Goal: Information Seeking & Learning: Learn about a topic

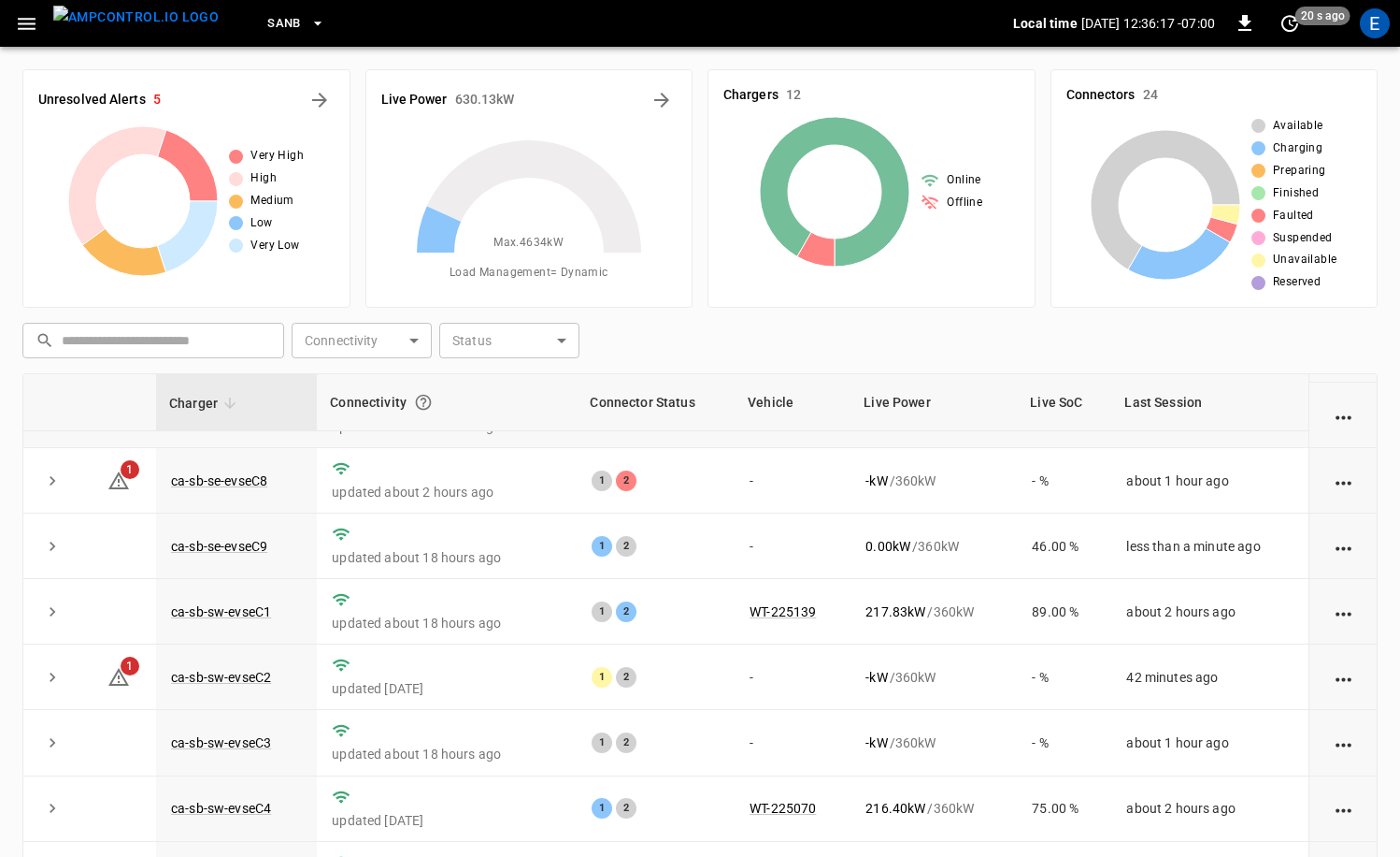
scroll to position [240, 0]
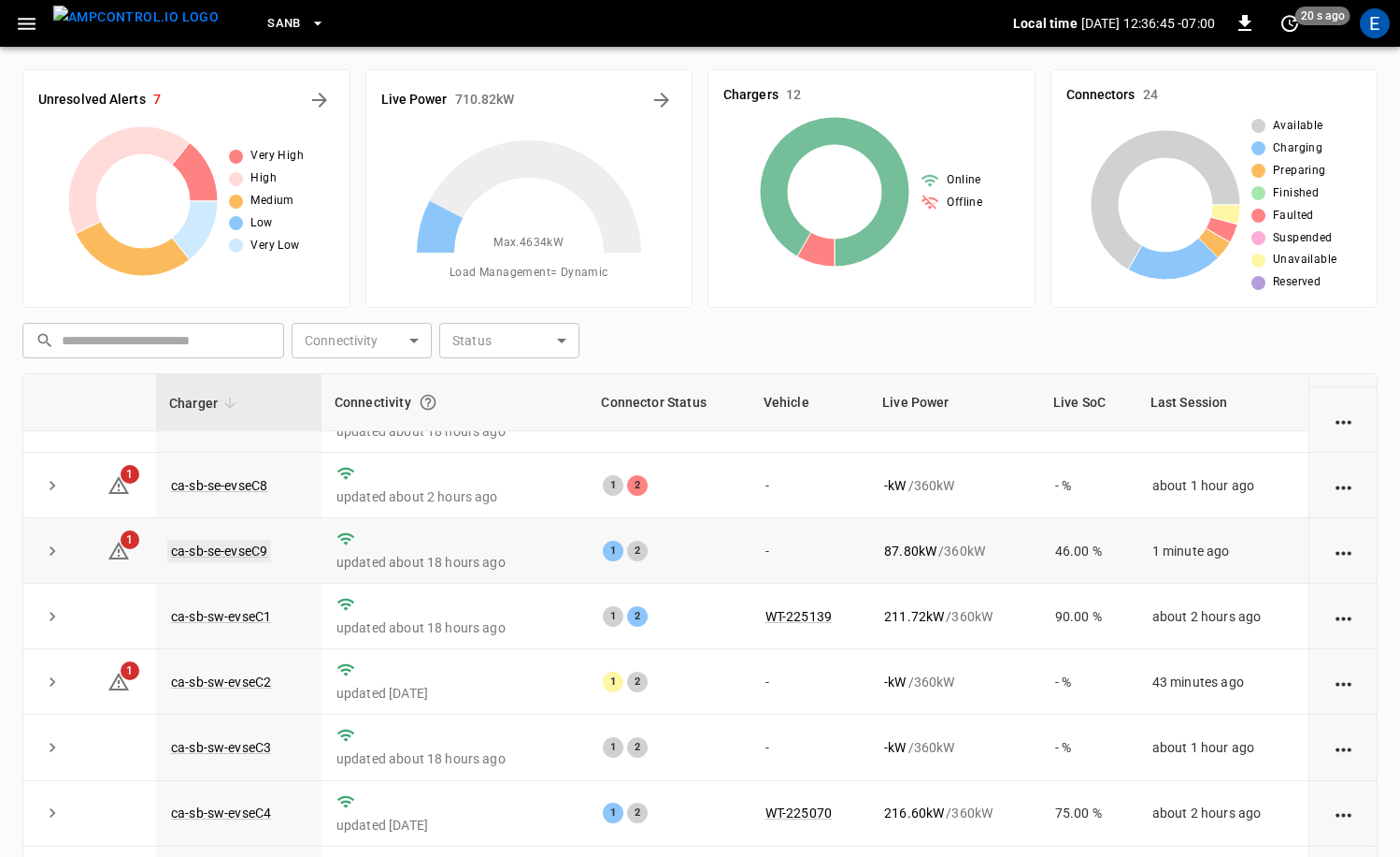
click at [260, 556] on link "ca-sb-se-evseC9" at bounding box center [218, 551] width 103 height 23
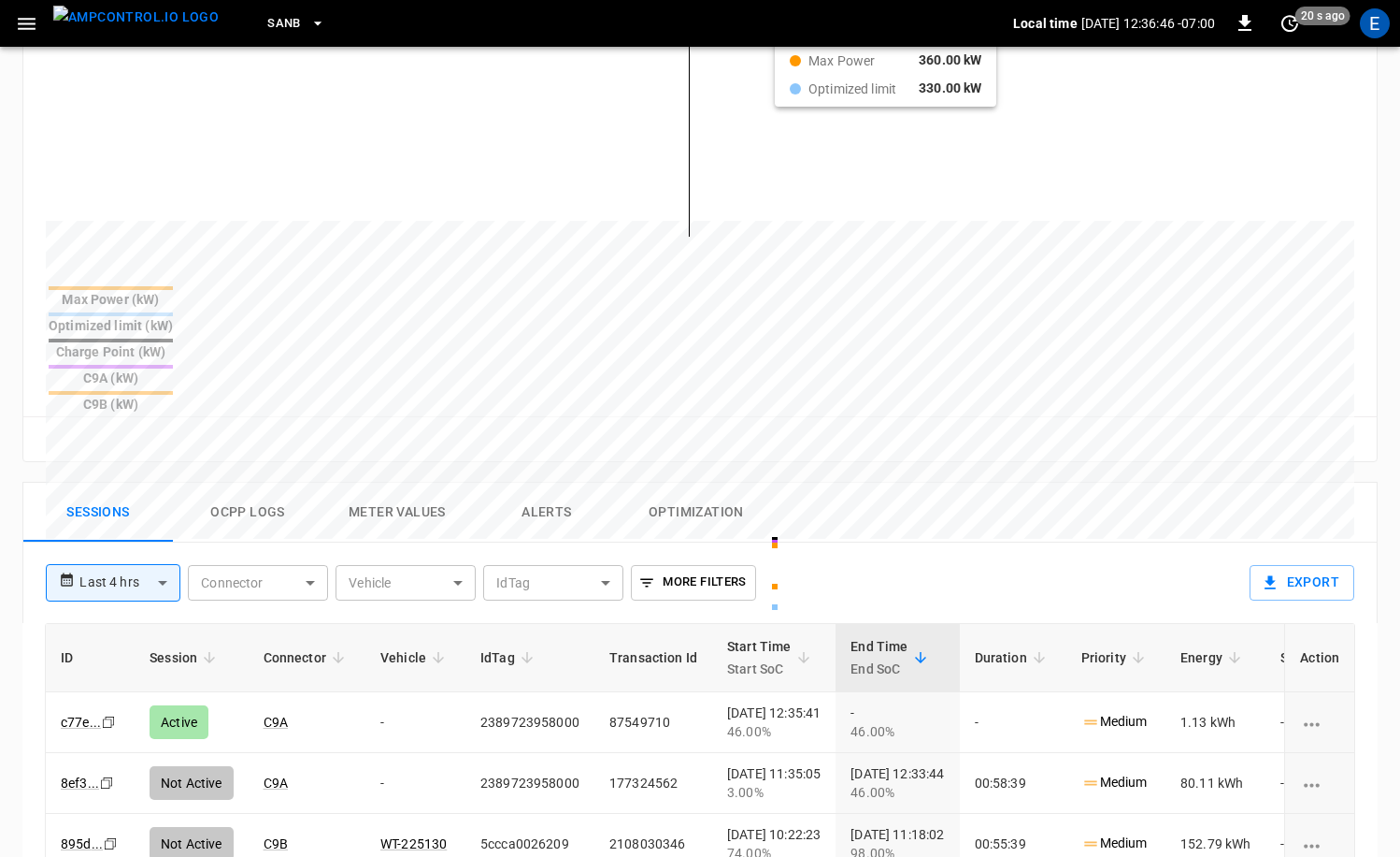
scroll to position [691, 0]
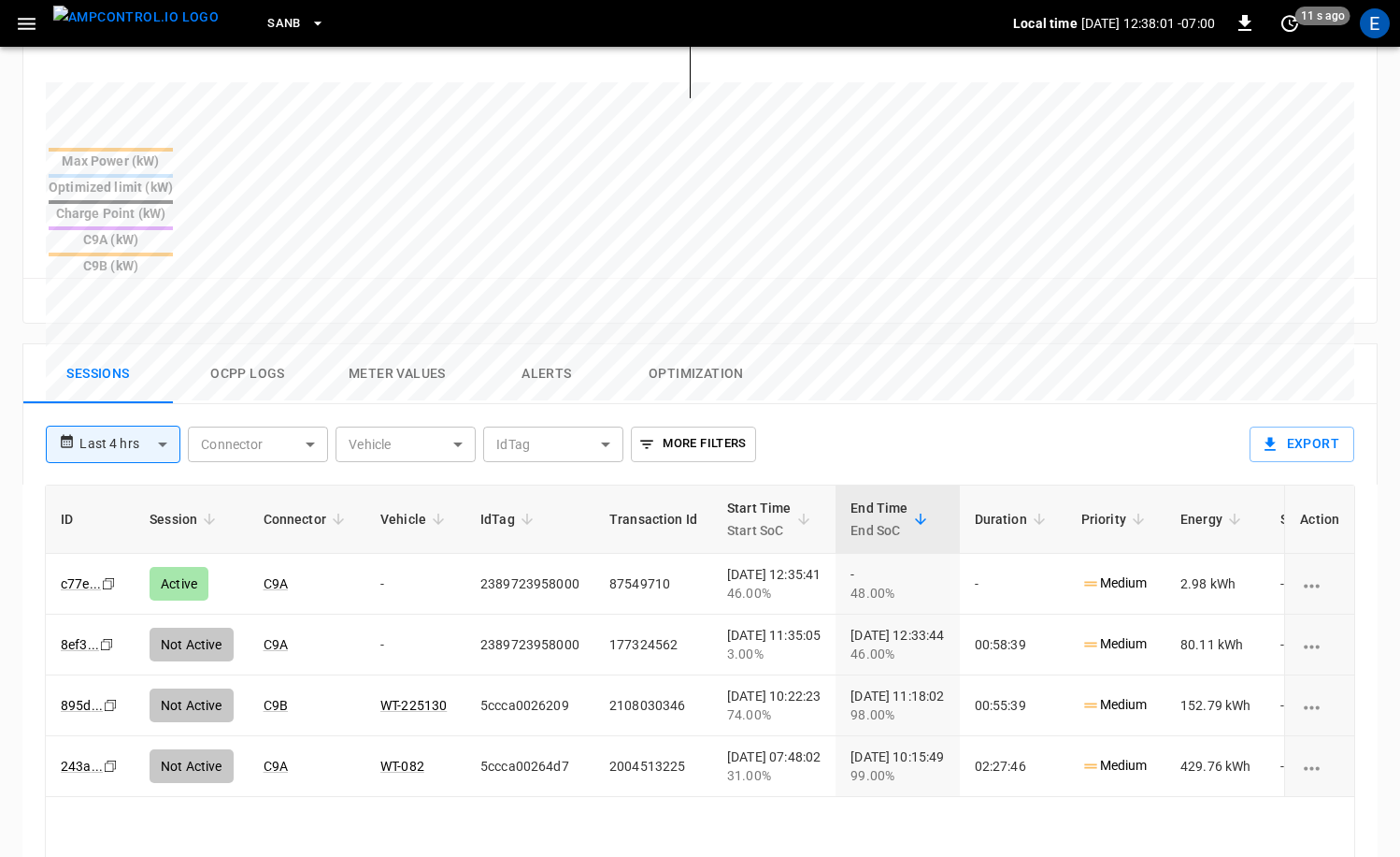
drag, startPoint x: 205, startPoint y: 20, endPoint x: 187, endPoint y: 16, distance: 18.4
click at [233, 20] on div "SanB" at bounding box center [623, 24] width 780 height 44
click at [186, 15] on button "menu" at bounding box center [136, 23] width 180 height 47
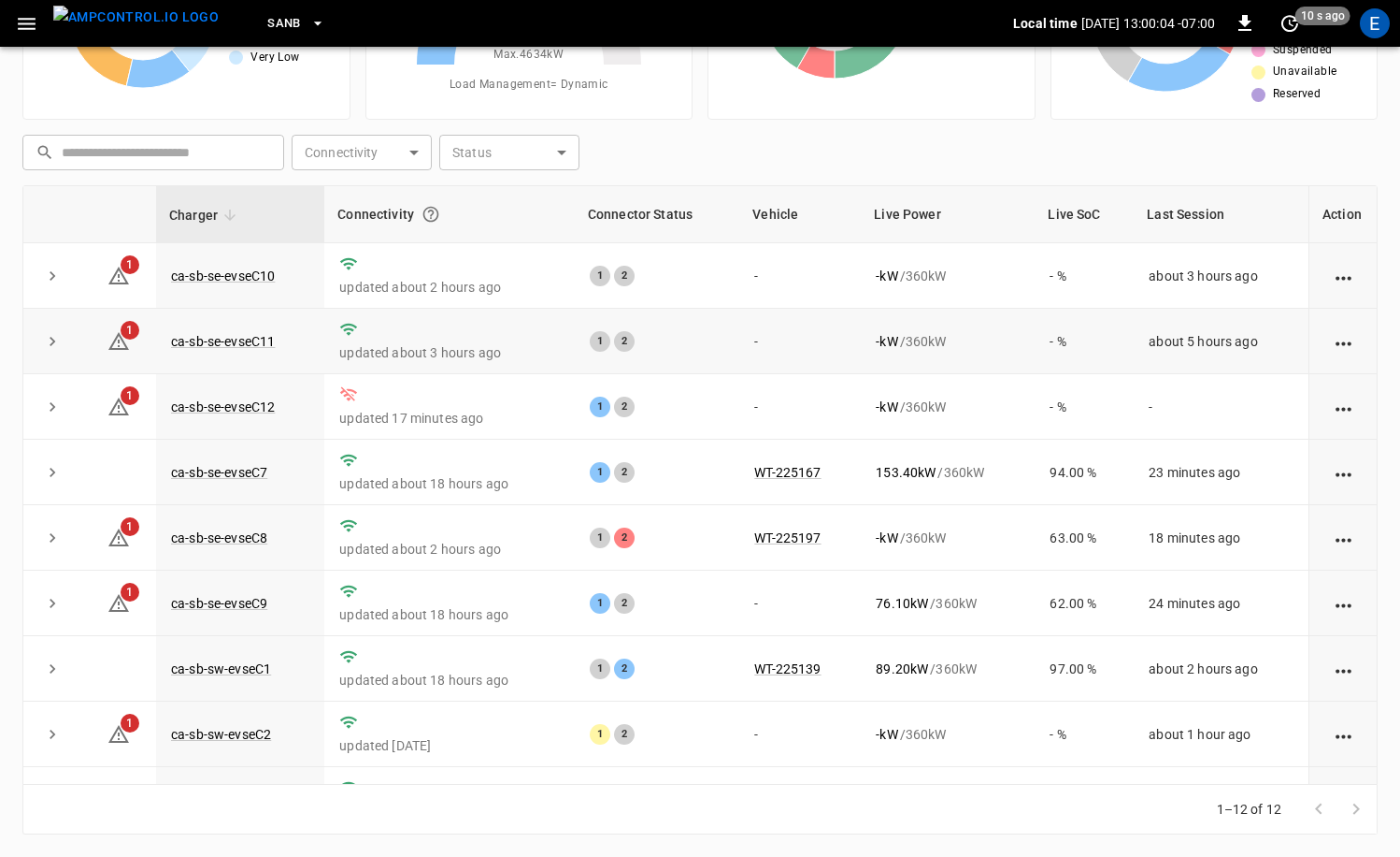
drag, startPoint x: 753, startPoint y: 341, endPoint x: 665, endPoint y: 363, distance: 90.7
click at [753, 341] on td "-" at bounding box center [801, 341] width 121 height 65
click at [229, 401] on link "ca-sb-se-evseC12" at bounding box center [222, 407] width 111 height 23
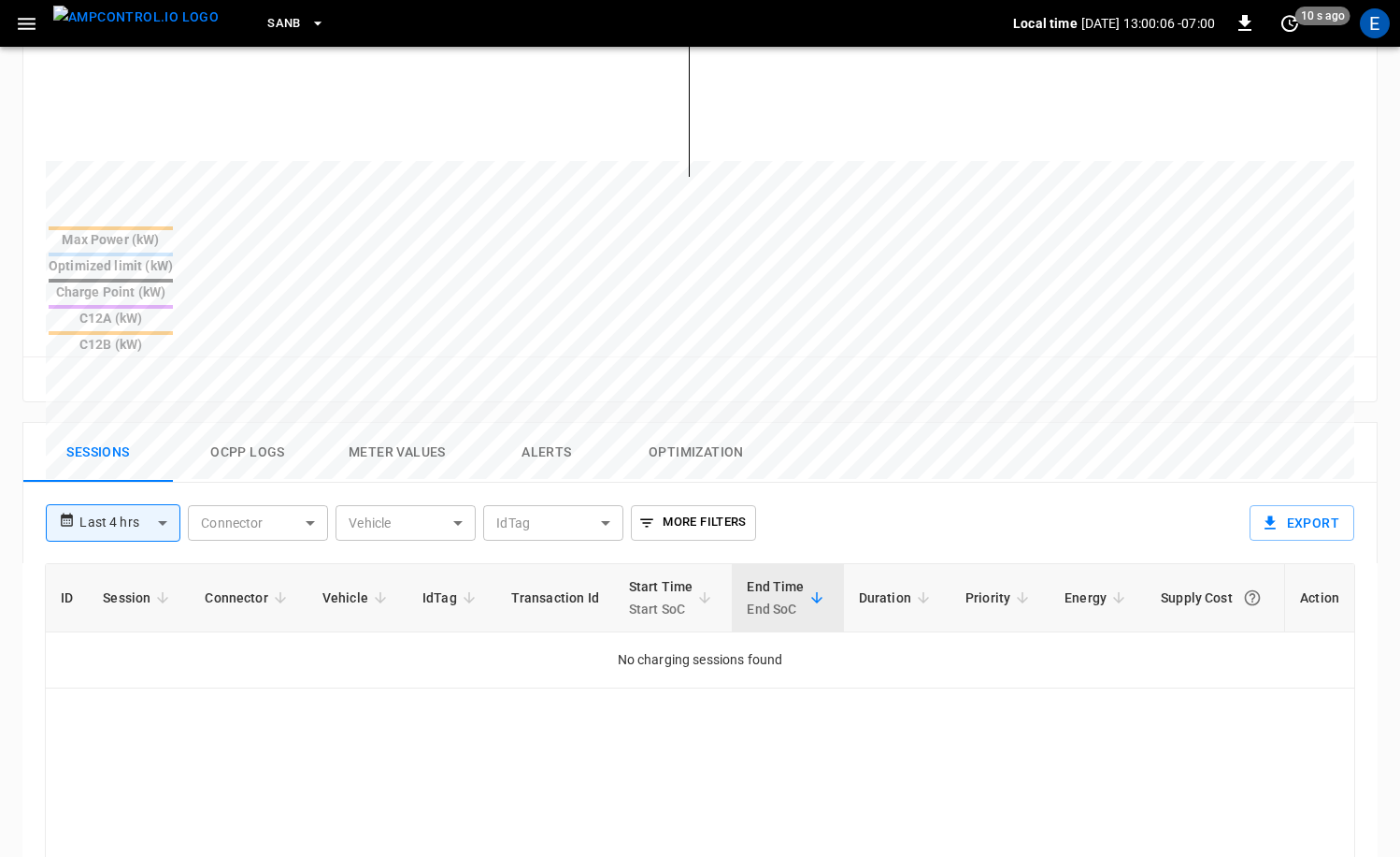
scroll to position [851, 0]
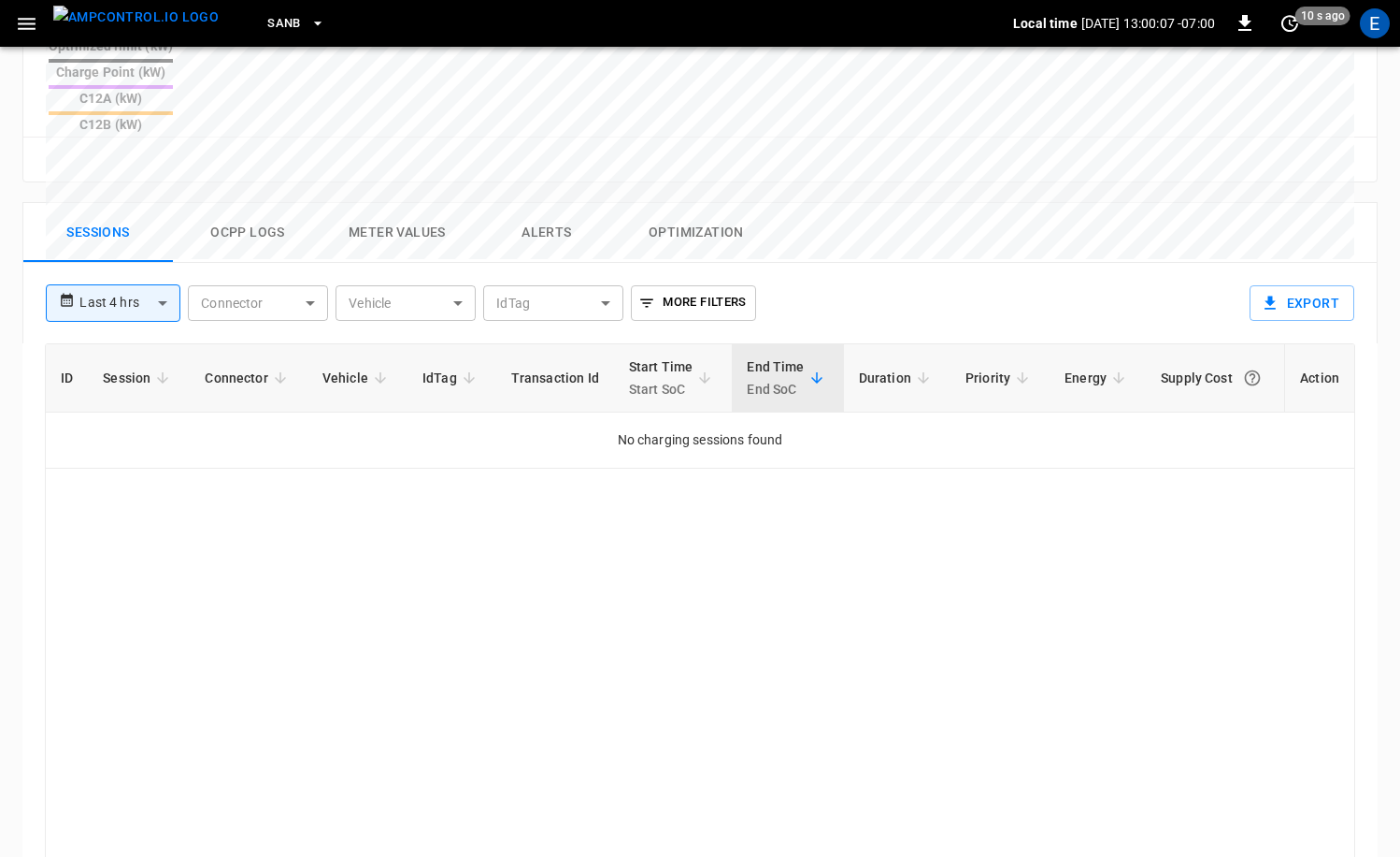
click at [533, 203] on button "Alerts" at bounding box center [547, 233] width 150 height 60
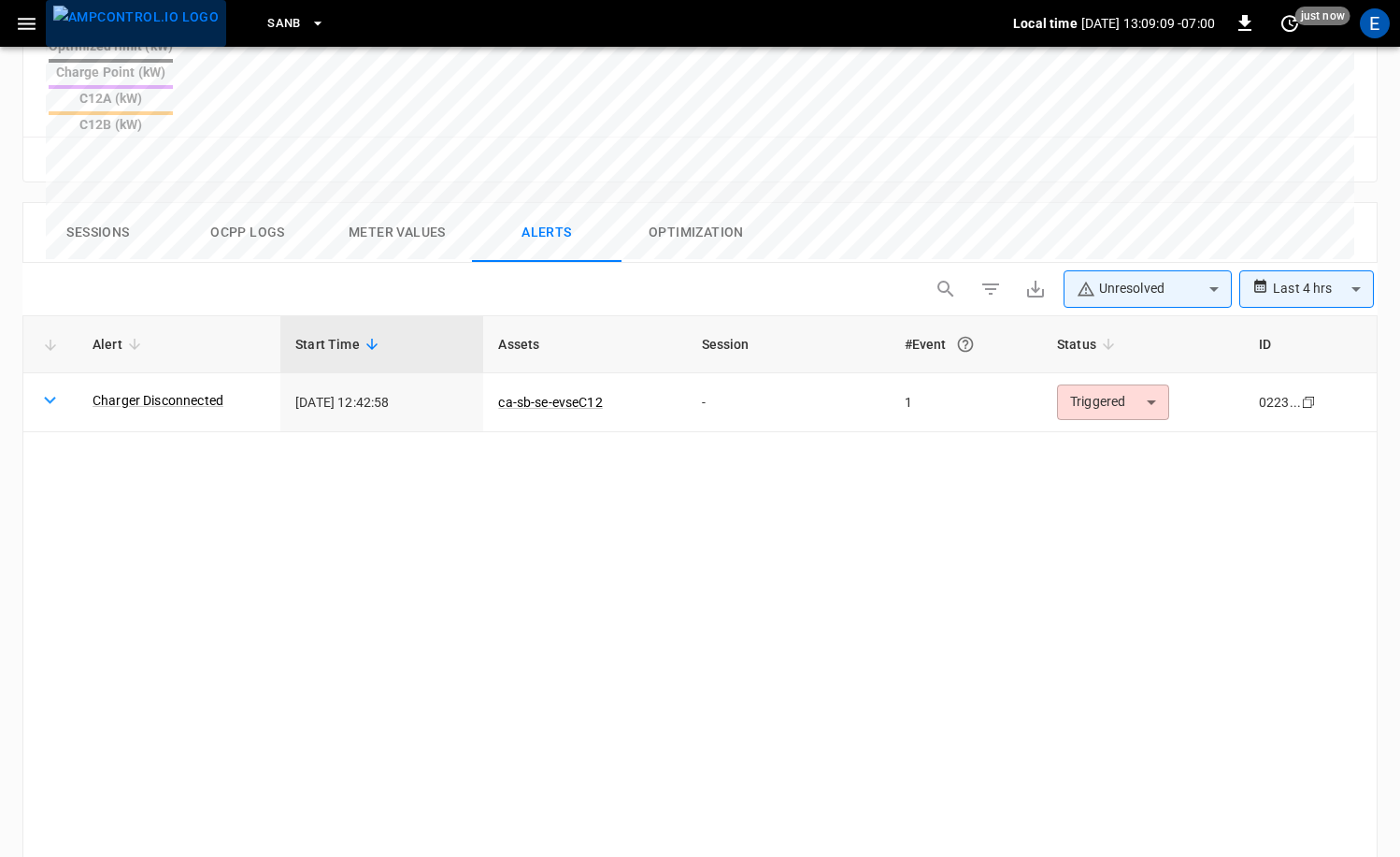
click at [149, 29] on img "menu" at bounding box center [136, 17] width 165 height 24
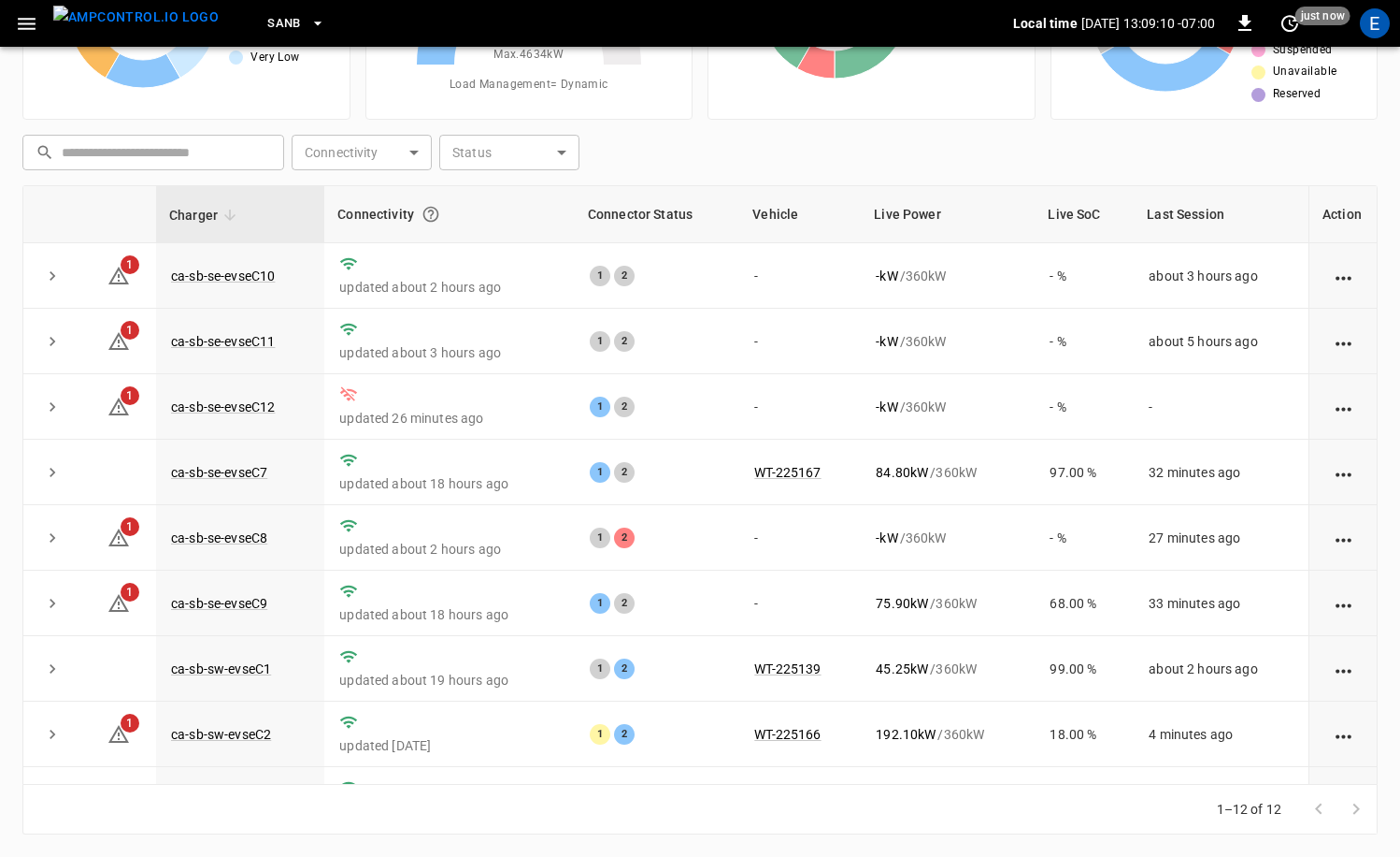
click at [300, 32] on div "SanB" at bounding box center [623, 24] width 780 height 44
click at [267, 22] on span "SanB" at bounding box center [284, 24] width 33 height 22
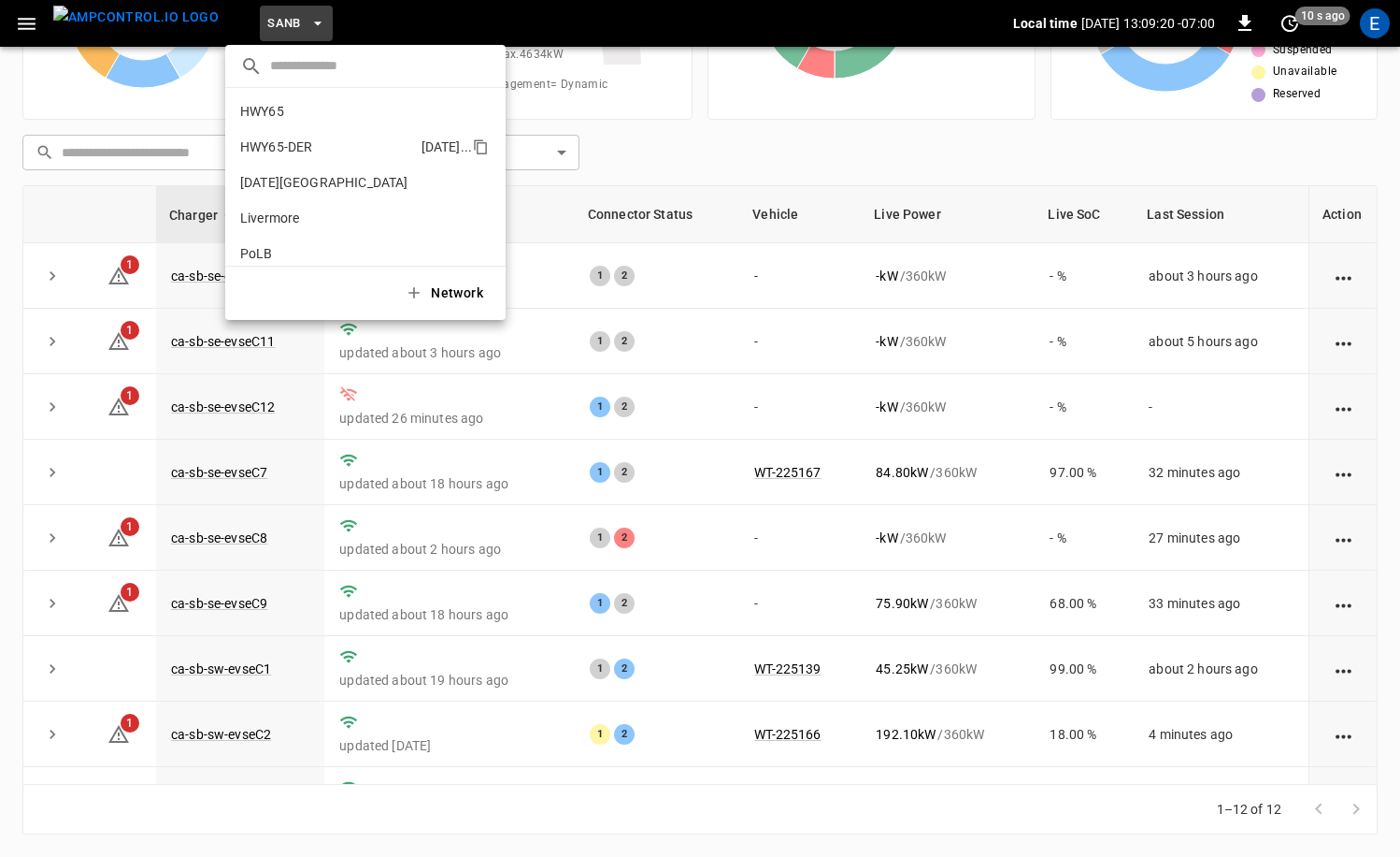
click at [332, 151] on p "HWY65-DER" at bounding box center [326, 147] width 174 height 19
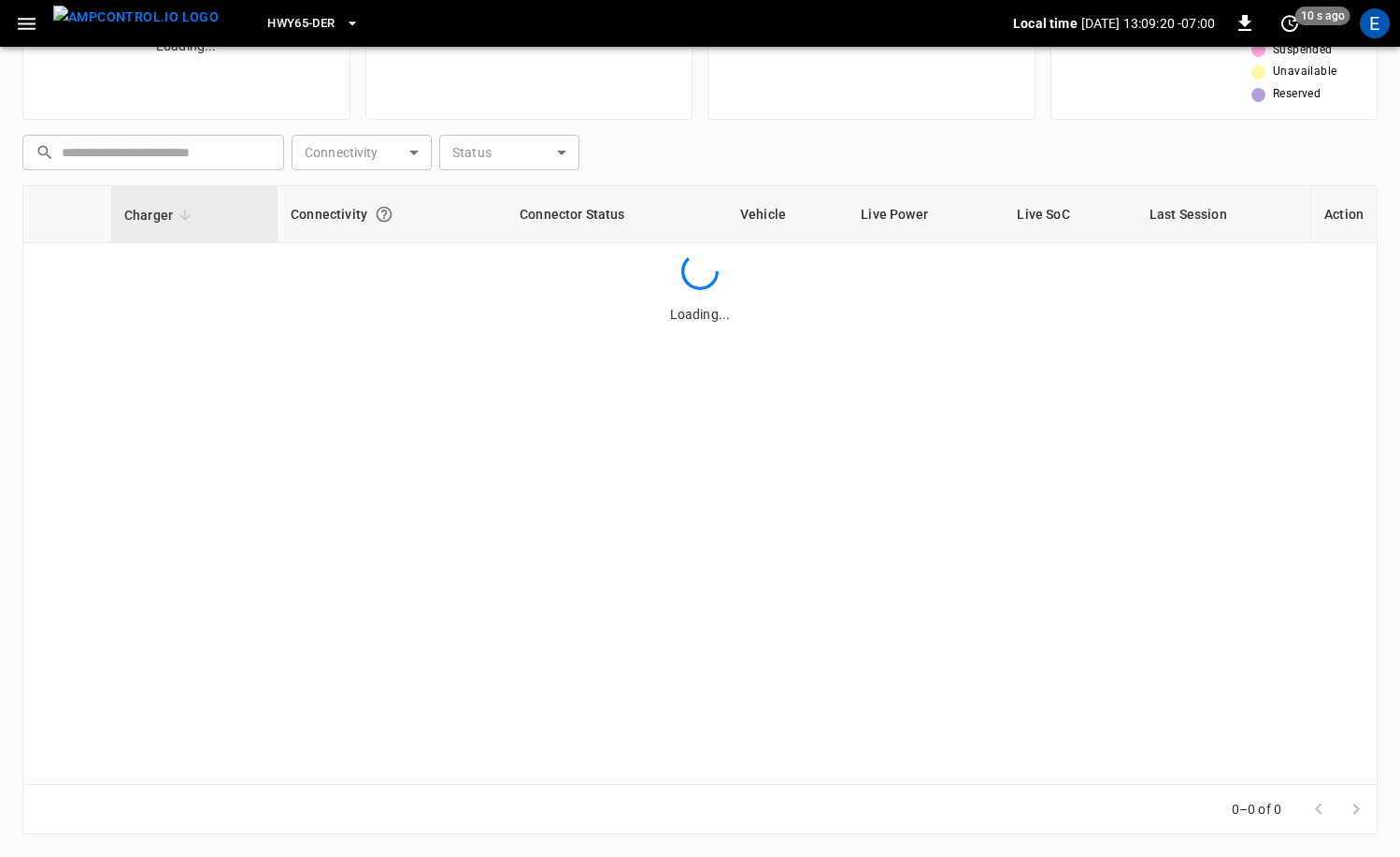
scroll to position [38, 0]
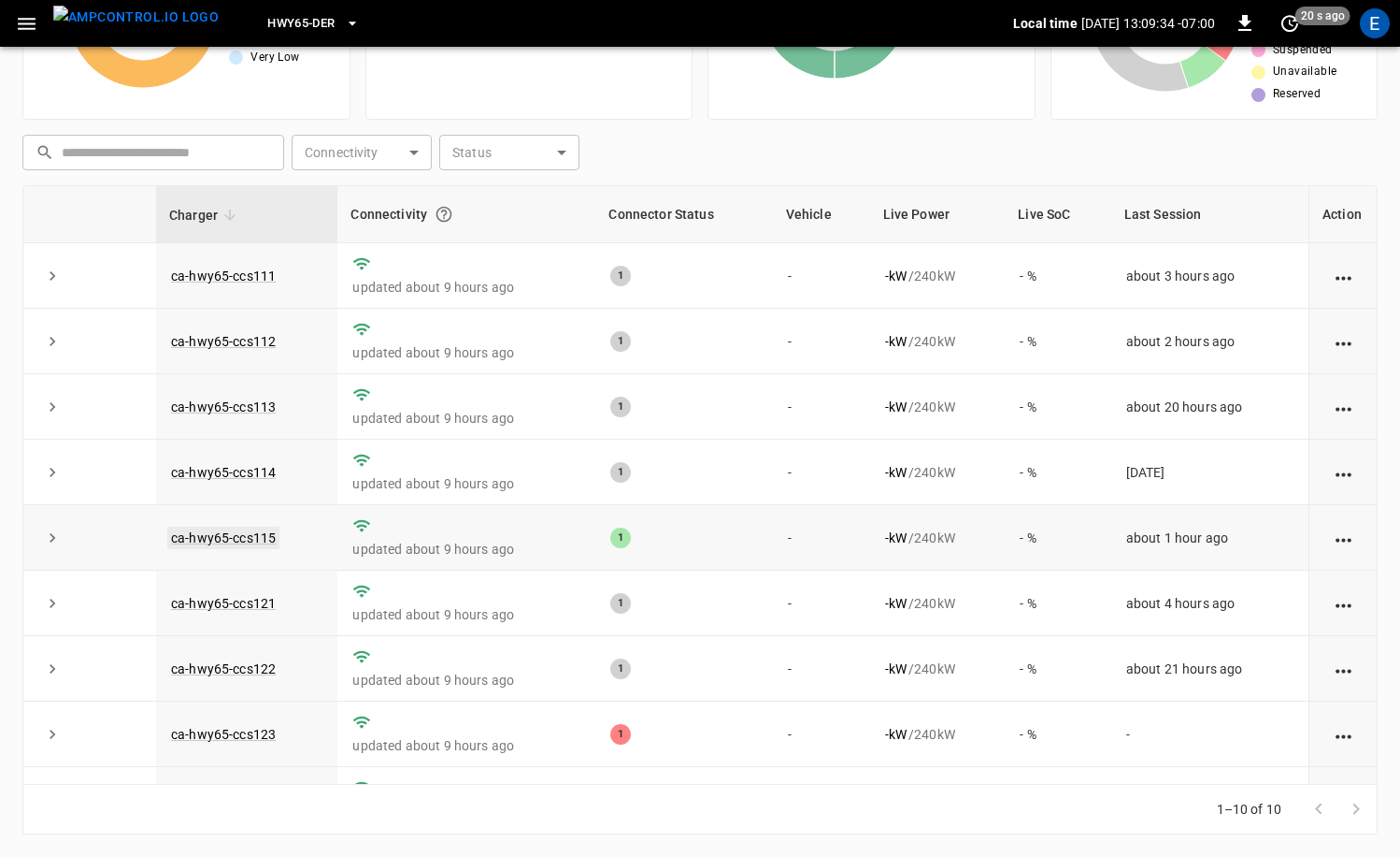
click at [263, 539] on link "ca-hwy65-ccs115" at bounding box center [223, 538] width 112 height 23
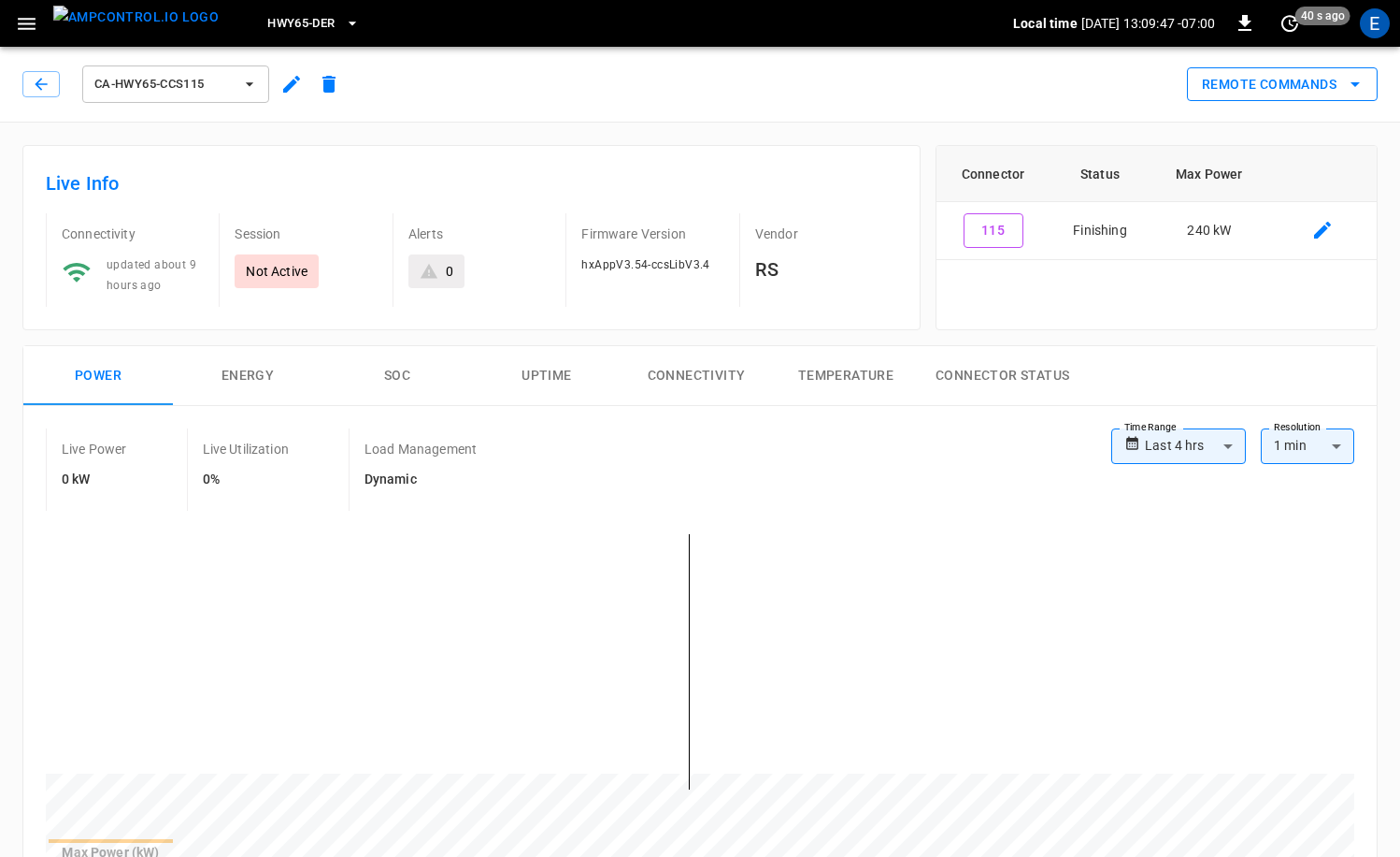
click at [1252, 81] on button "Remote Commands" at bounding box center [1282, 84] width 191 height 34
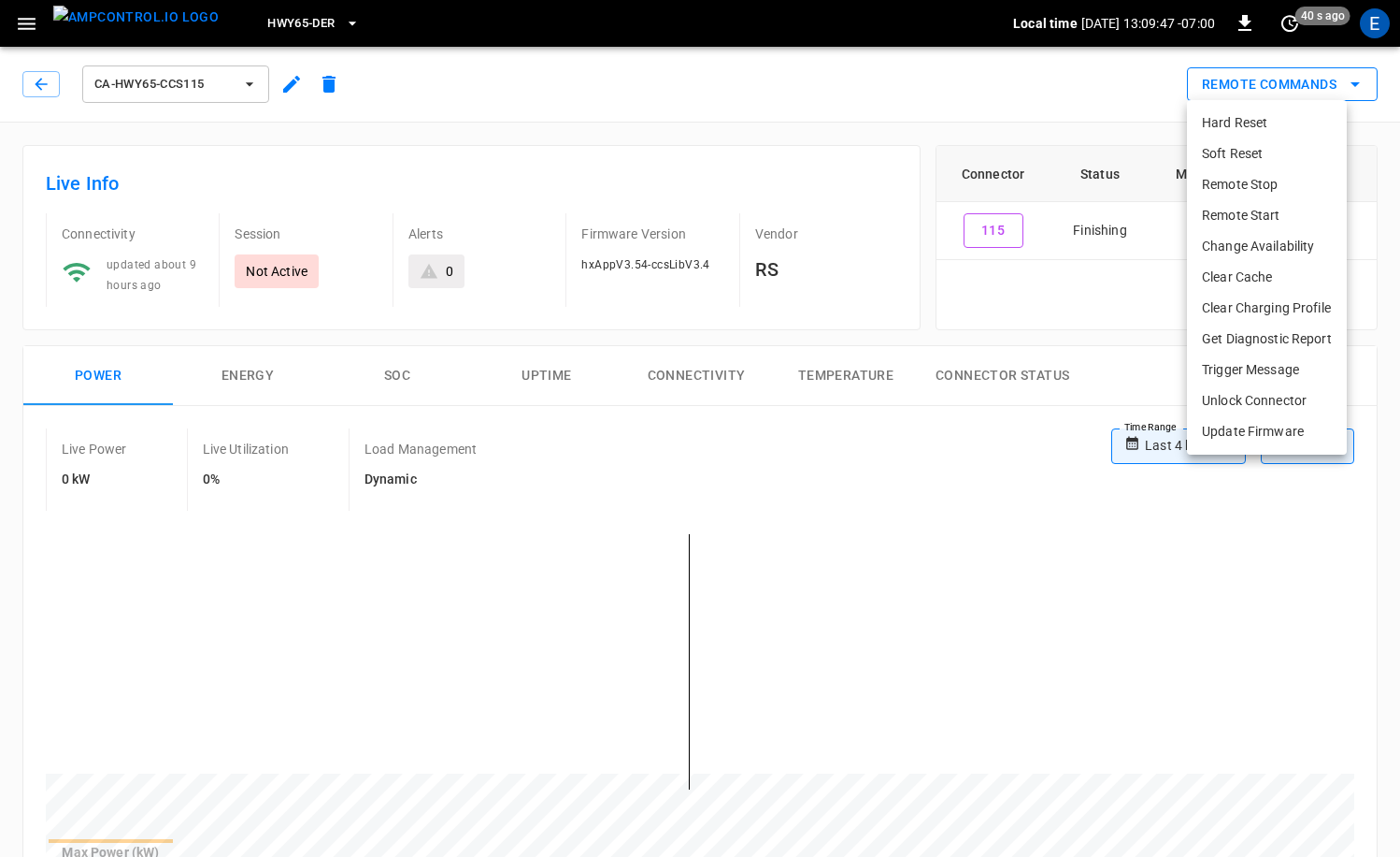
scroll to position [1, 0]
click at [1270, 162] on li "Soft Reset" at bounding box center [1267, 154] width 160 height 31
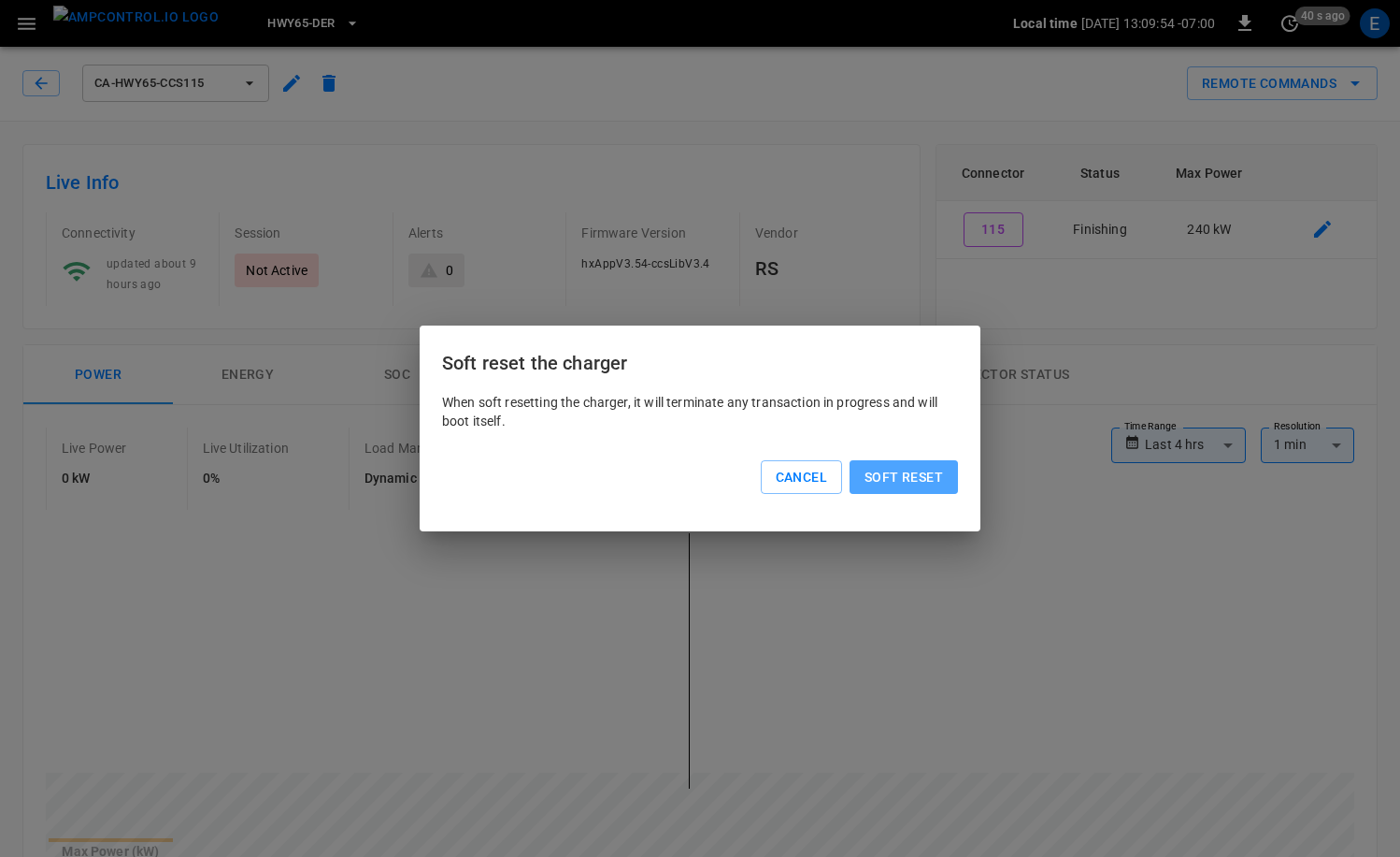
click at [909, 478] on button "Soft reset" at bounding box center [904, 477] width 108 height 34
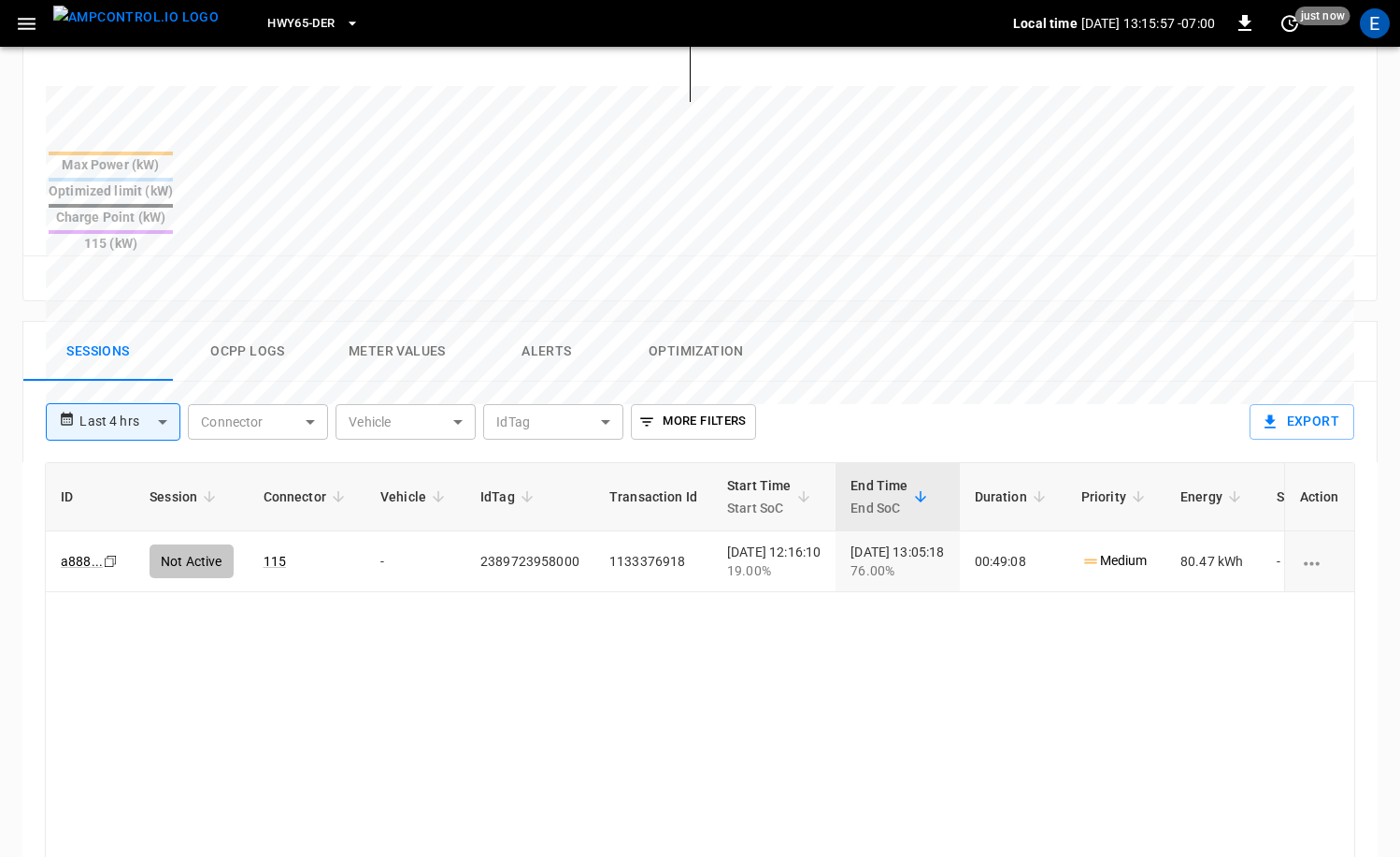
scroll to position [792, 0]
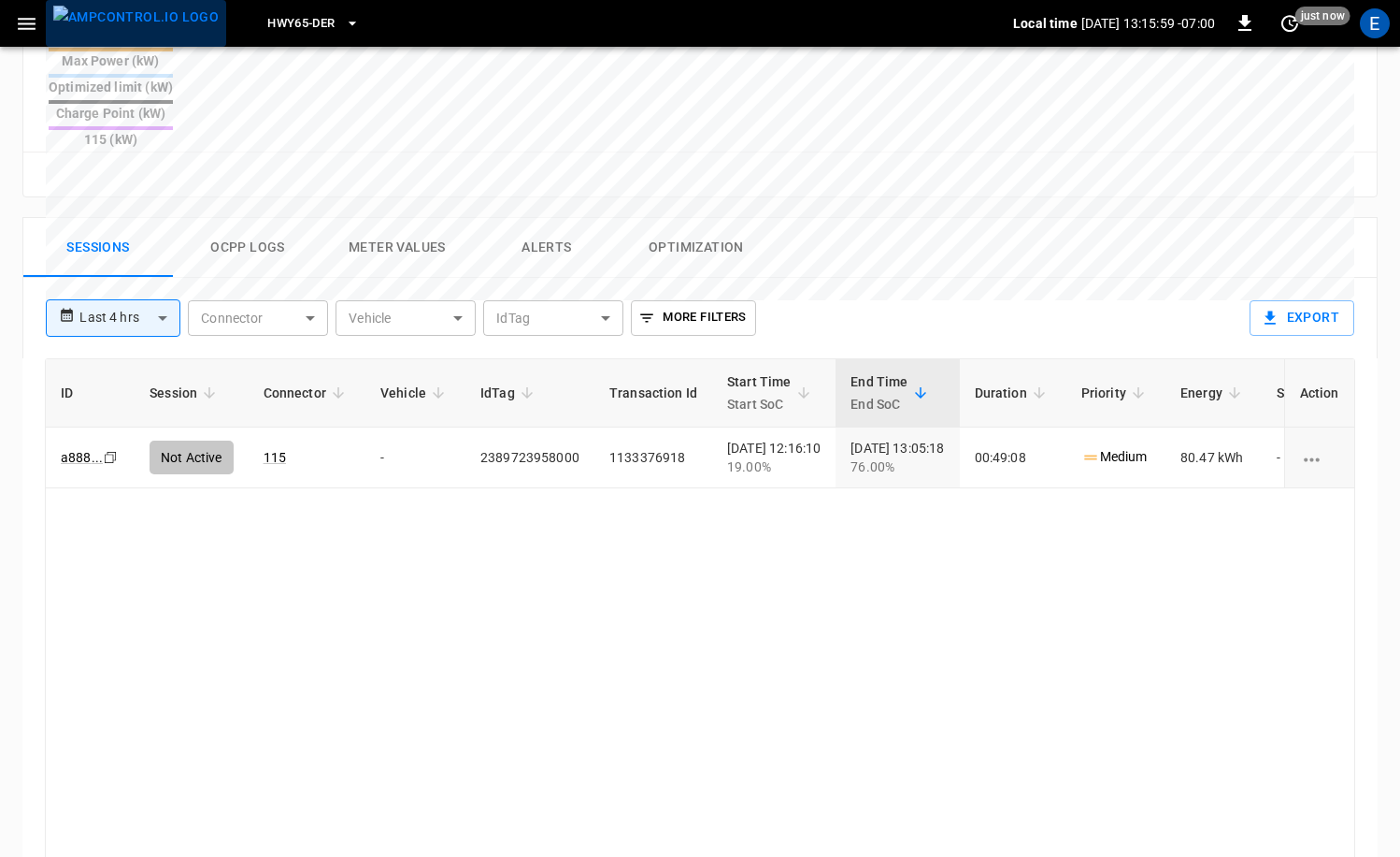
click at [145, 26] on img "menu" at bounding box center [136, 17] width 165 height 24
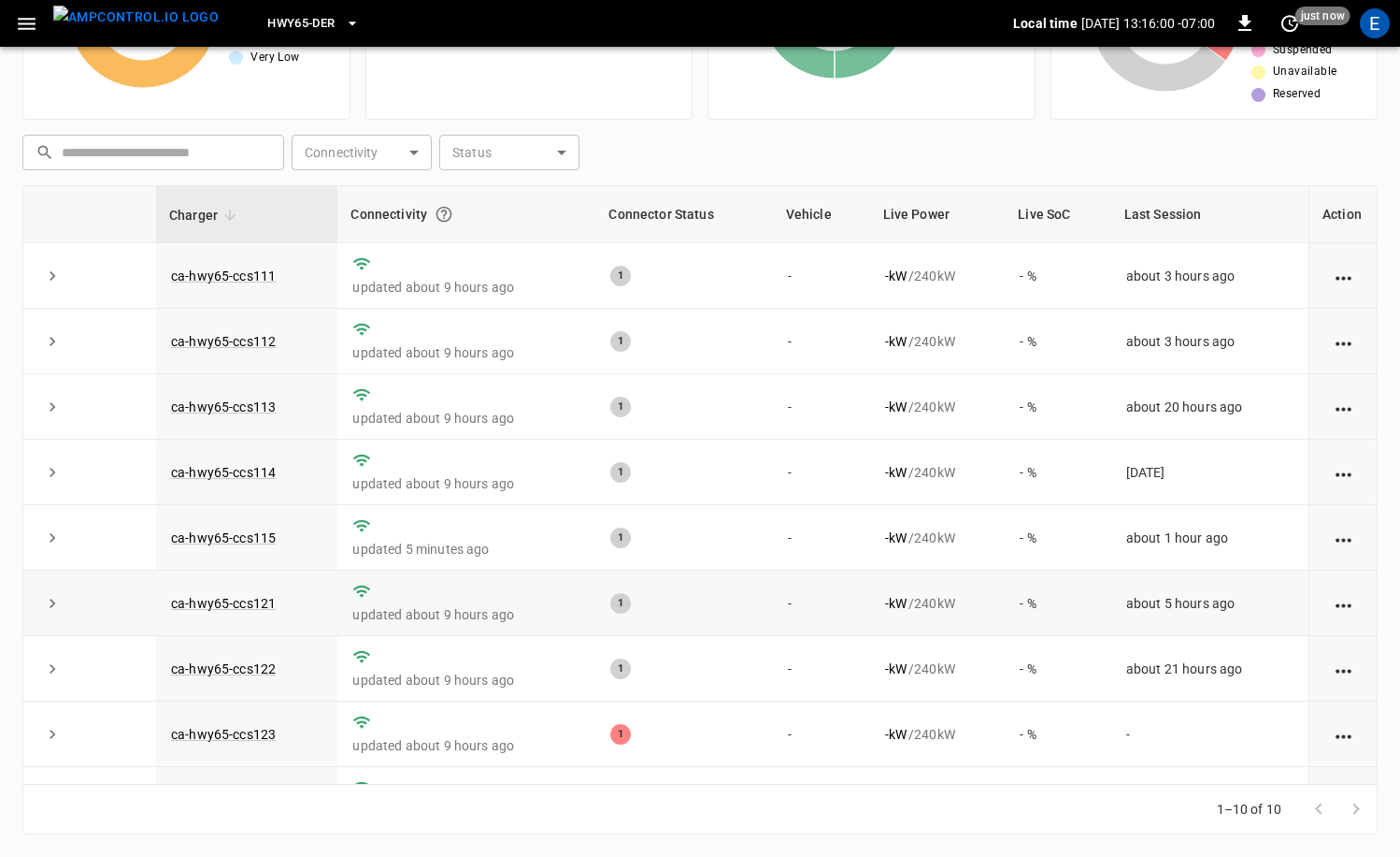
scroll to position [114, 0]
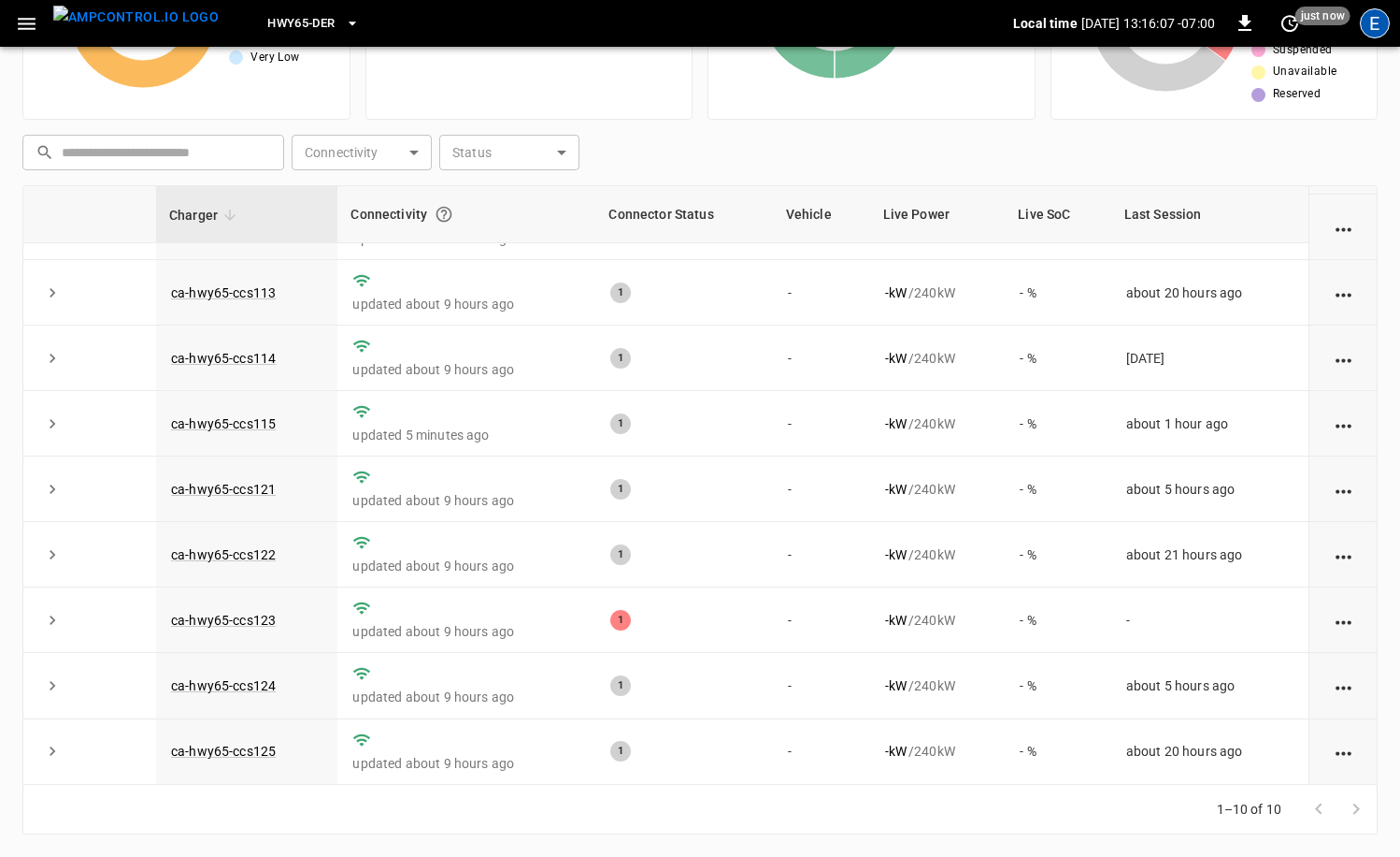
click at [1387, 30] on div "E" at bounding box center [1375, 24] width 30 height 30
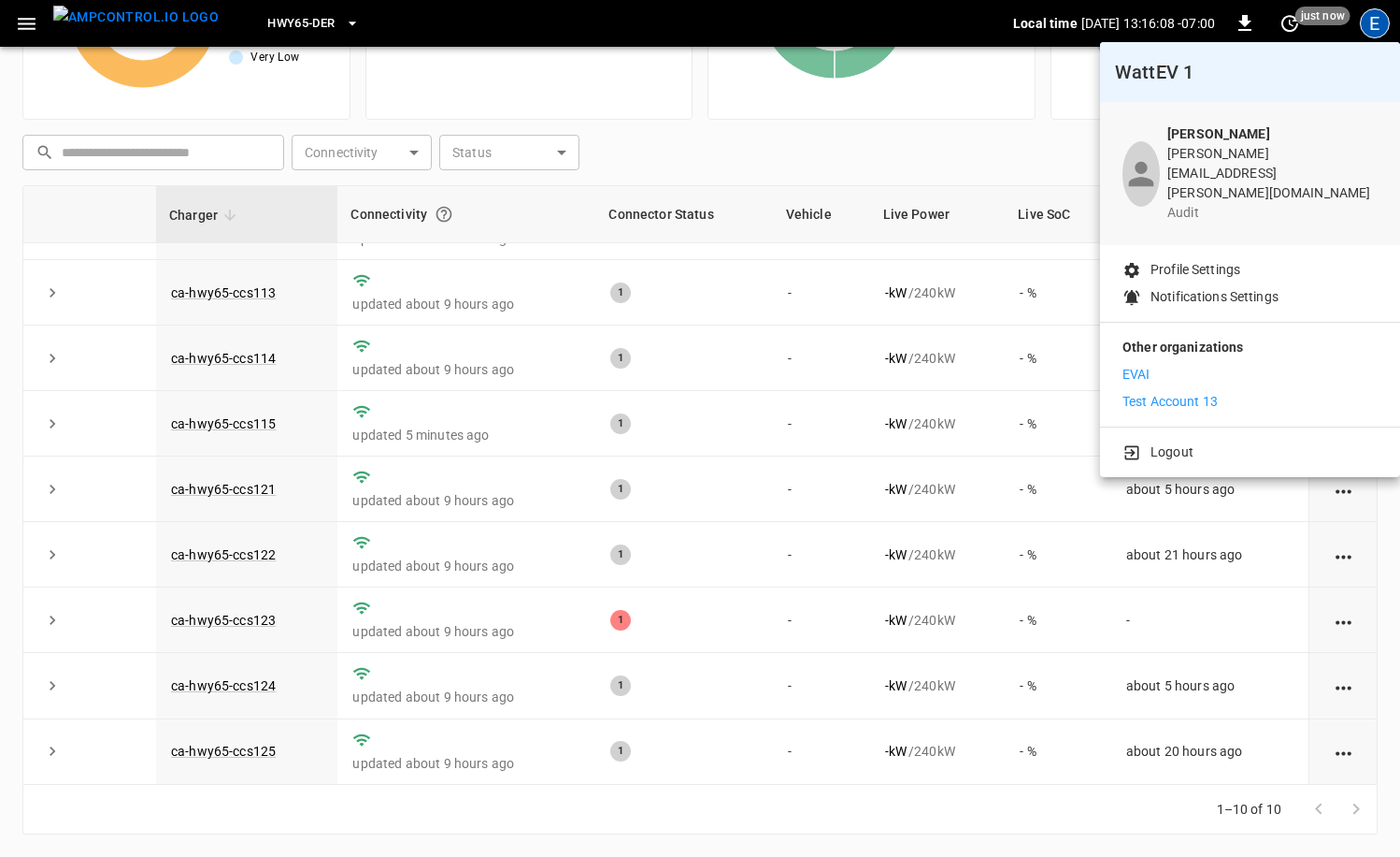
click at [1217, 392] on p "Test Account 13" at bounding box center [1170, 401] width 96 height 20
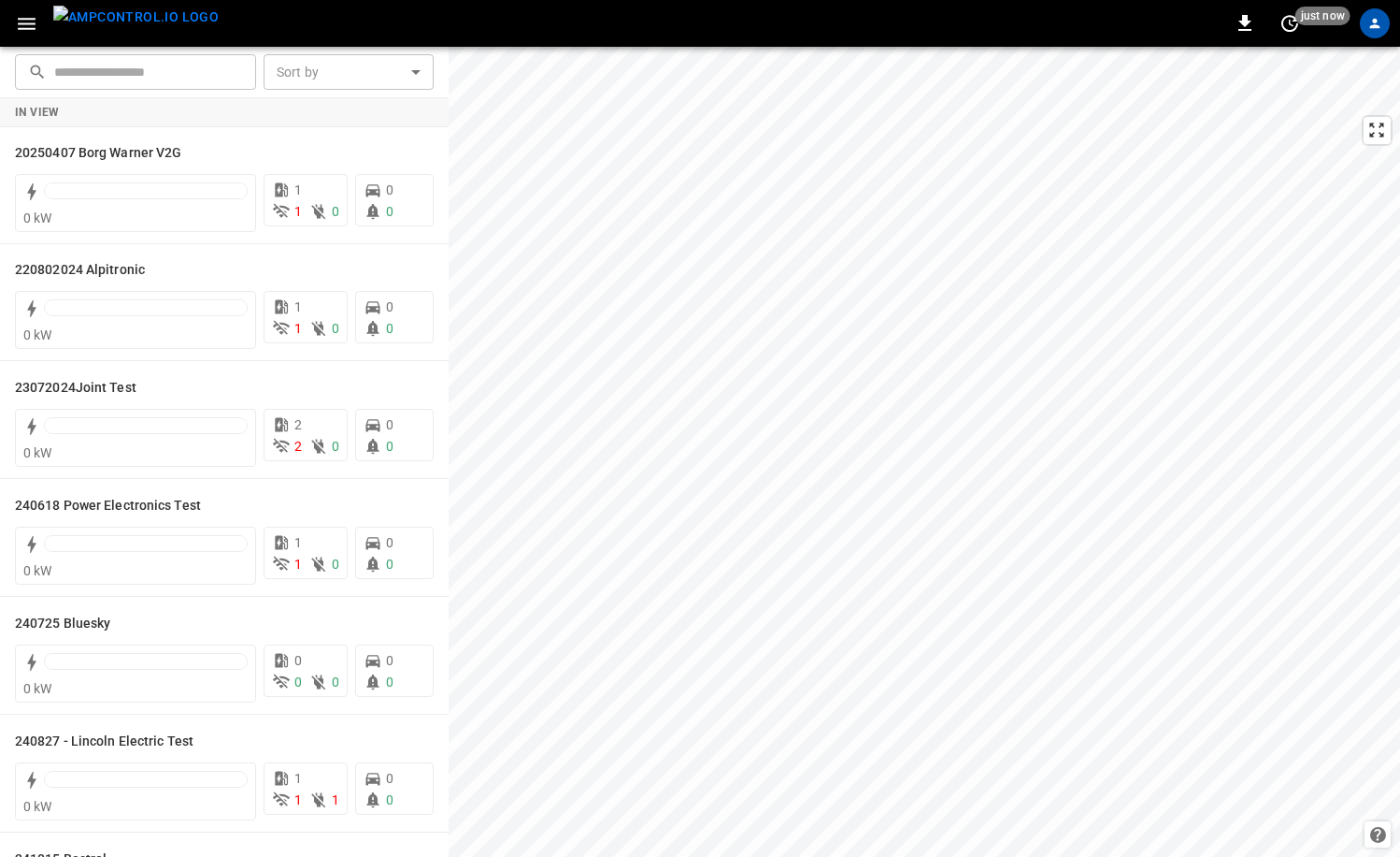
click at [107, 29] on img "menu" at bounding box center [136, 17] width 165 height 24
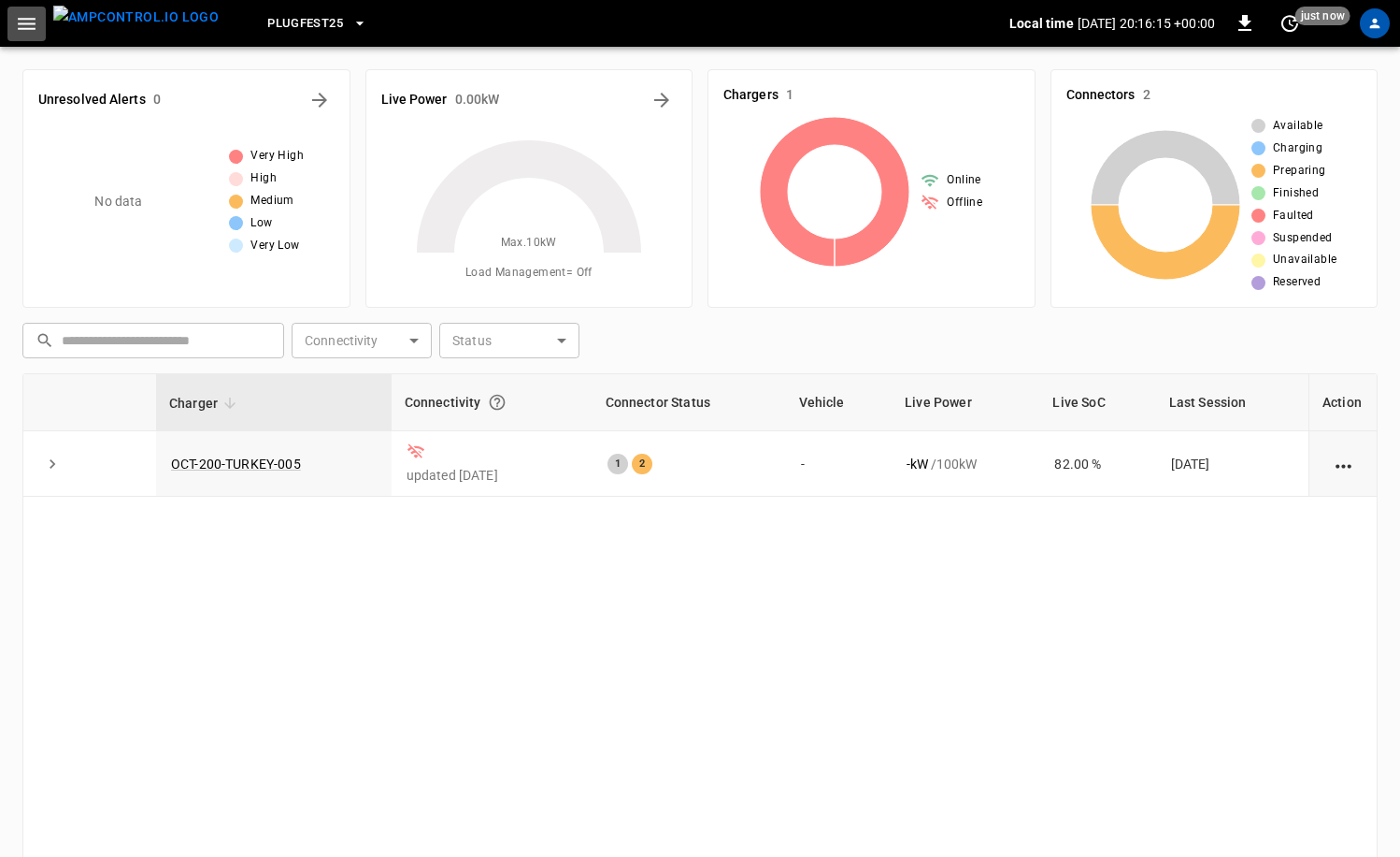
click at [38, 25] on button "button" at bounding box center [27, 24] width 38 height 34
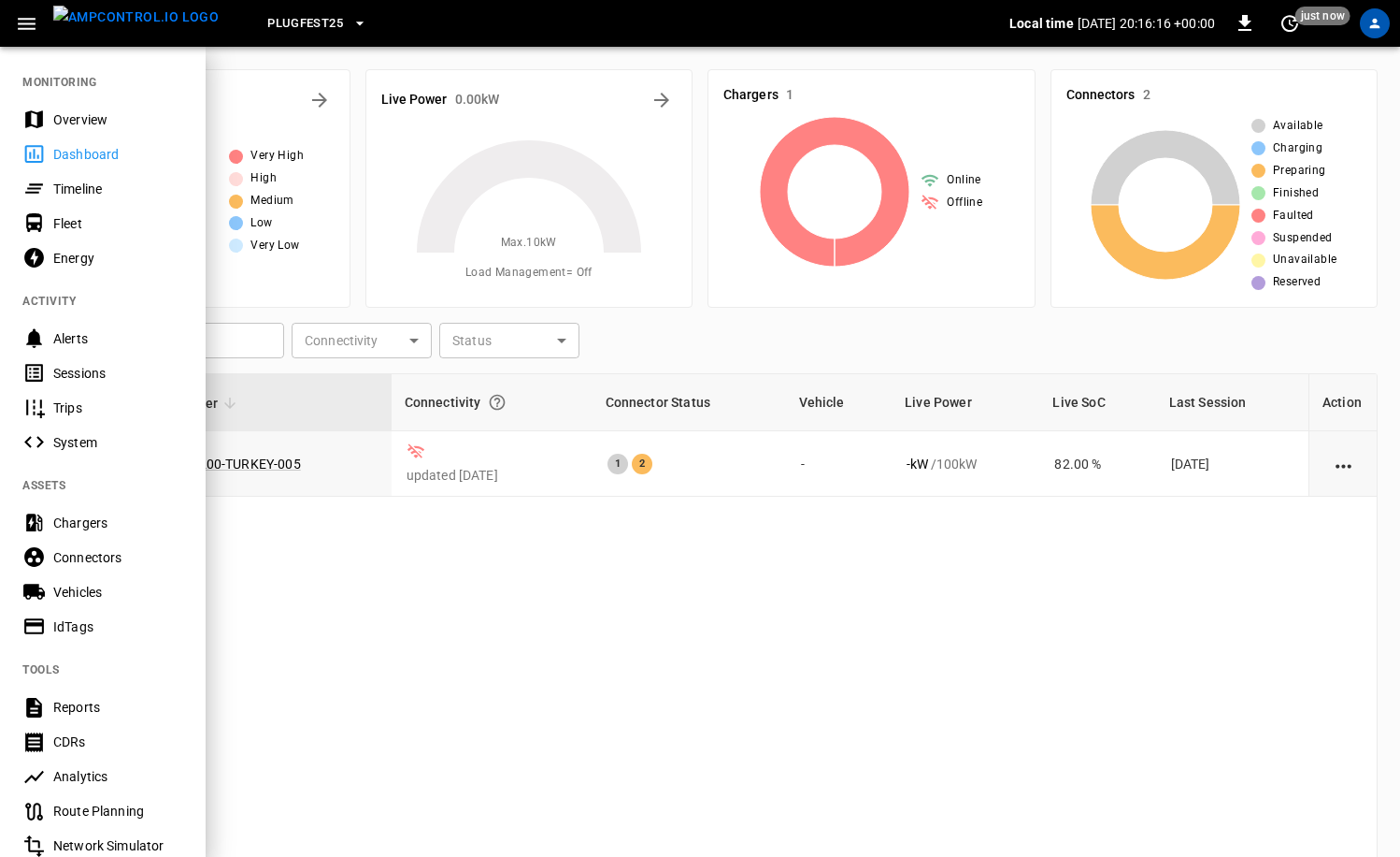
click at [135, 115] on div "Overview" at bounding box center [118, 120] width 130 height 19
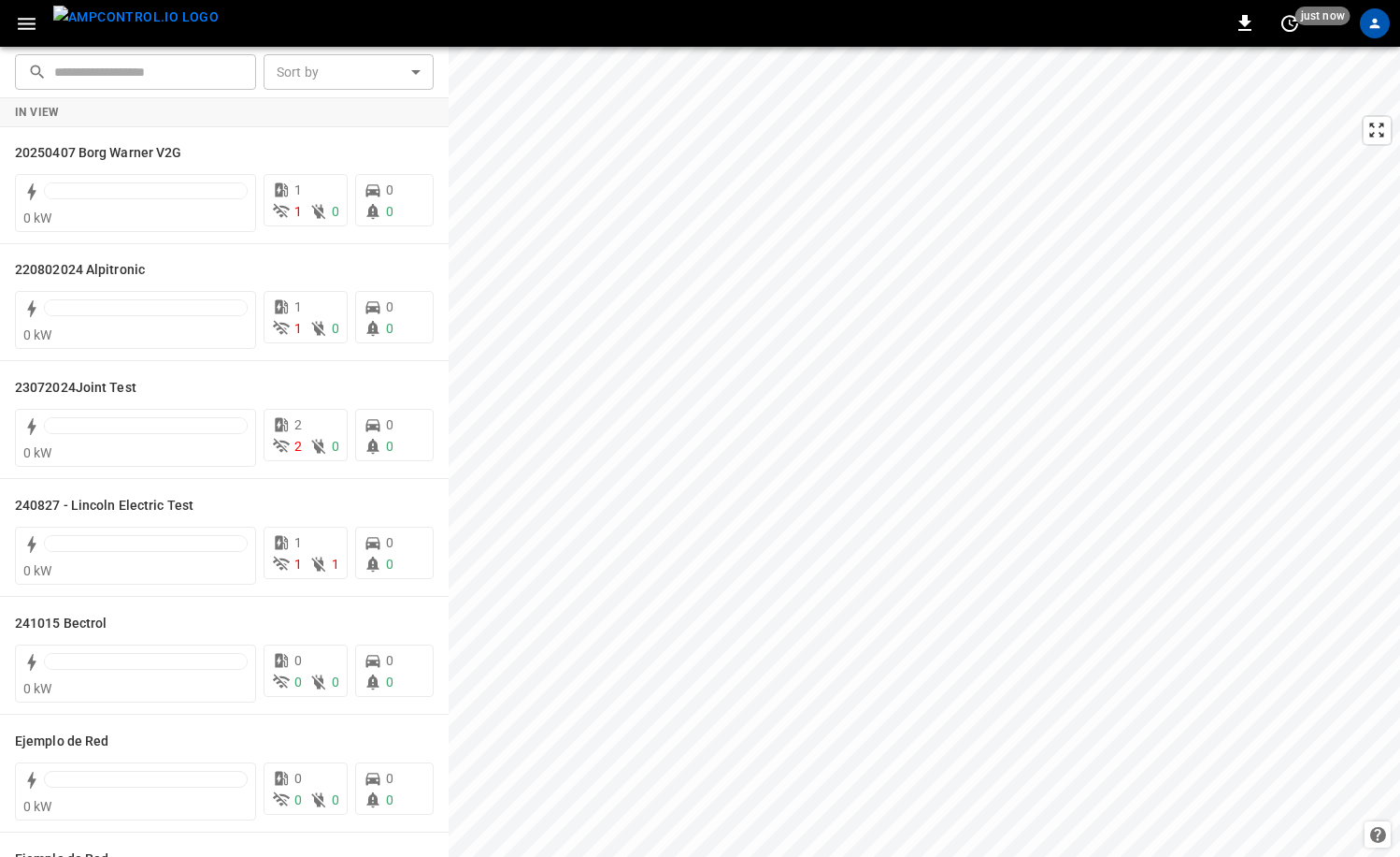
click at [24, 28] on icon "button" at bounding box center [27, 24] width 18 height 12
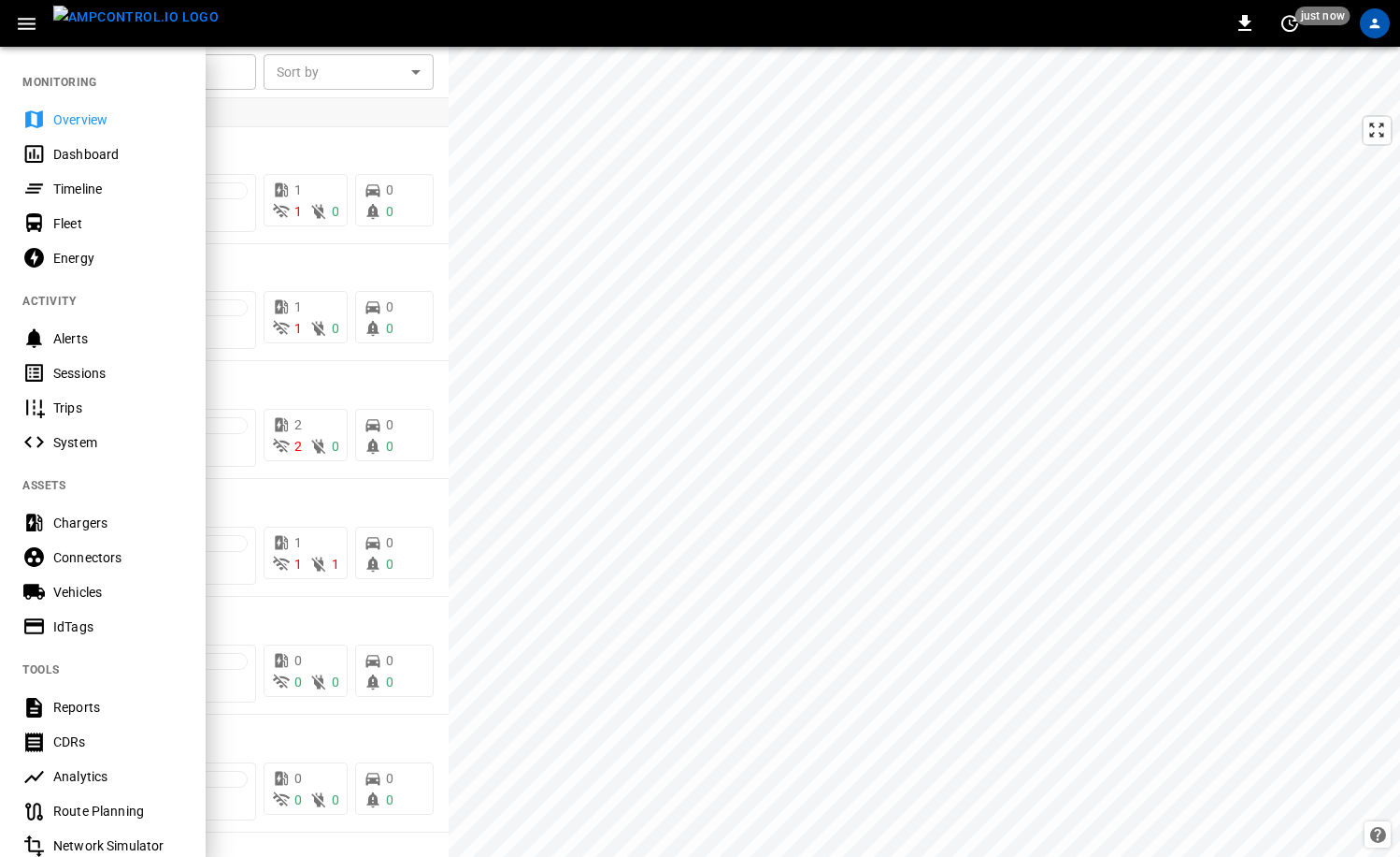
click at [24, 28] on icon "button" at bounding box center [27, 24] width 18 height 12
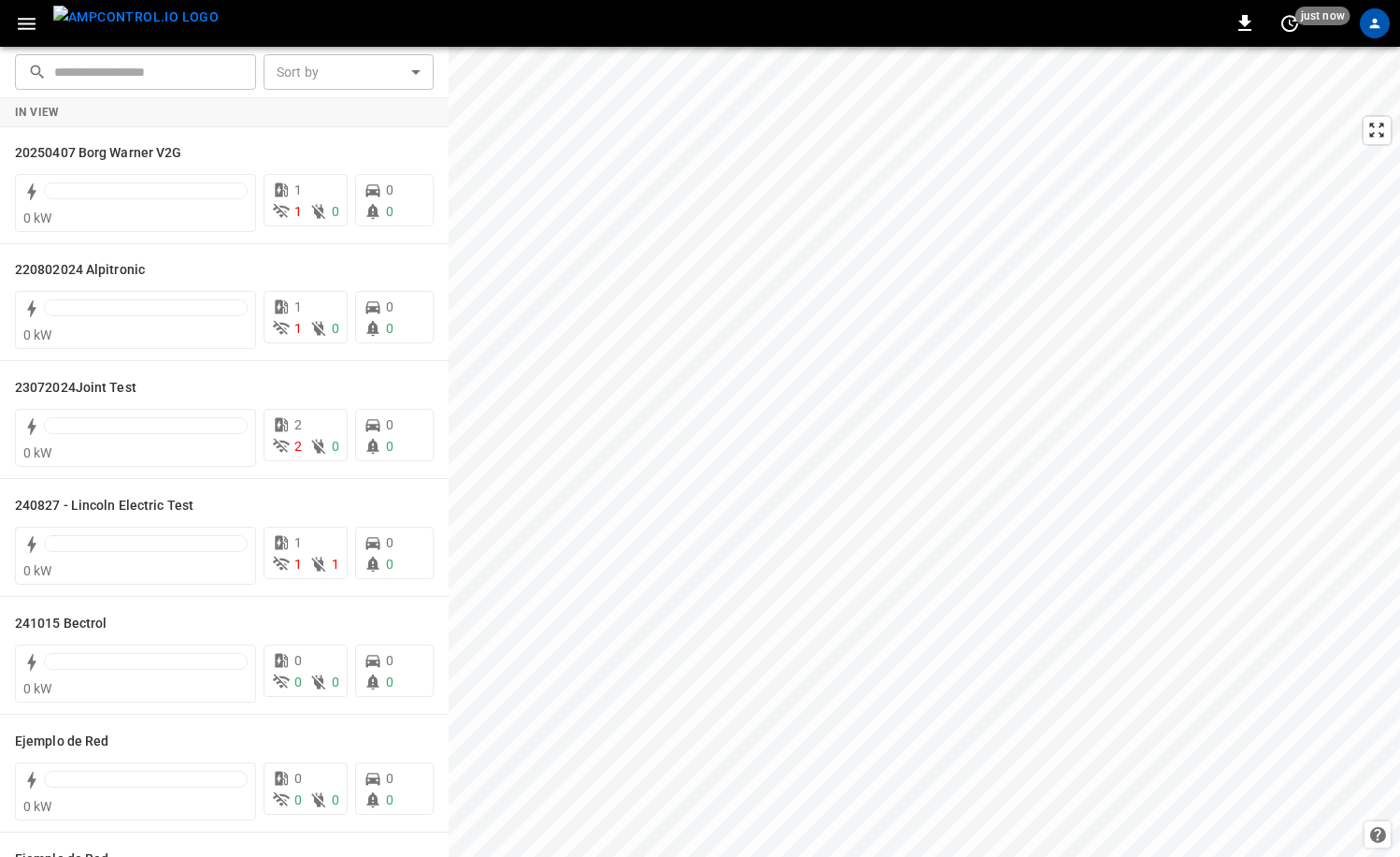
click at [24, 28] on icon "button" at bounding box center [27, 24] width 18 height 12
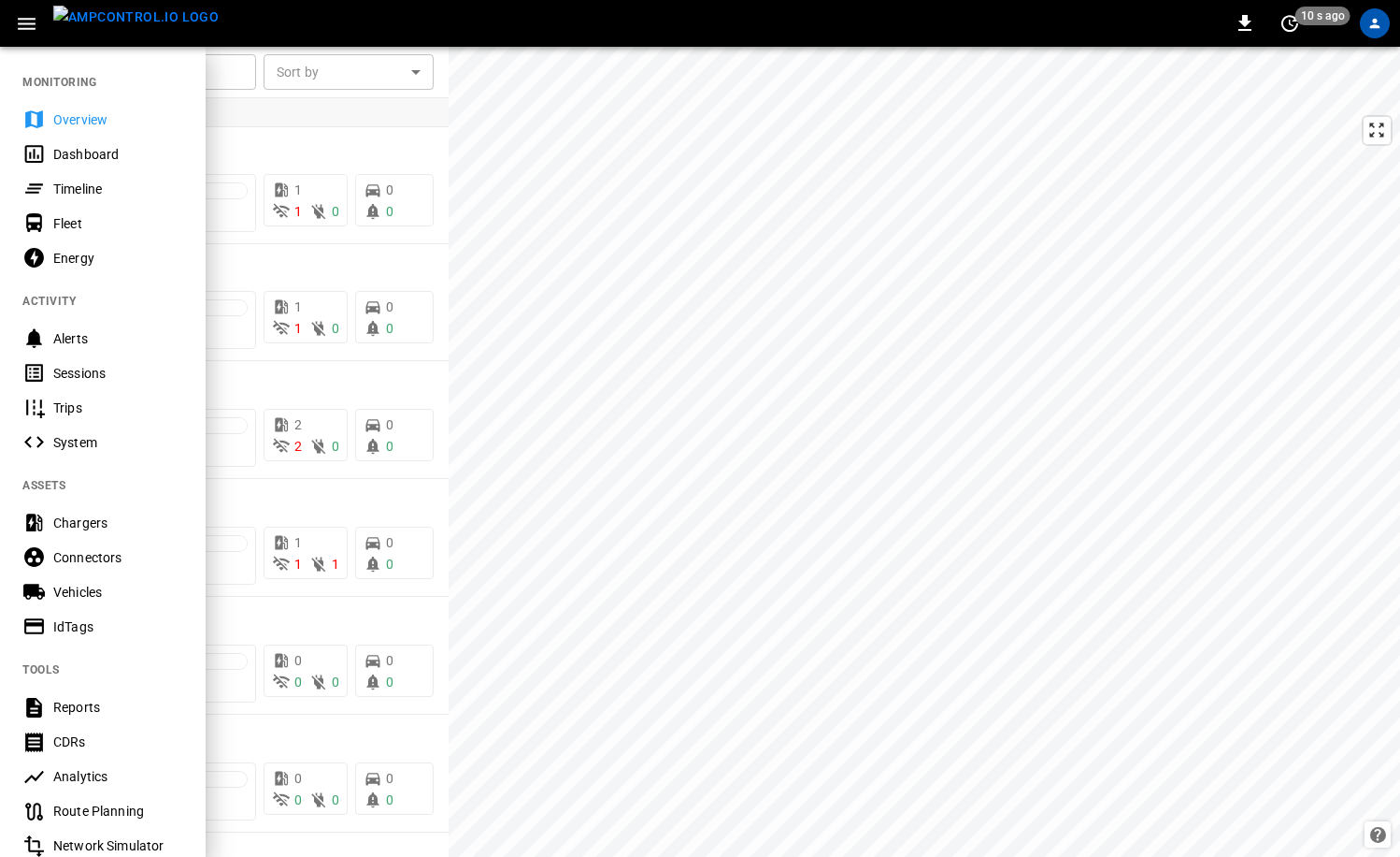
click at [24, 28] on icon "button" at bounding box center [27, 24] width 18 height 12
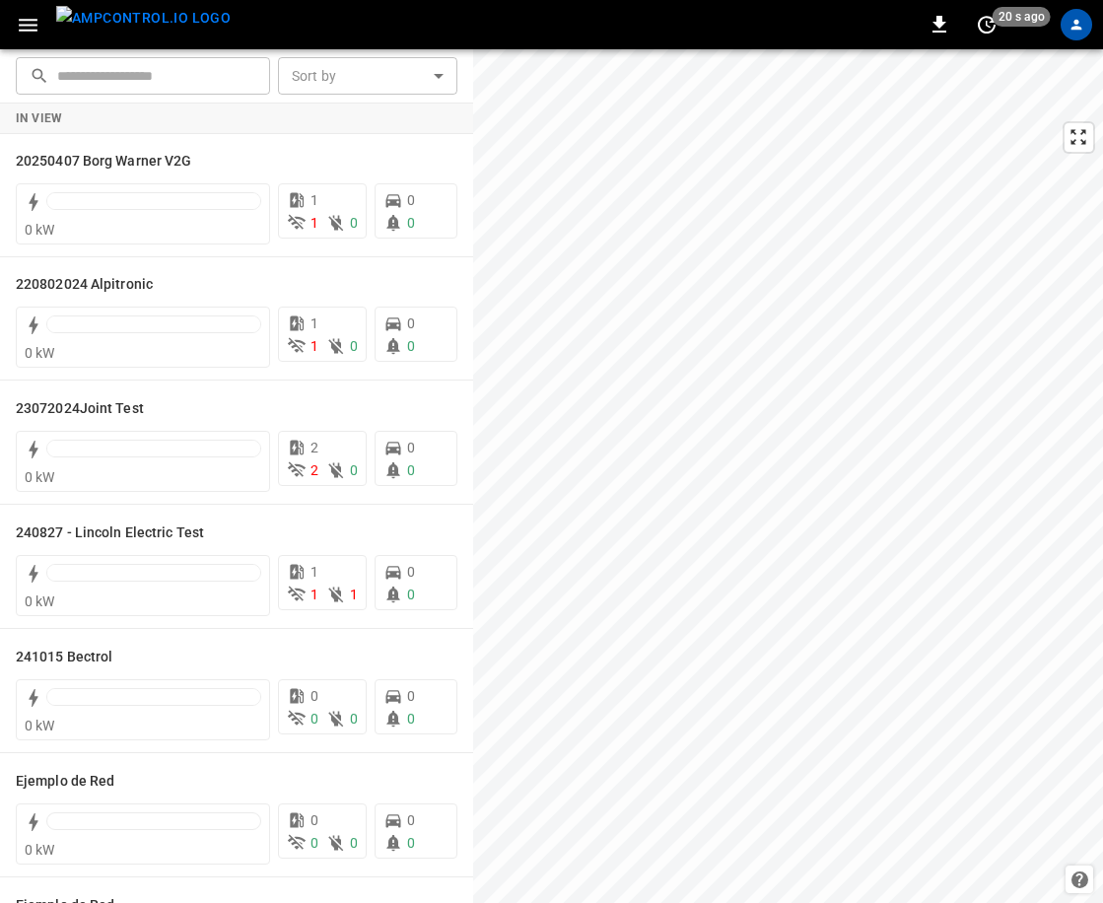
click at [17, 26] on icon "button" at bounding box center [28, 25] width 25 height 25
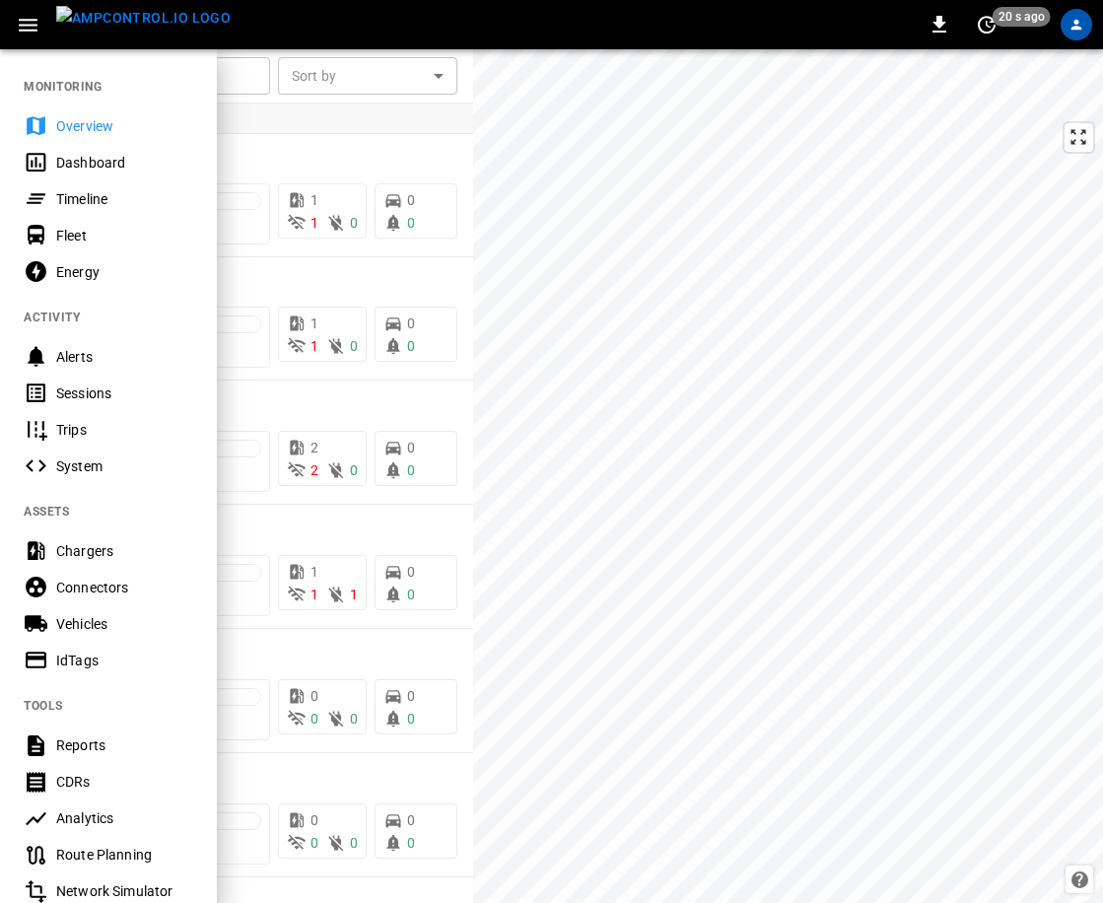
click at [43, 24] on button "button" at bounding box center [28, 25] width 40 height 36
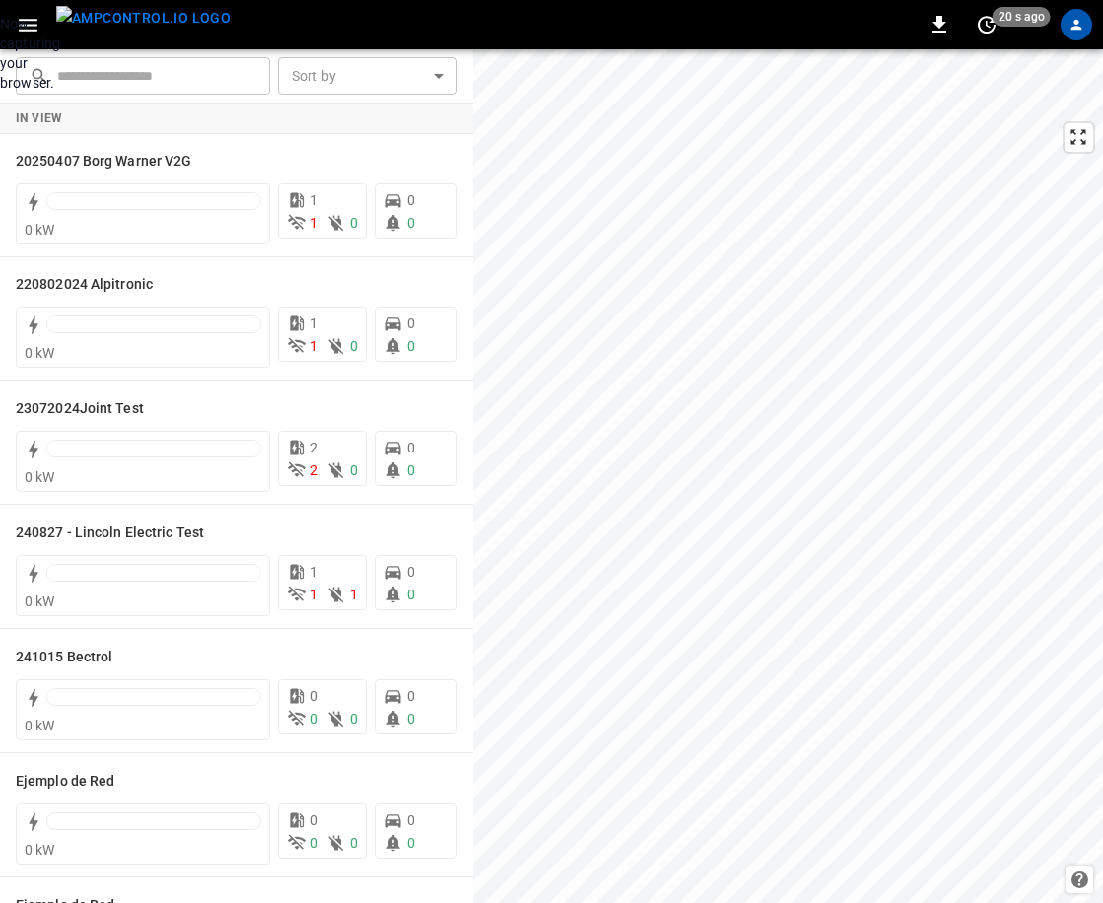
click at [0, 93] on div "Now capturing your browser." at bounding box center [0, 53] width 0 height 79
click at [23, 26] on icon "button" at bounding box center [28, 25] width 25 height 25
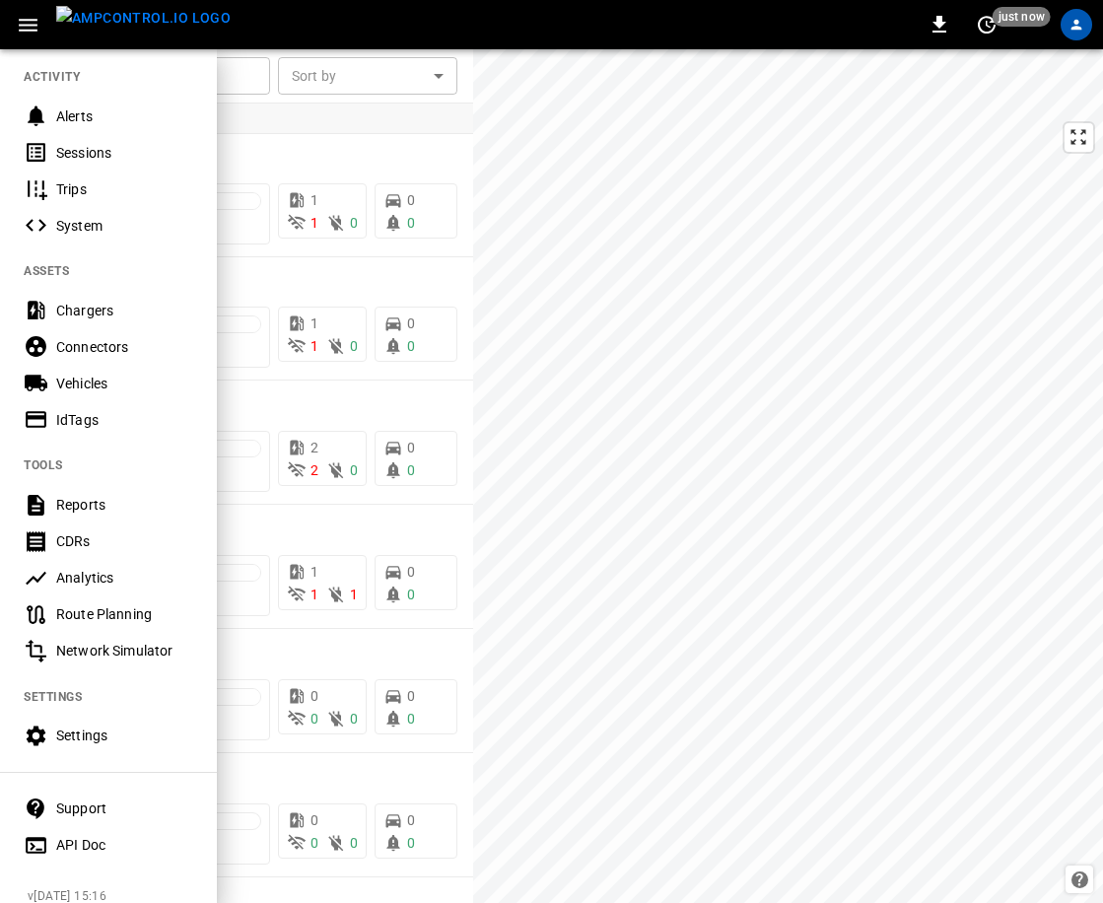
scroll to position [260, 0]
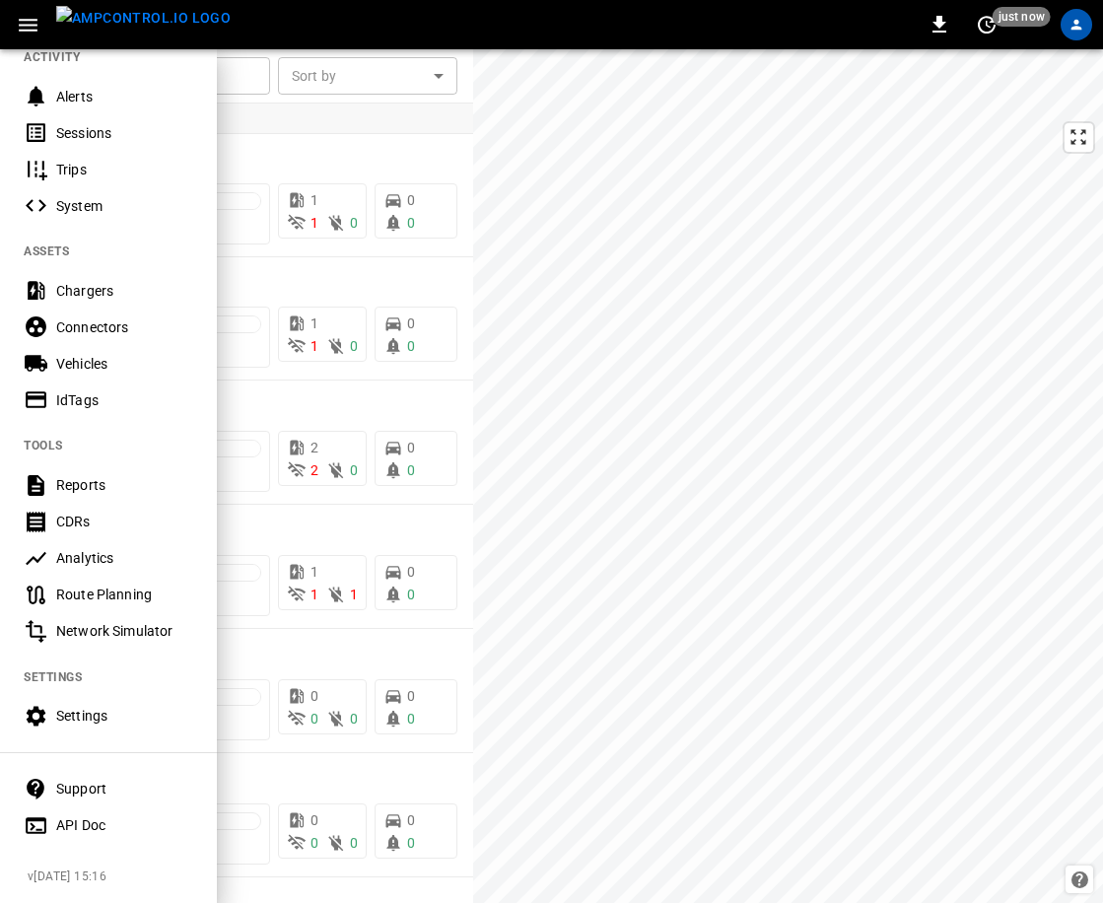
click at [112, 560] on div "Analytics" at bounding box center [124, 558] width 137 height 20
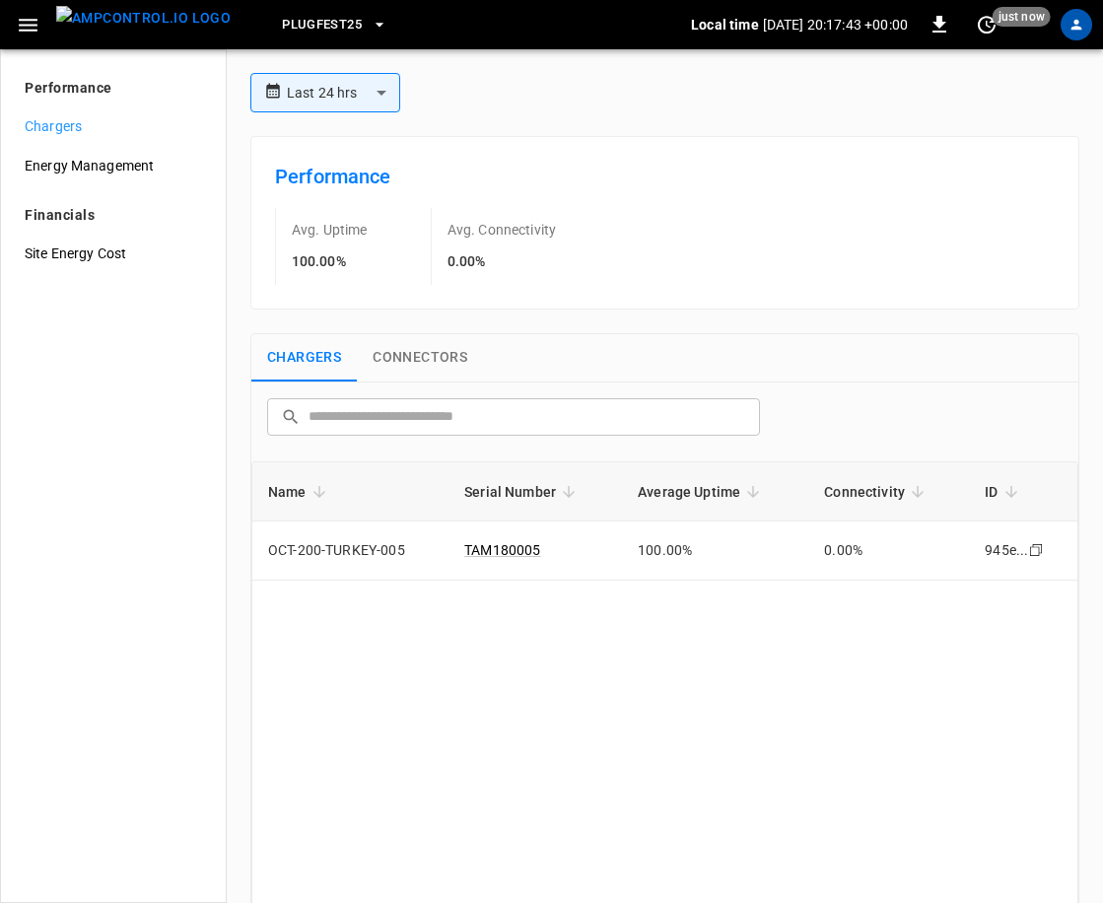
click at [88, 31] on img "menu" at bounding box center [143, 18] width 174 height 25
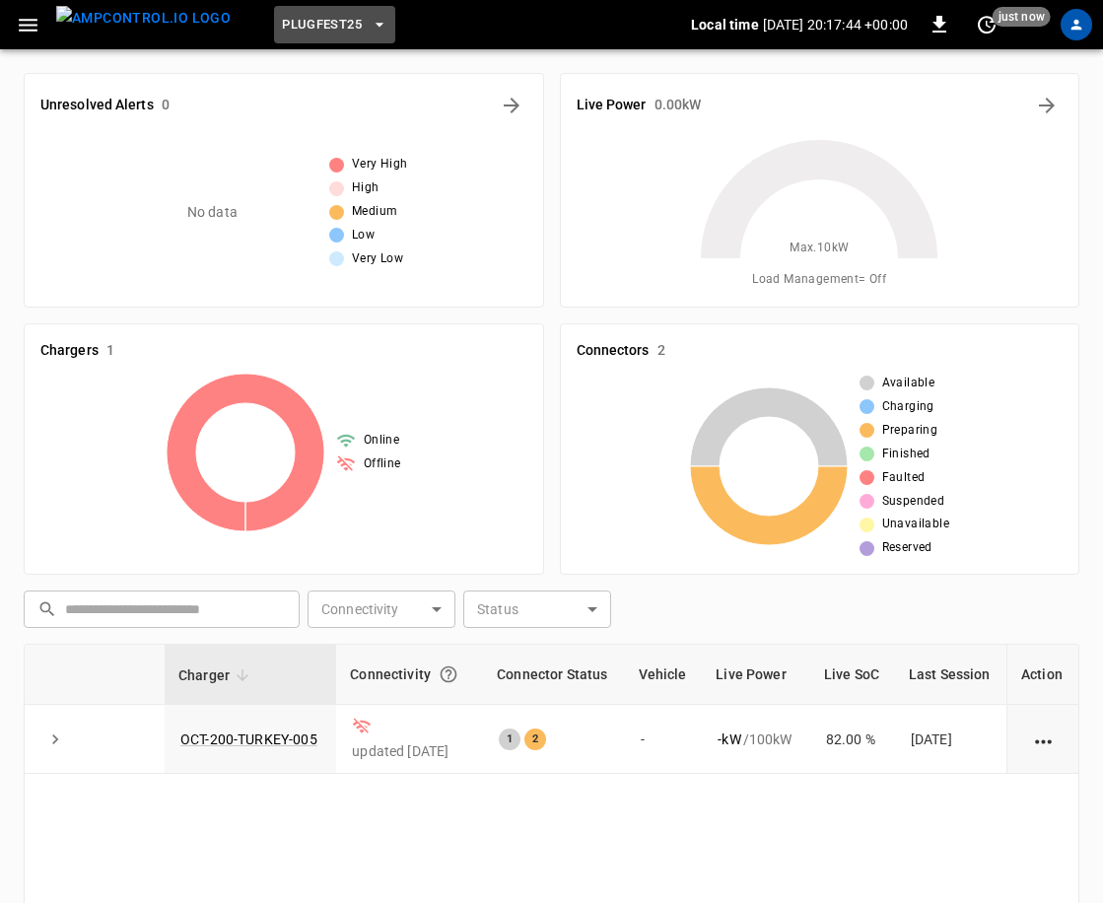
click at [289, 22] on span "Plugfest25" at bounding box center [322, 25] width 80 height 23
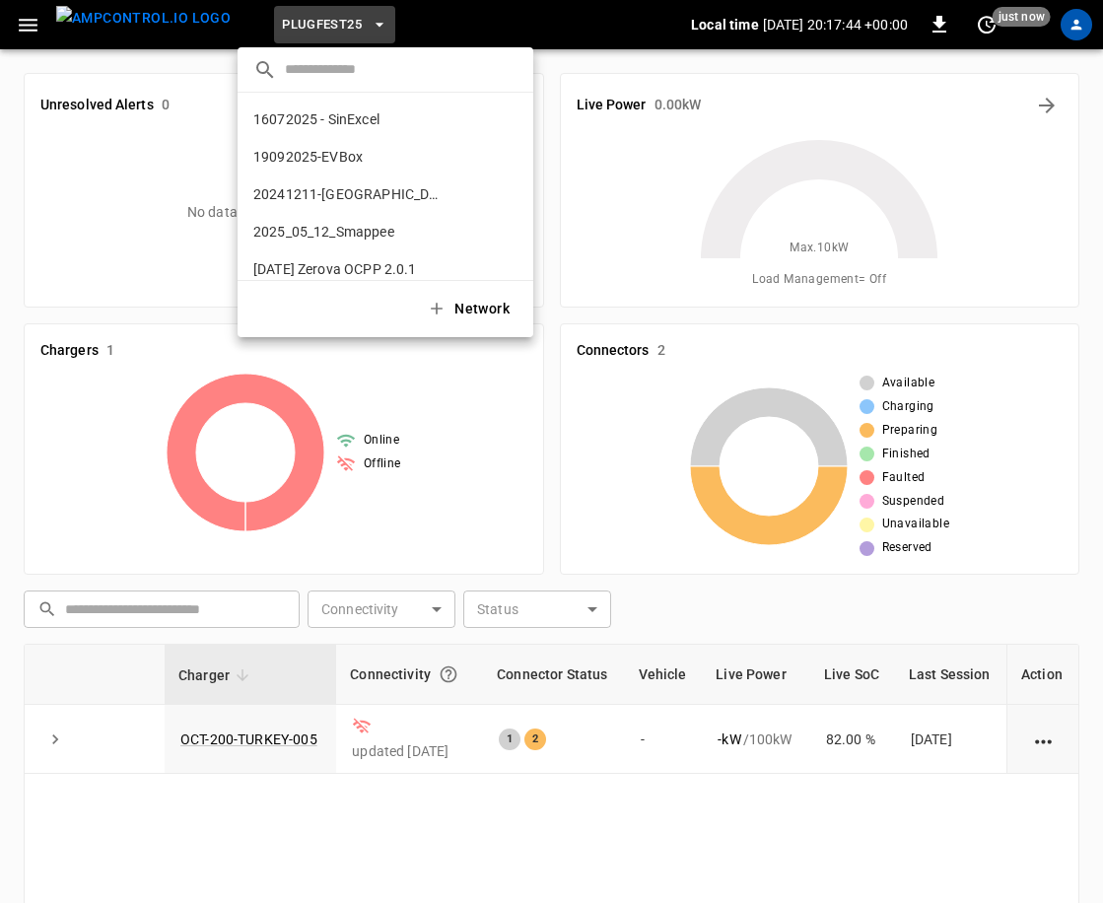
scroll to position [1604, 0]
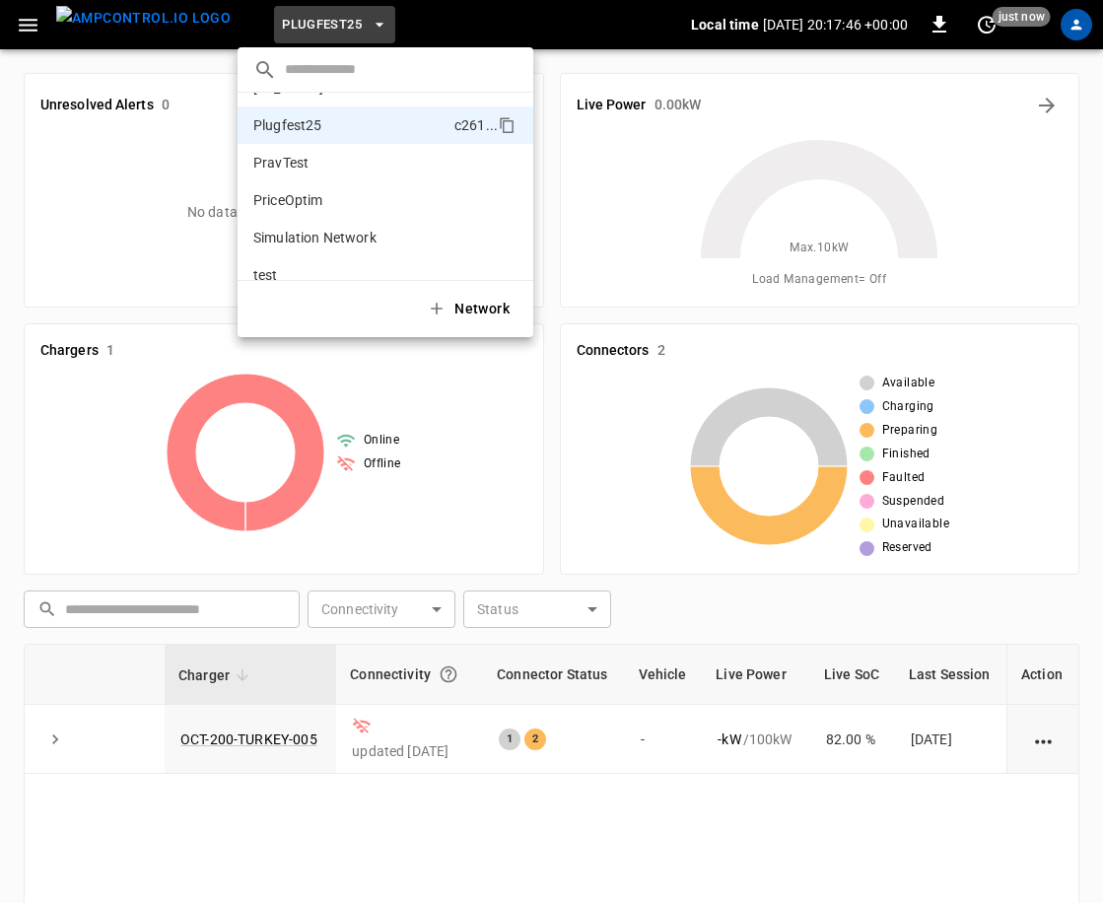
click at [368, 78] on input "text" at bounding box center [401, 69] width 233 height 29
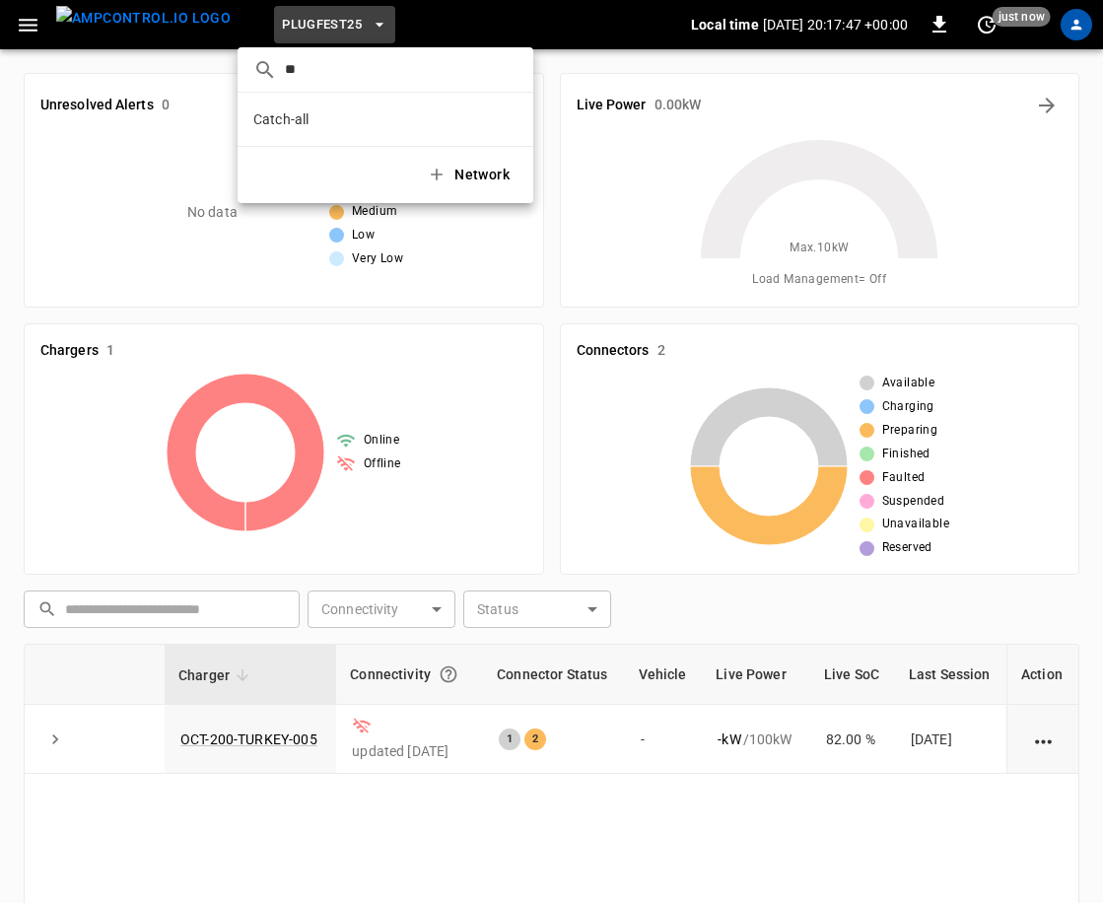
scroll to position [0, 0]
type input "***"
click at [334, 104] on li "Catch-all d7ac ..." at bounding box center [386, 119] width 296 height 37
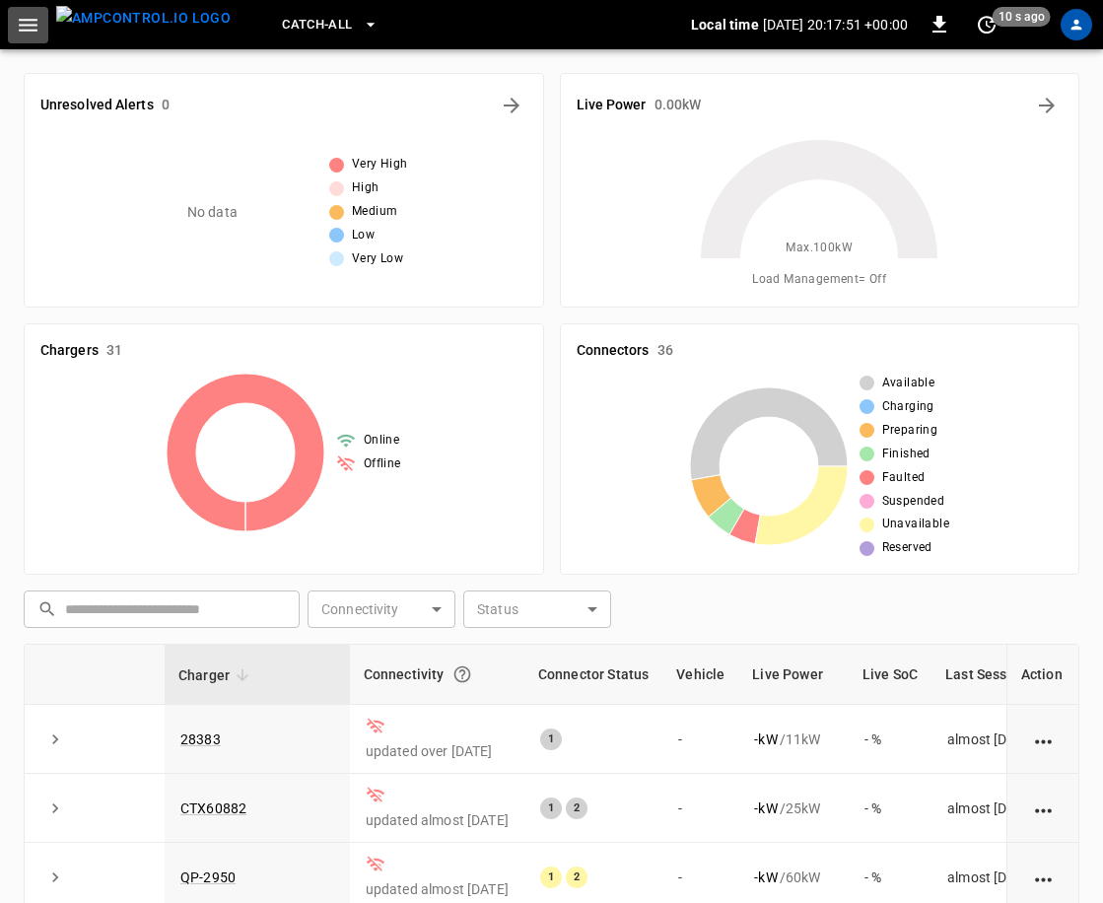
click at [16, 28] on icon "button" at bounding box center [28, 25] width 25 height 25
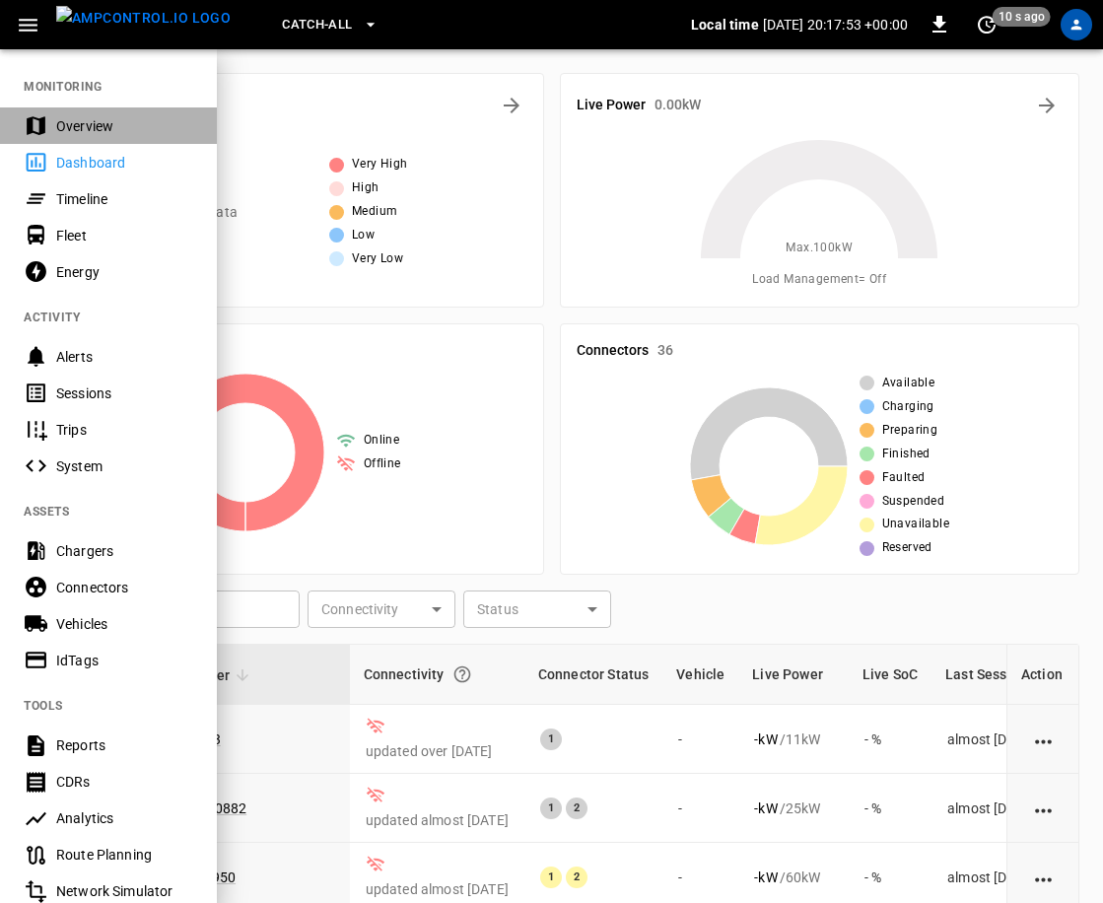
click at [97, 118] on div "Overview" at bounding box center [124, 126] width 137 height 20
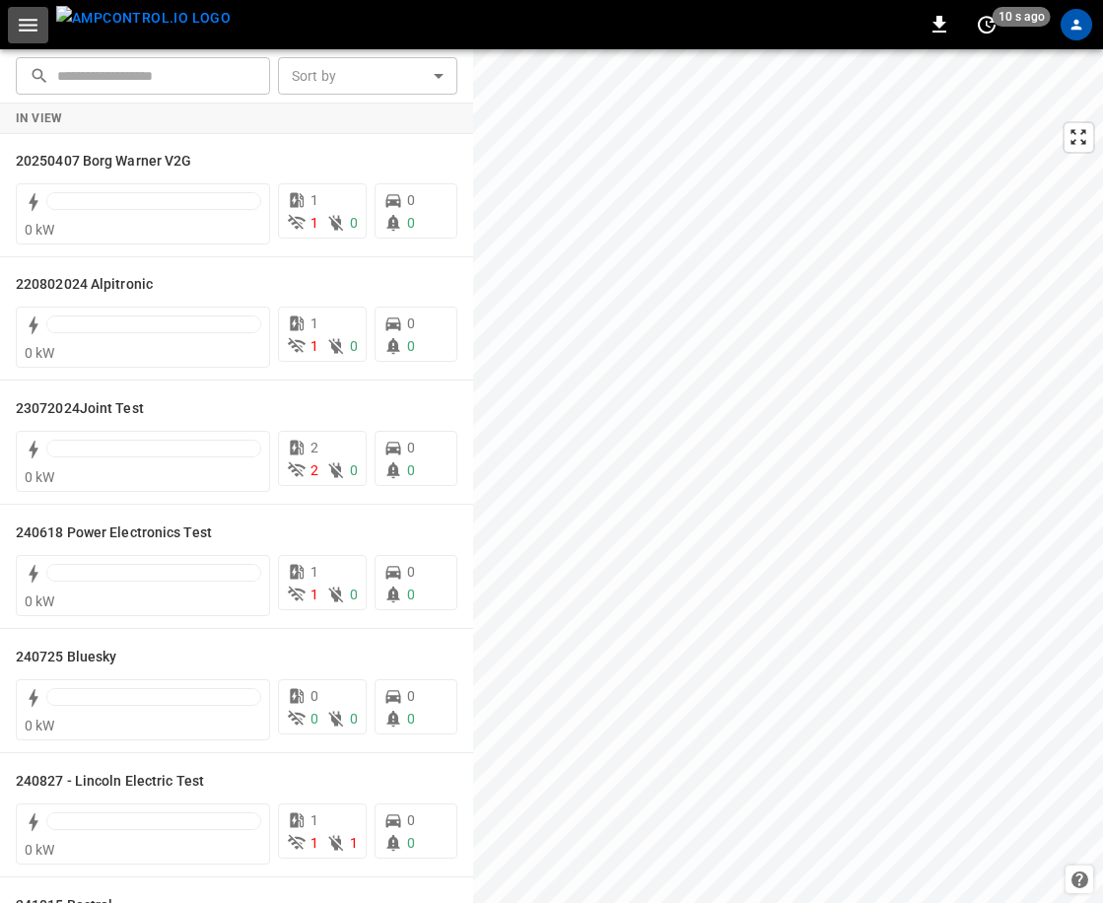
click at [27, 23] on icon "button" at bounding box center [28, 25] width 25 height 25
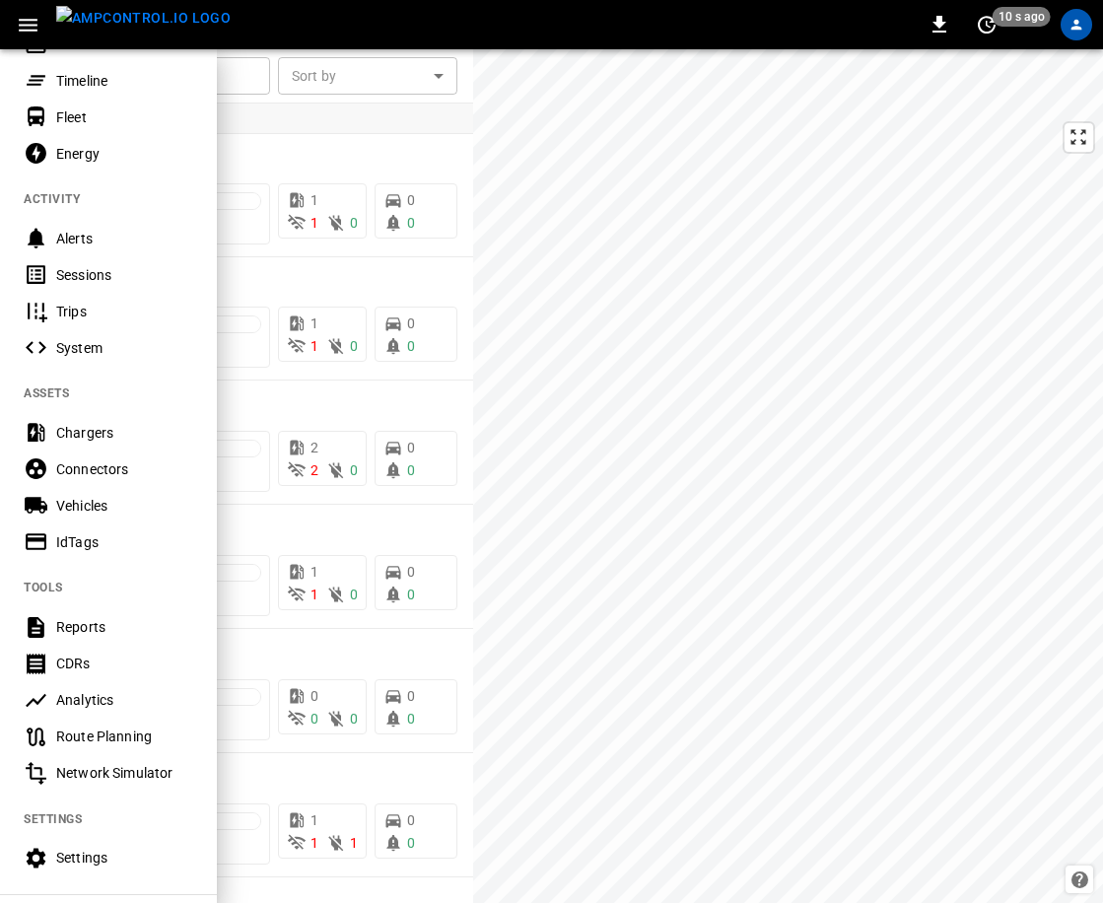
scroll to position [131, 0]
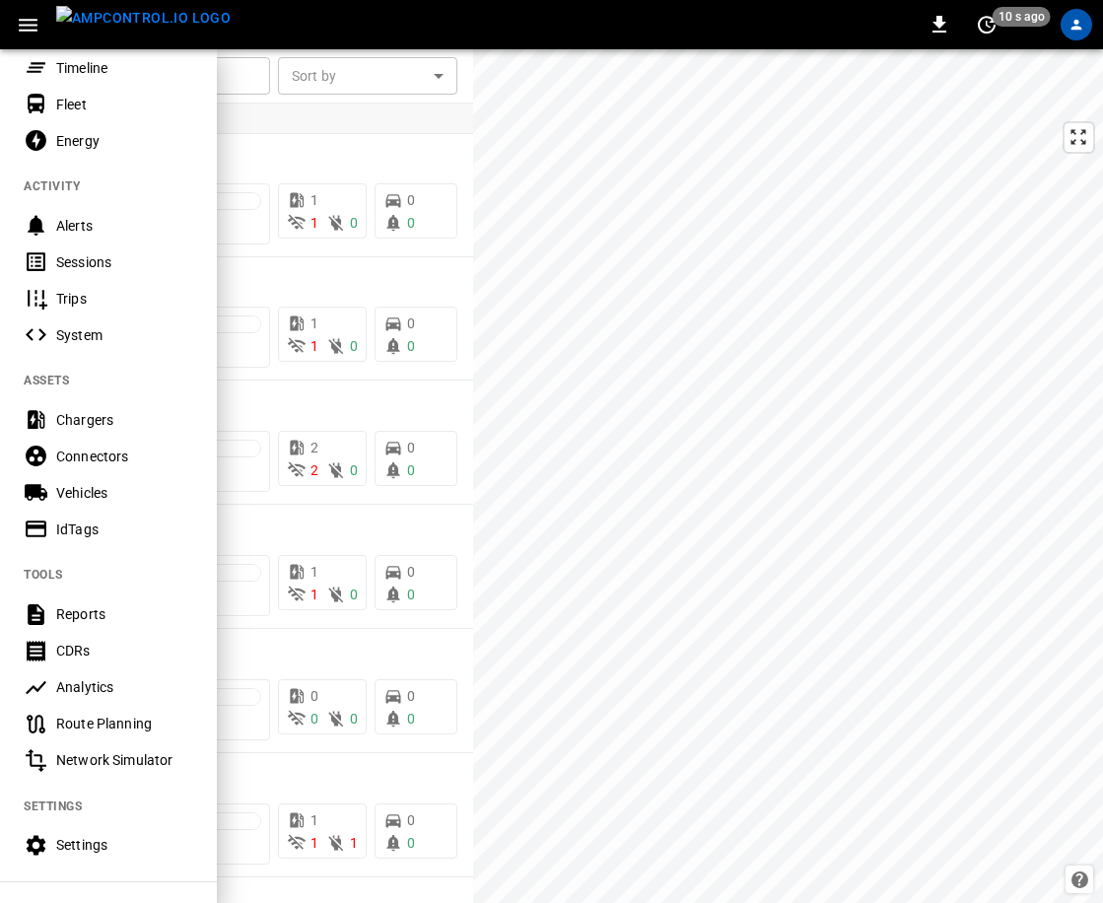
click at [104, 680] on div "Analytics" at bounding box center [124, 687] width 137 height 20
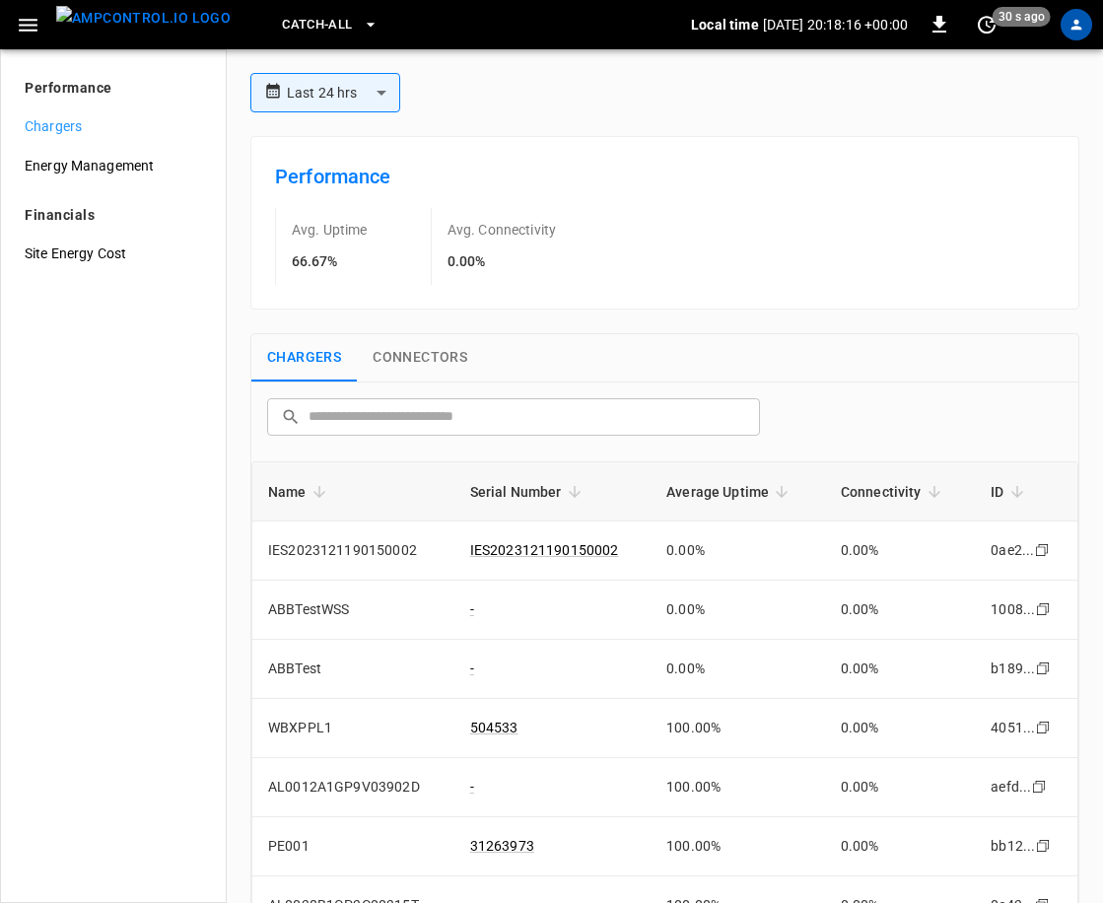
click at [906, 501] on span "Connectivity" at bounding box center [894, 492] width 106 height 24
click at [881, 489] on span "Connectivity" at bounding box center [894, 492] width 106 height 24
click at [307, 172] on h6 "Performance" at bounding box center [665, 177] width 780 height 32
click at [112, 163] on span "Energy Management" at bounding box center [113, 166] width 177 height 21
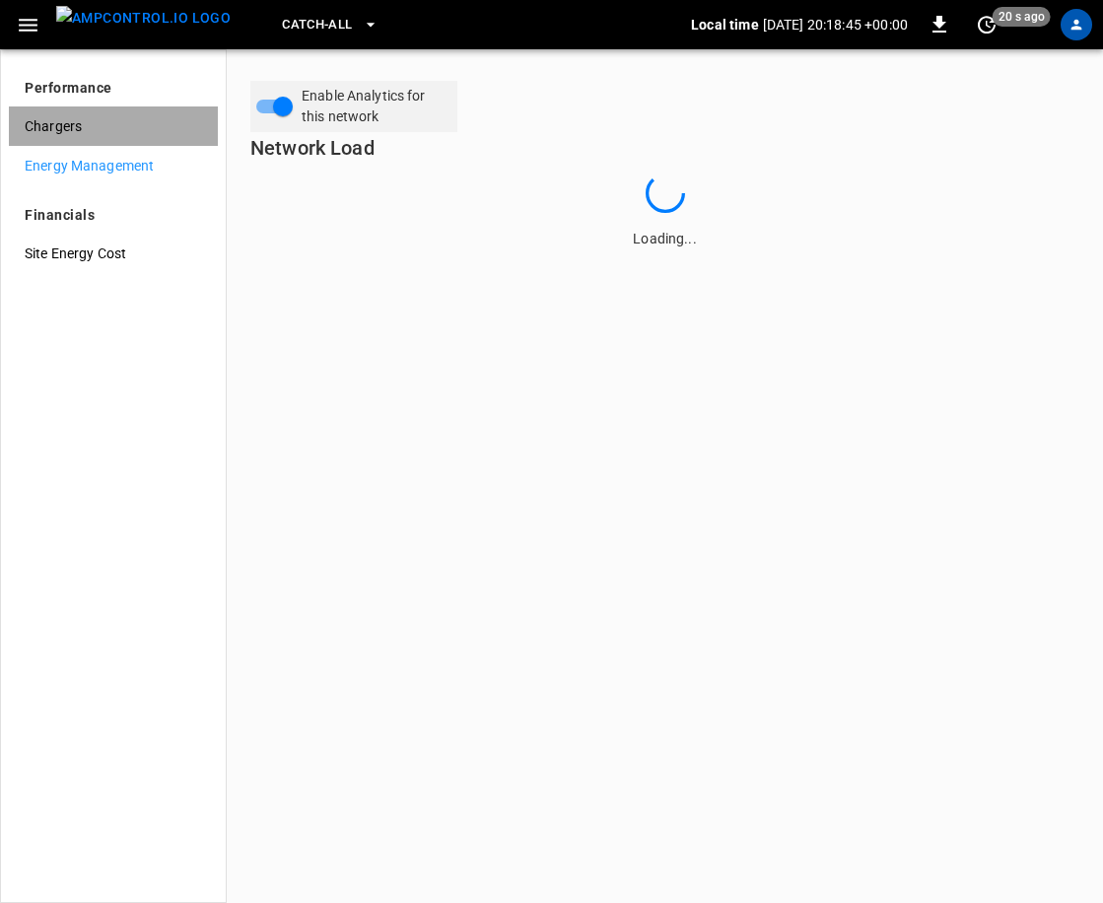
click at [75, 119] on span "Chargers" at bounding box center [113, 126] width 177 height 21
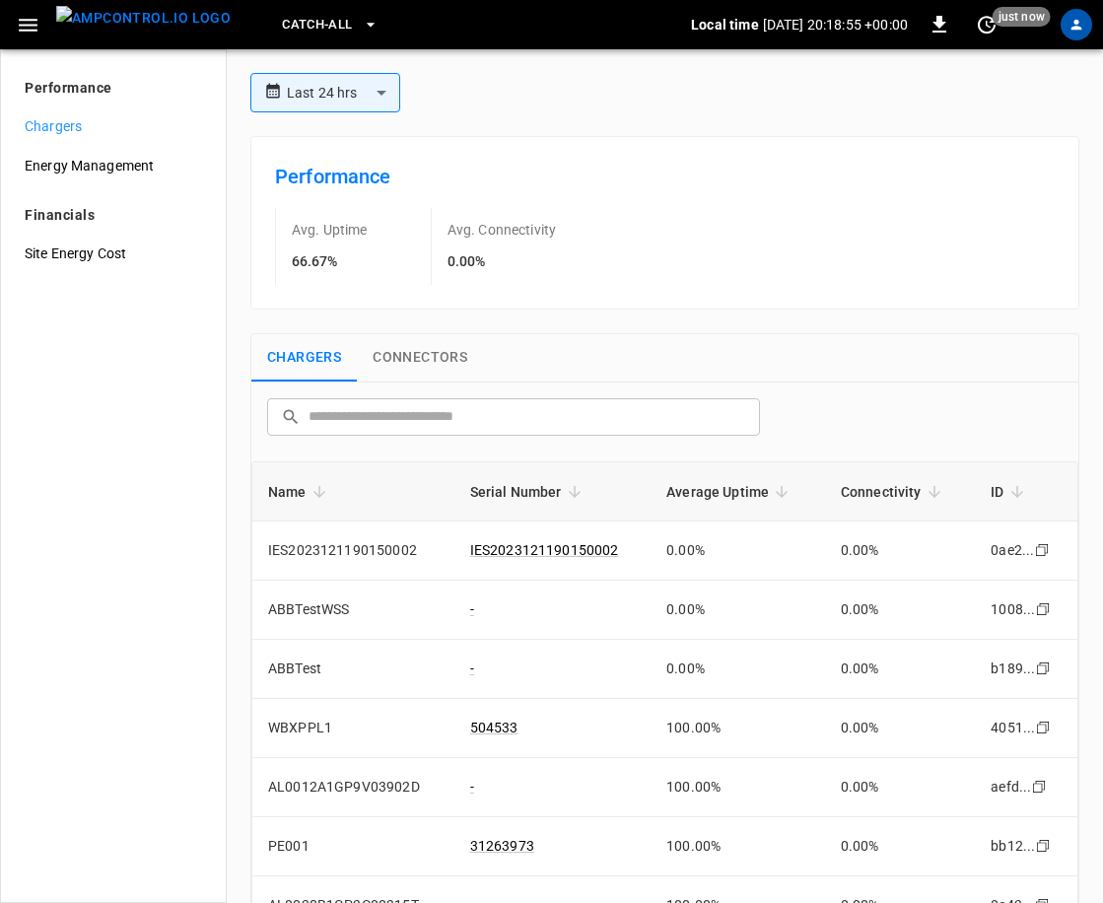
click at [894, 485] on span "Connectivity" at bounding box center [894, 492] width 106 height 24
click at [499, 232] on p "Avg. Connectivity" at bounding box center [501, 230] width 109 height 20
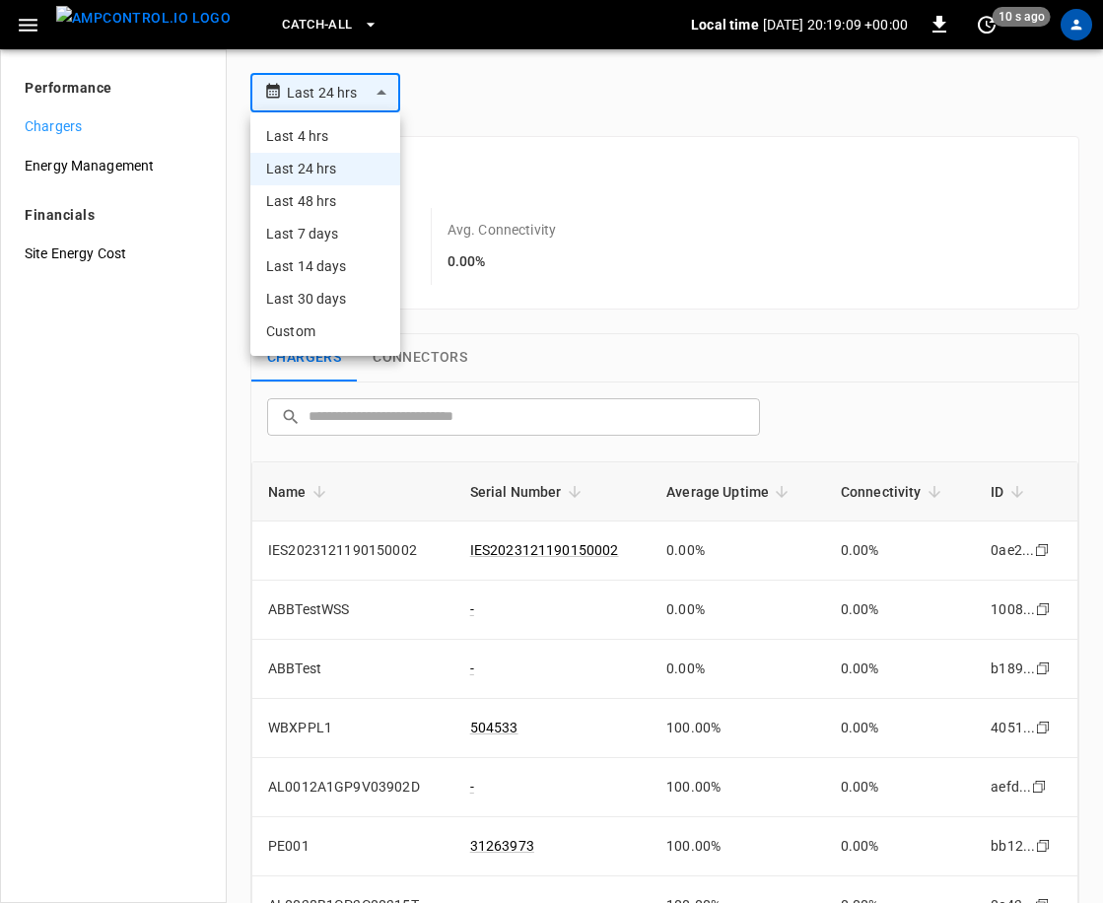
click at [380, 95] on body "**********" at bounding box center [551, 451] width 1103 height 903
click at [323, 231] on li "Last 7 days" at bounding box center [325, 234] width 150 height 33
type input "**********"
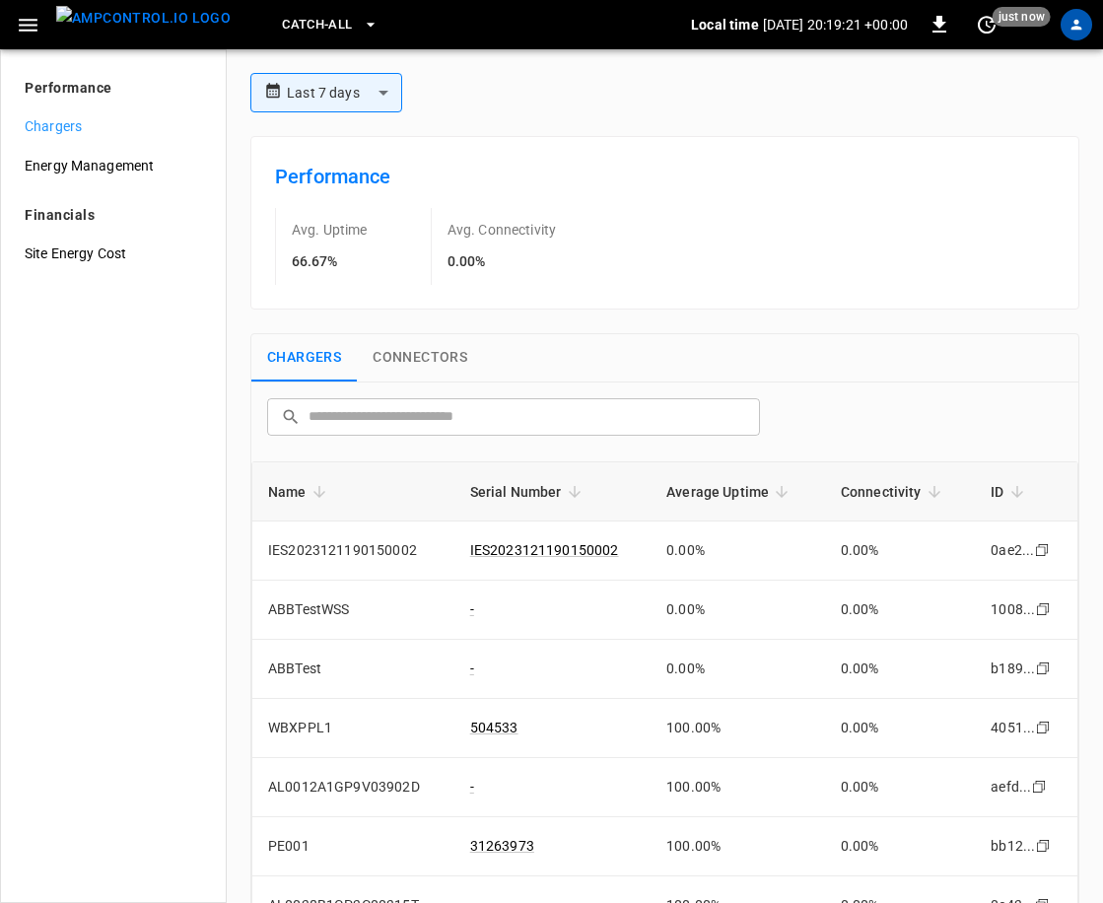
click at [321, 107] on body "**********" at bounding box center [551, 451] width 1103 height 903
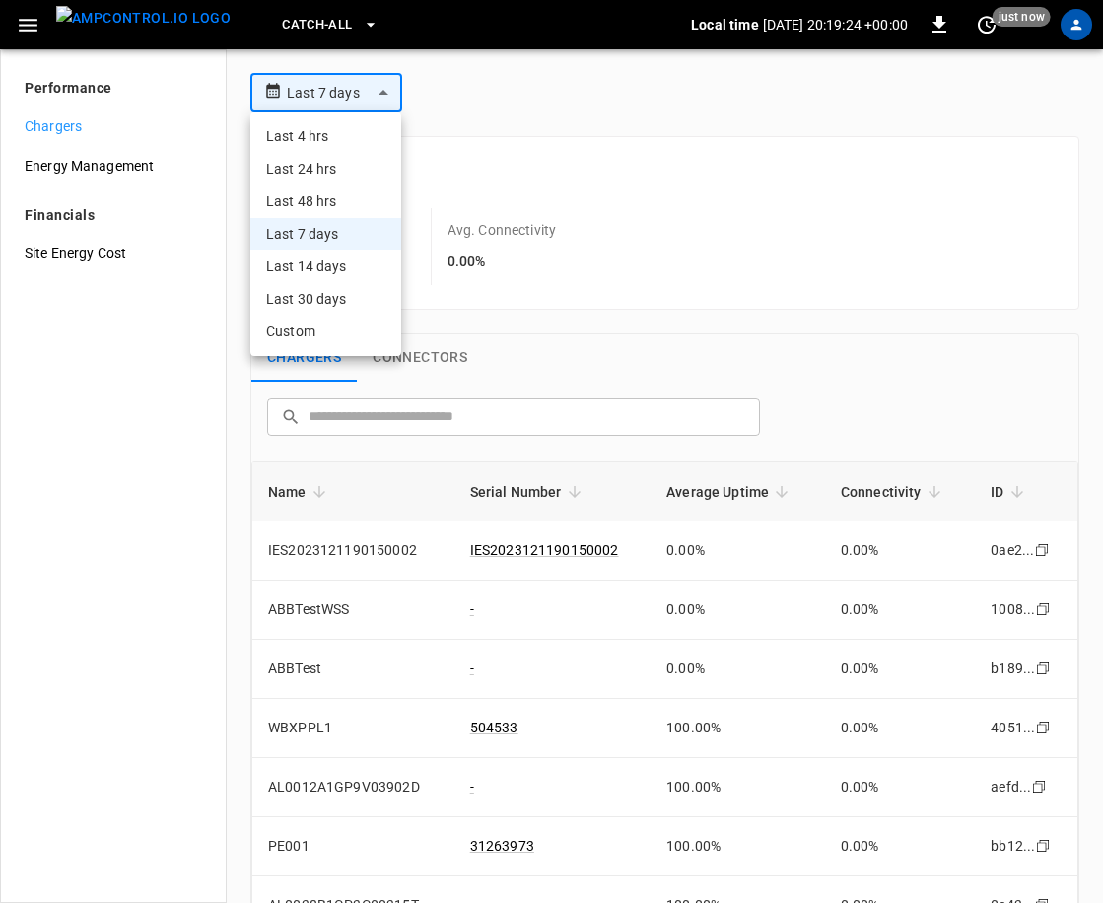
click at [312, 323] on li "Custom" at bounding box center [325, 331] width 151 height 33
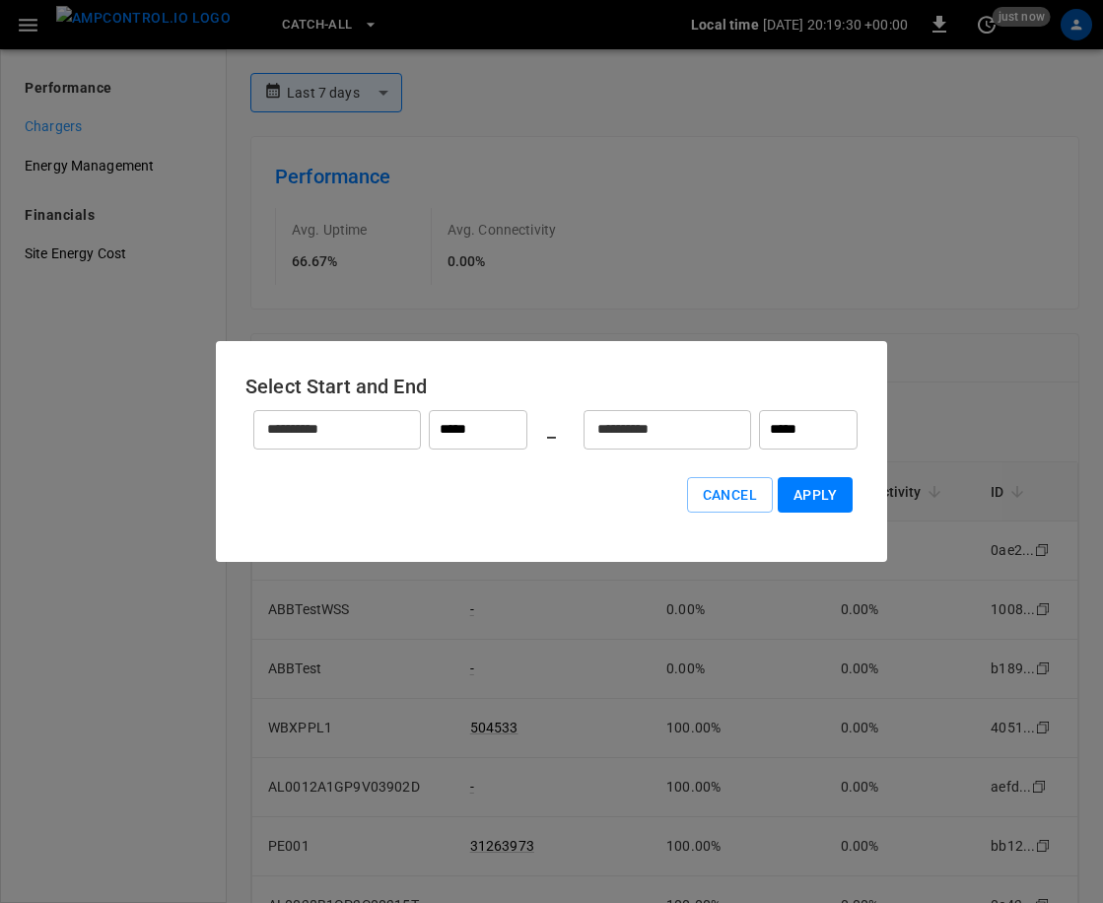
click at [336, 438] on input "**********" at bounding box center [326, 429] width 146 height 52
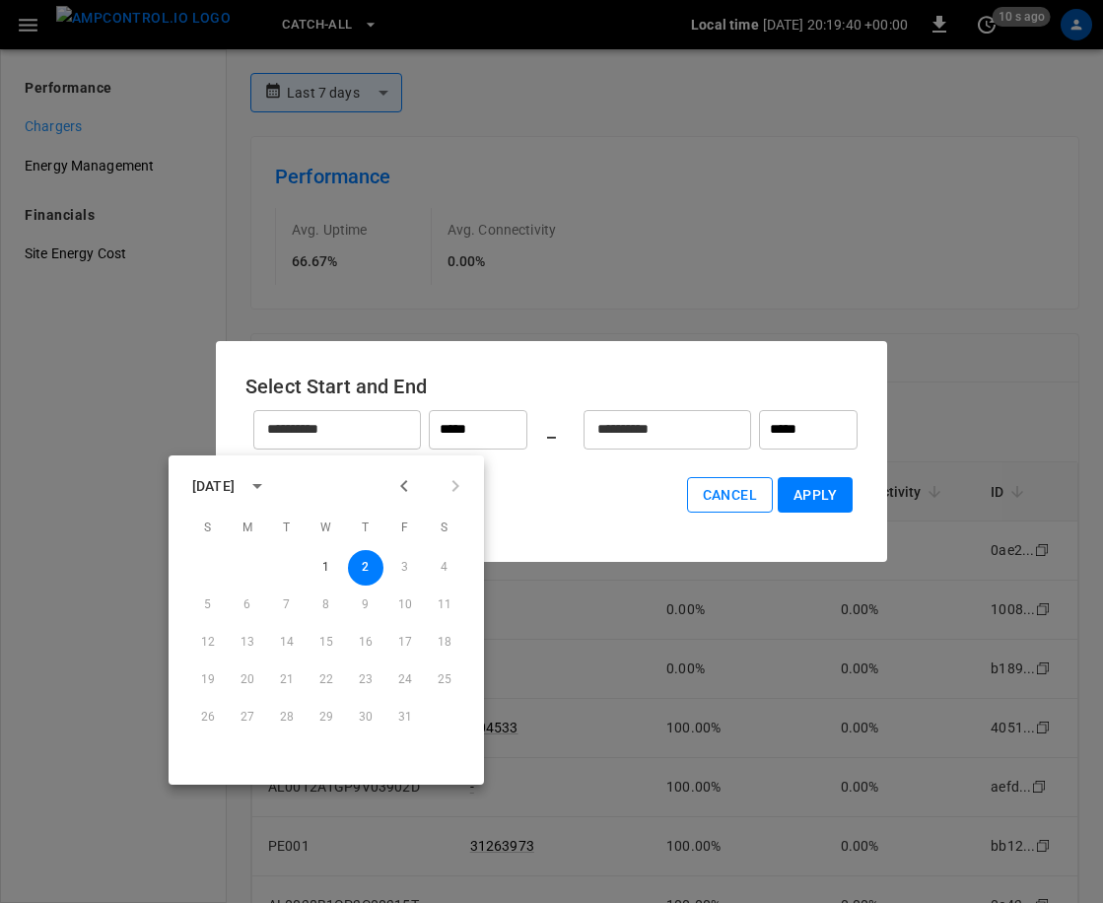
click at [749, 508] on button "Cancel" at bounding box center [730, 495] width 86 height 36
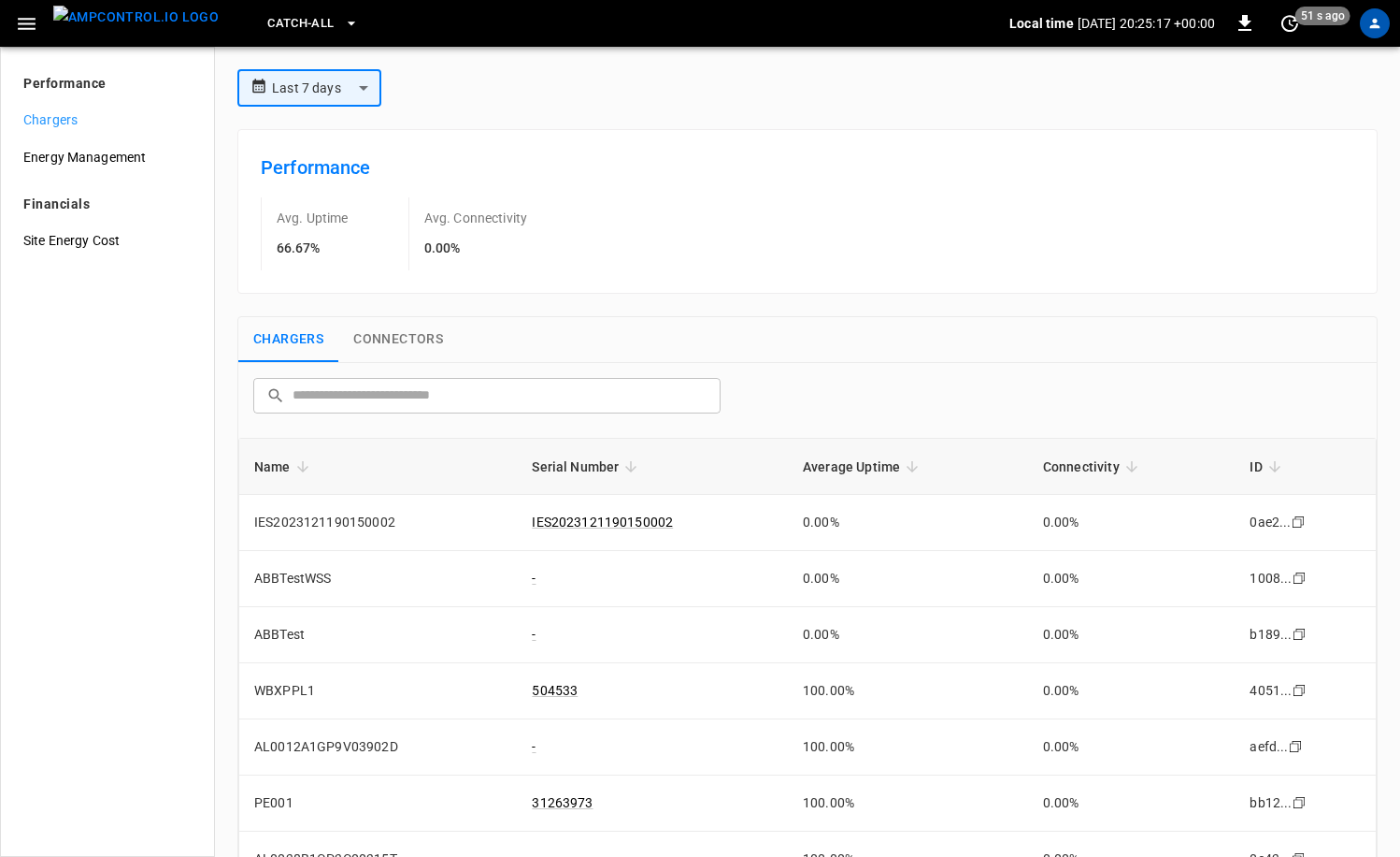
click at [162, 21] on img "menu" at bounding box center [136, 17] width 165 height 24
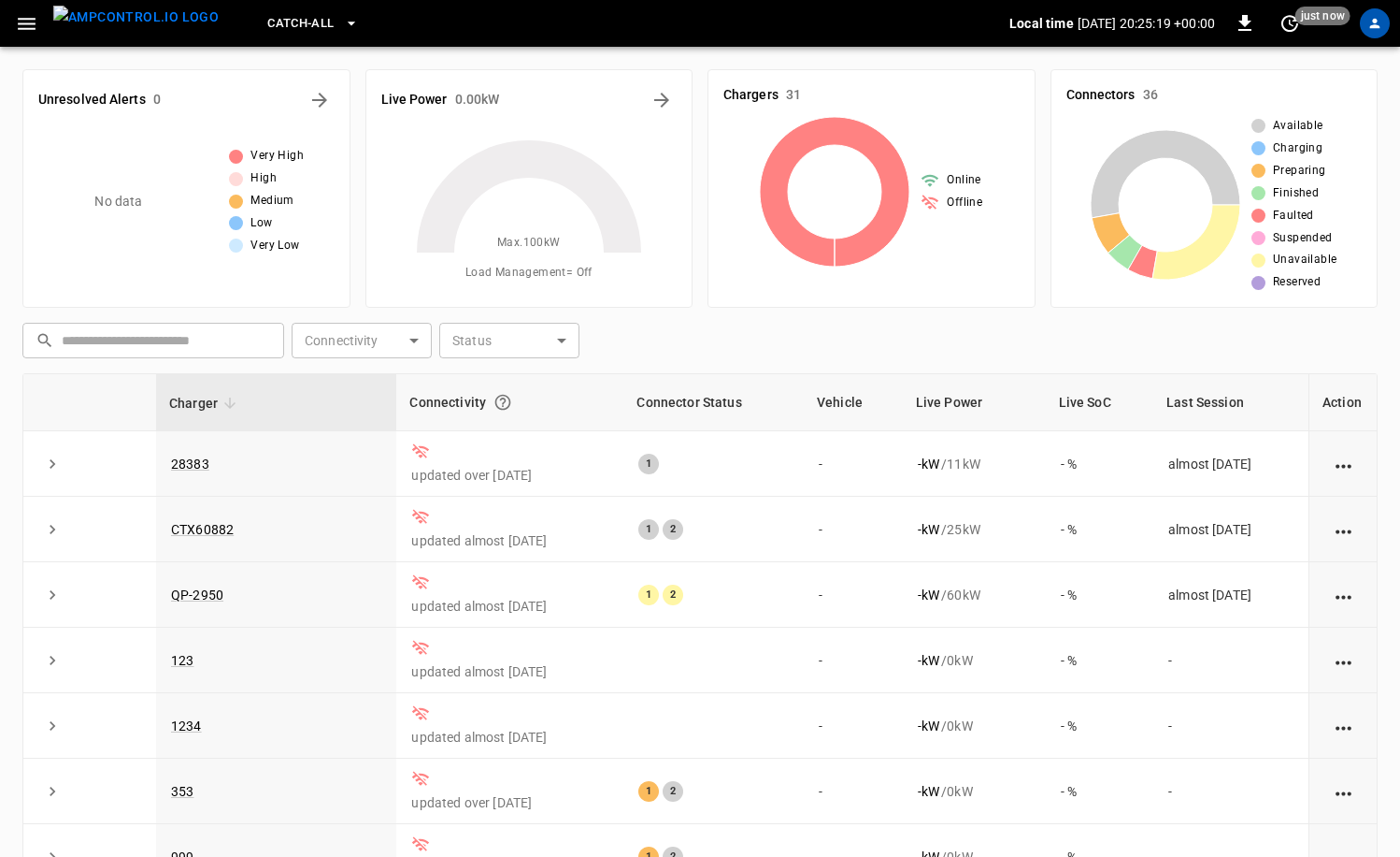
click at [18, 28] on icon "button" at bounding box center [27, 24] width 24 height 24
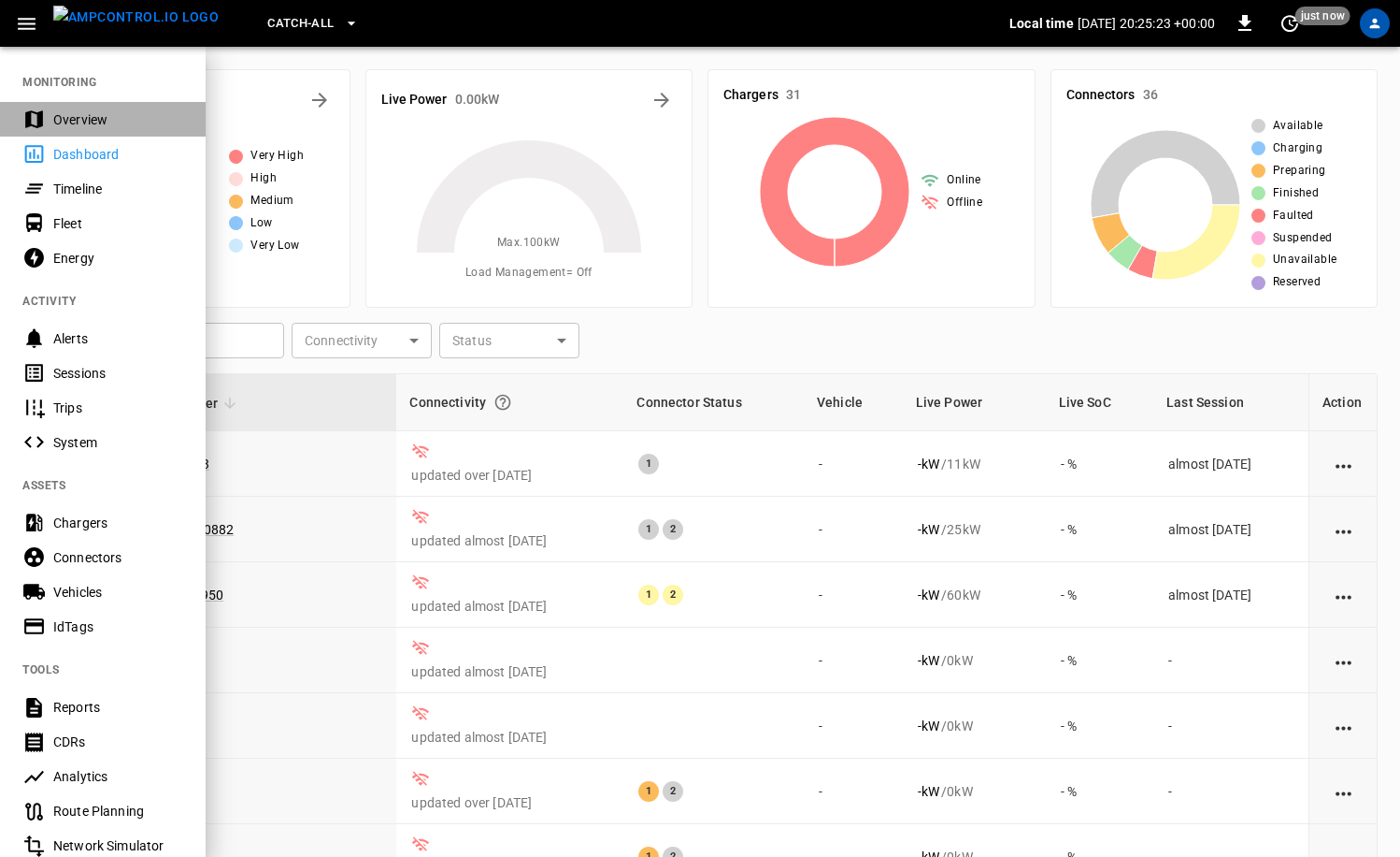
click at [113, 116] on div "Overview" at bounding box center [118, 120] width 130 height 19
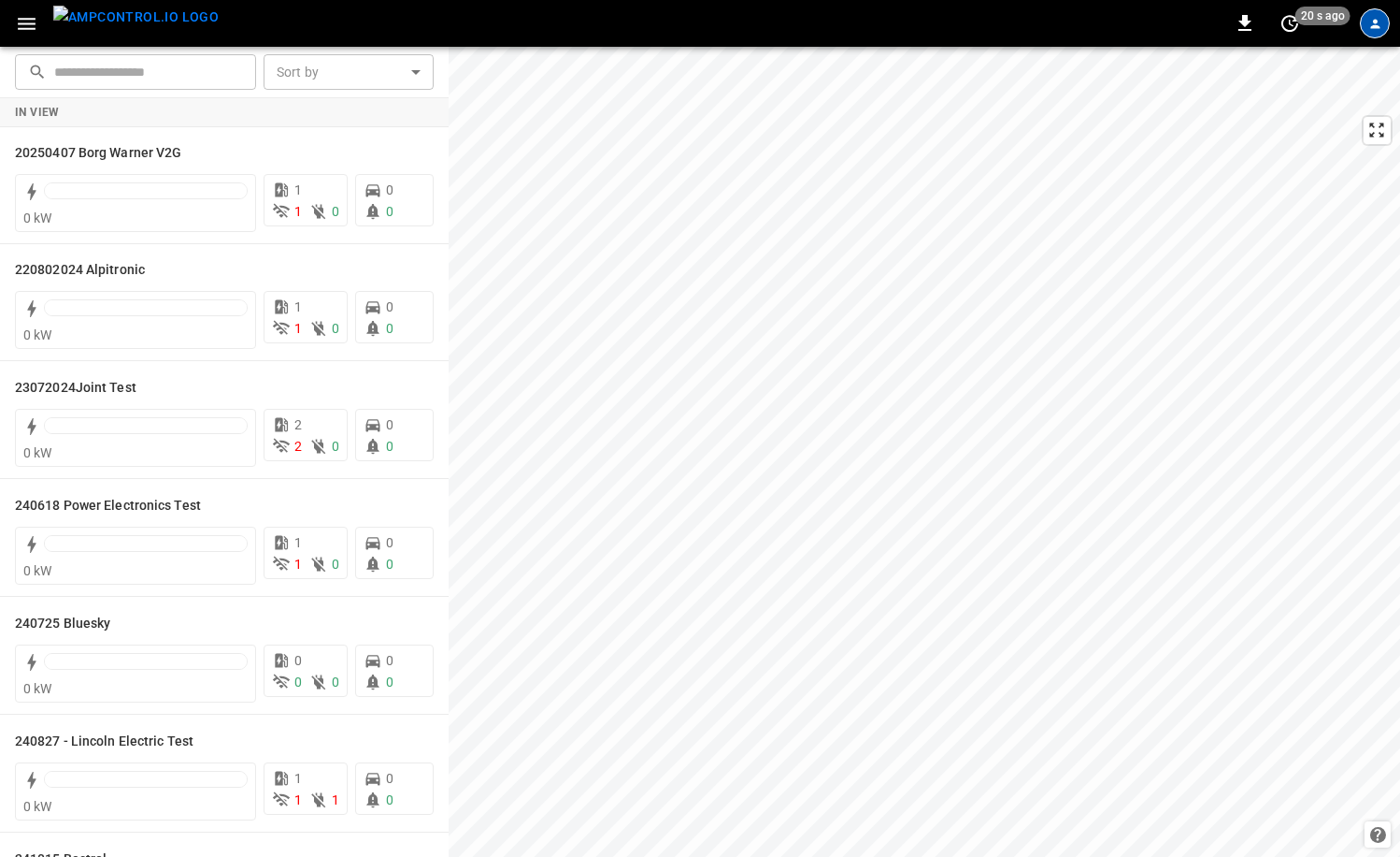
click at [1382, 35] on div "profile-icon" at bounding box center [1375, 24] width 30 height 30
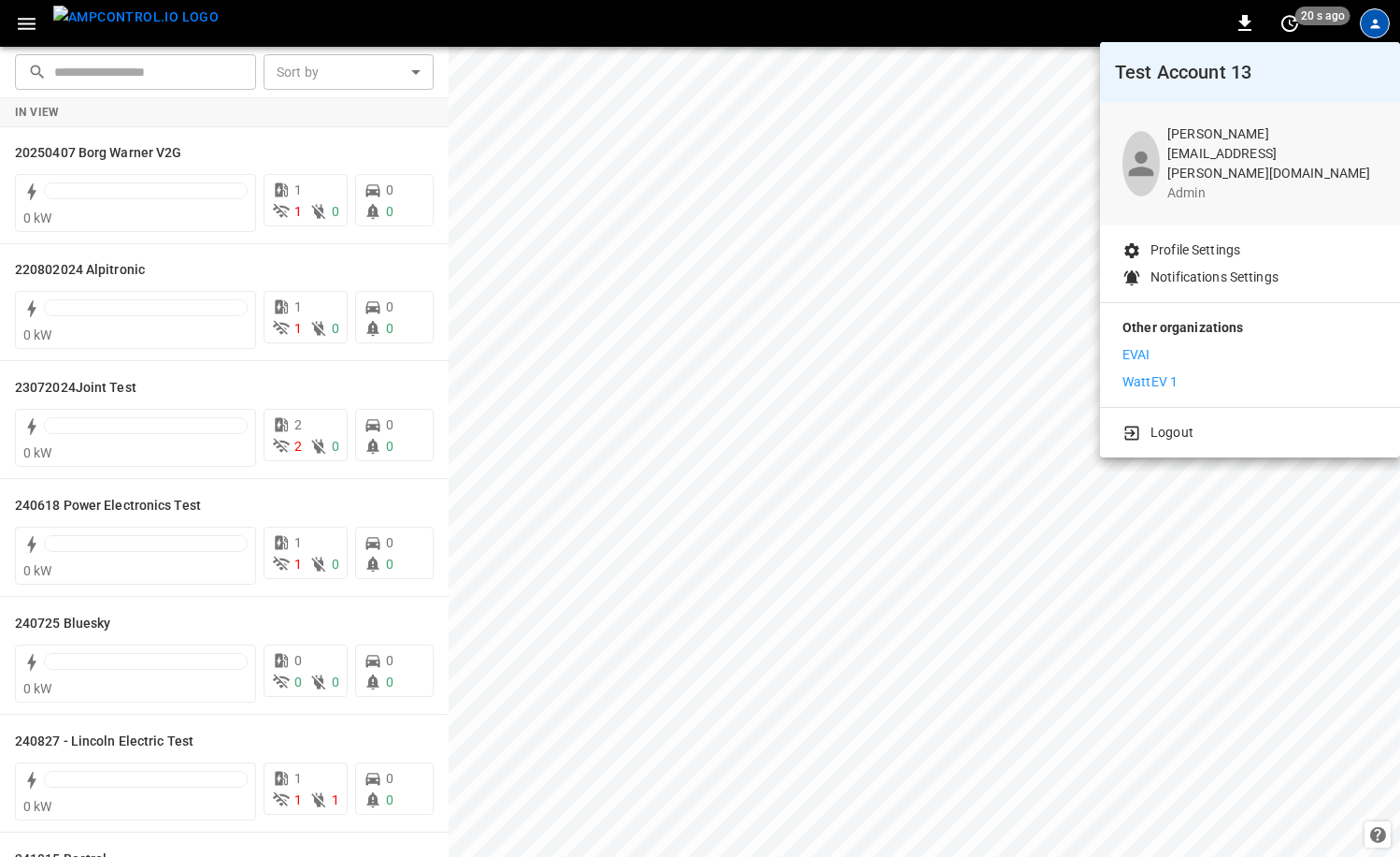
click at [1234, 408] on div "Logout" at bounding box center [1250, 429] width 300 height 42
click at [1241, 422] on li "Logout" at bounding box center [1250, 432] width 255 height 20
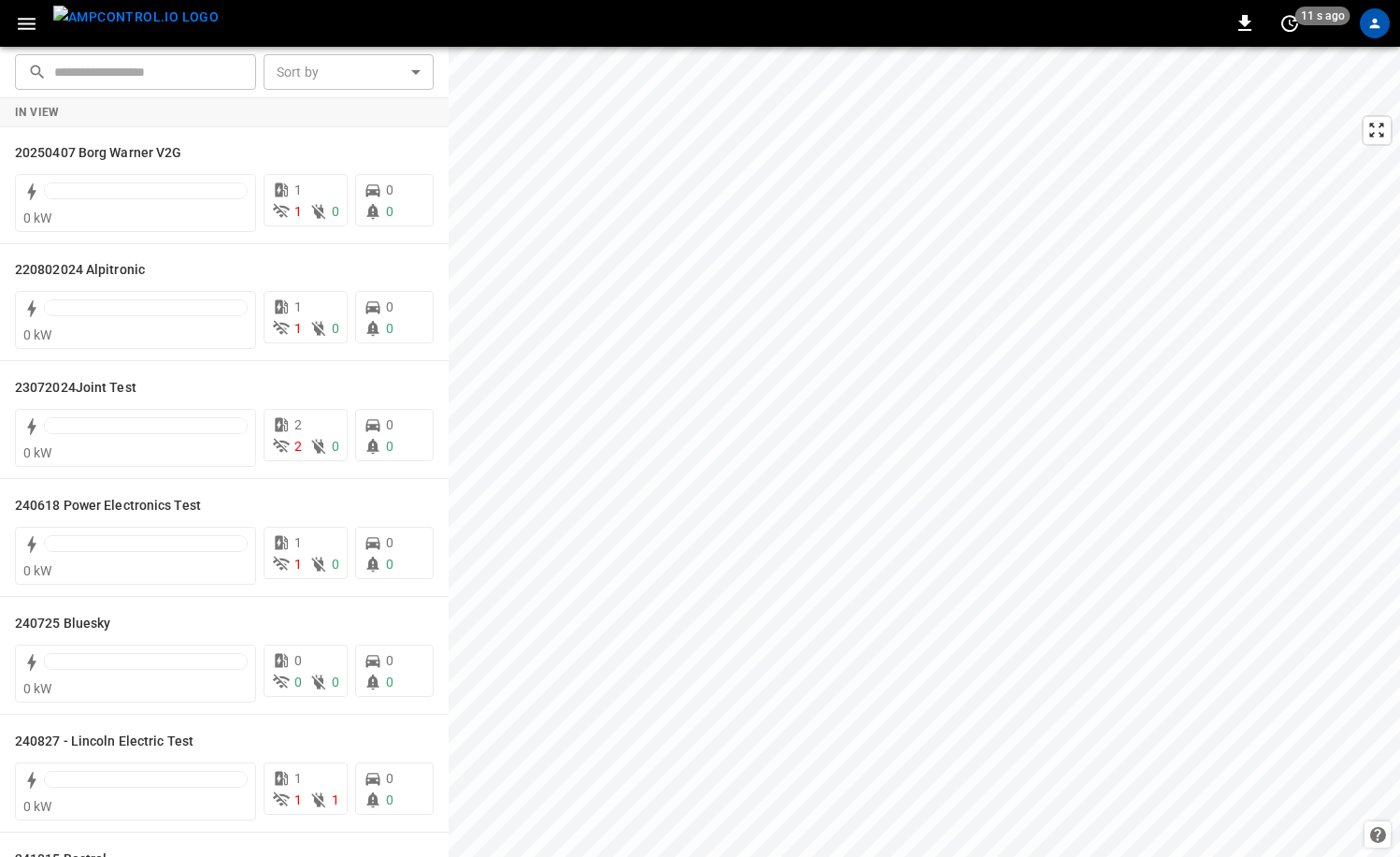
click at [3, 14] on div "0 11 s ago" at bounding box center [700, 23] width 1400 height 47
click at [23, 30] on icon "button" at bounding box center [27, 24] width 24 height 24
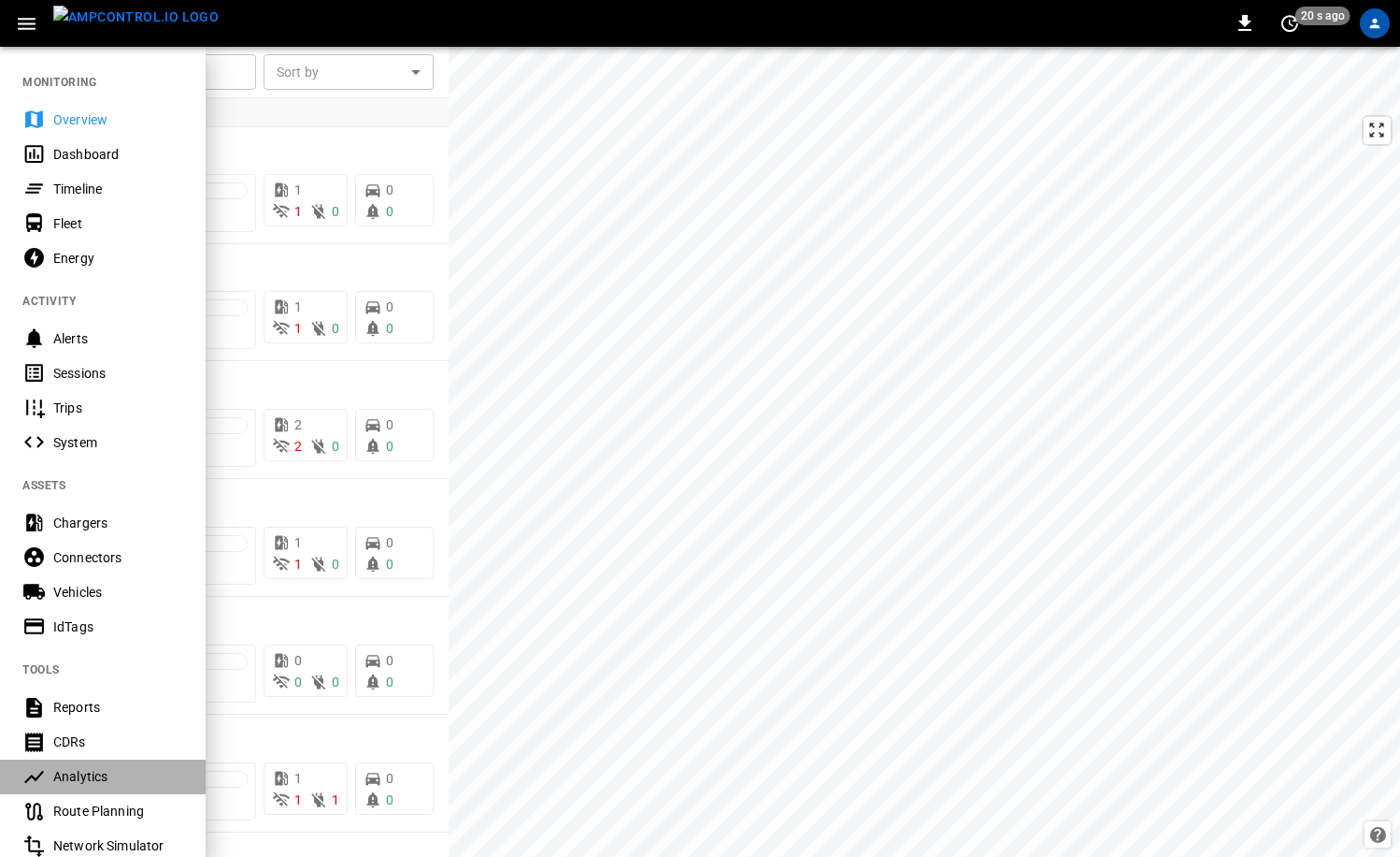
click at [95, 773] on div "Analytics" at bounding box center [118, 776] width 130 height 19
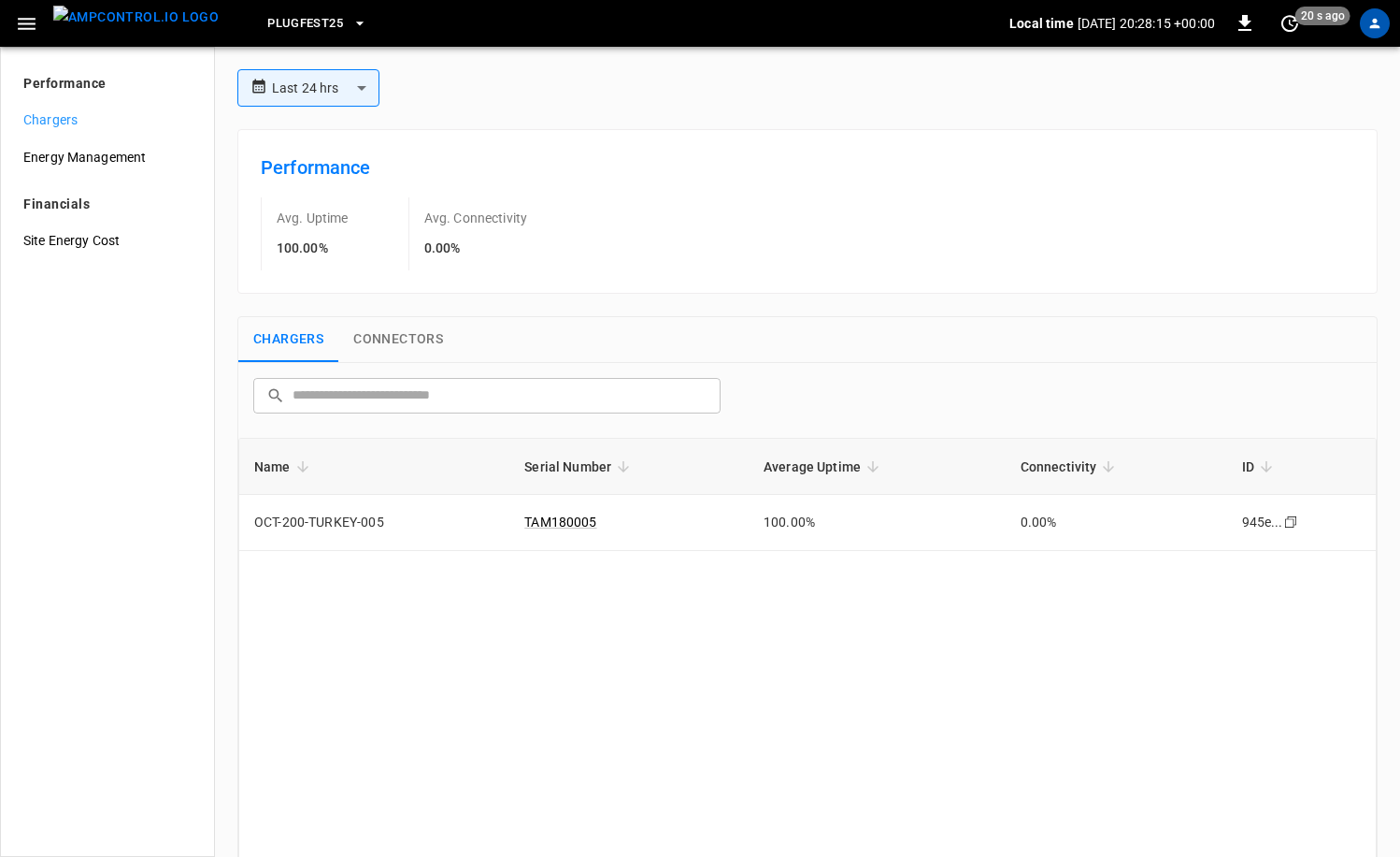
click at [97, 87] on p "Performance" at bounding box center [65, 84] width 83 height 20
click at [120, 97] on li "Performance" at bounding box center [107, 78] width 198 height 46
click at [80, 161] on span "Energy Management" at bounding box center [107, 158] width 168 height 20
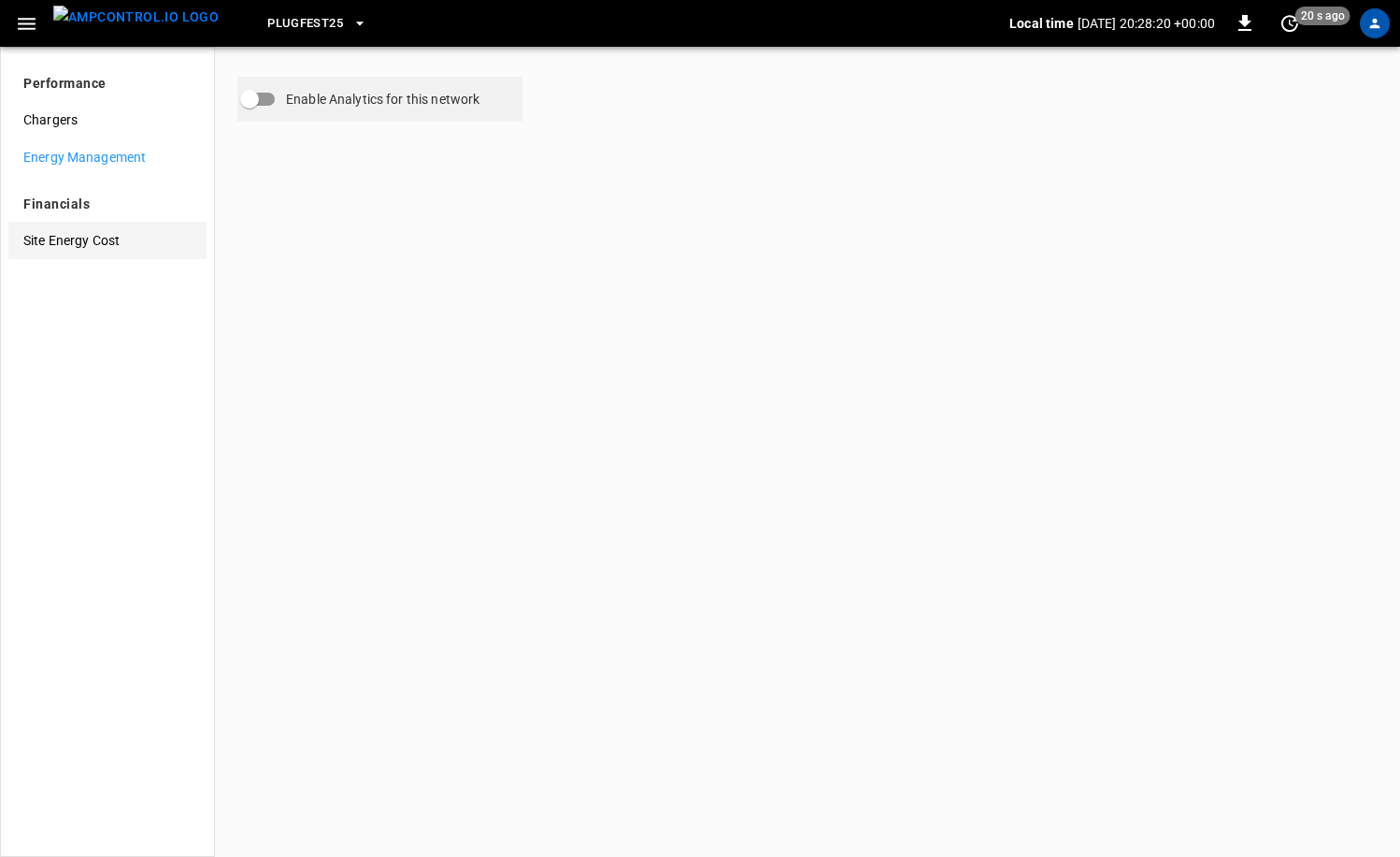
click at [81, 238] on span "Site Energy Cost" at bounding box center [107, 240] width 168 height 20
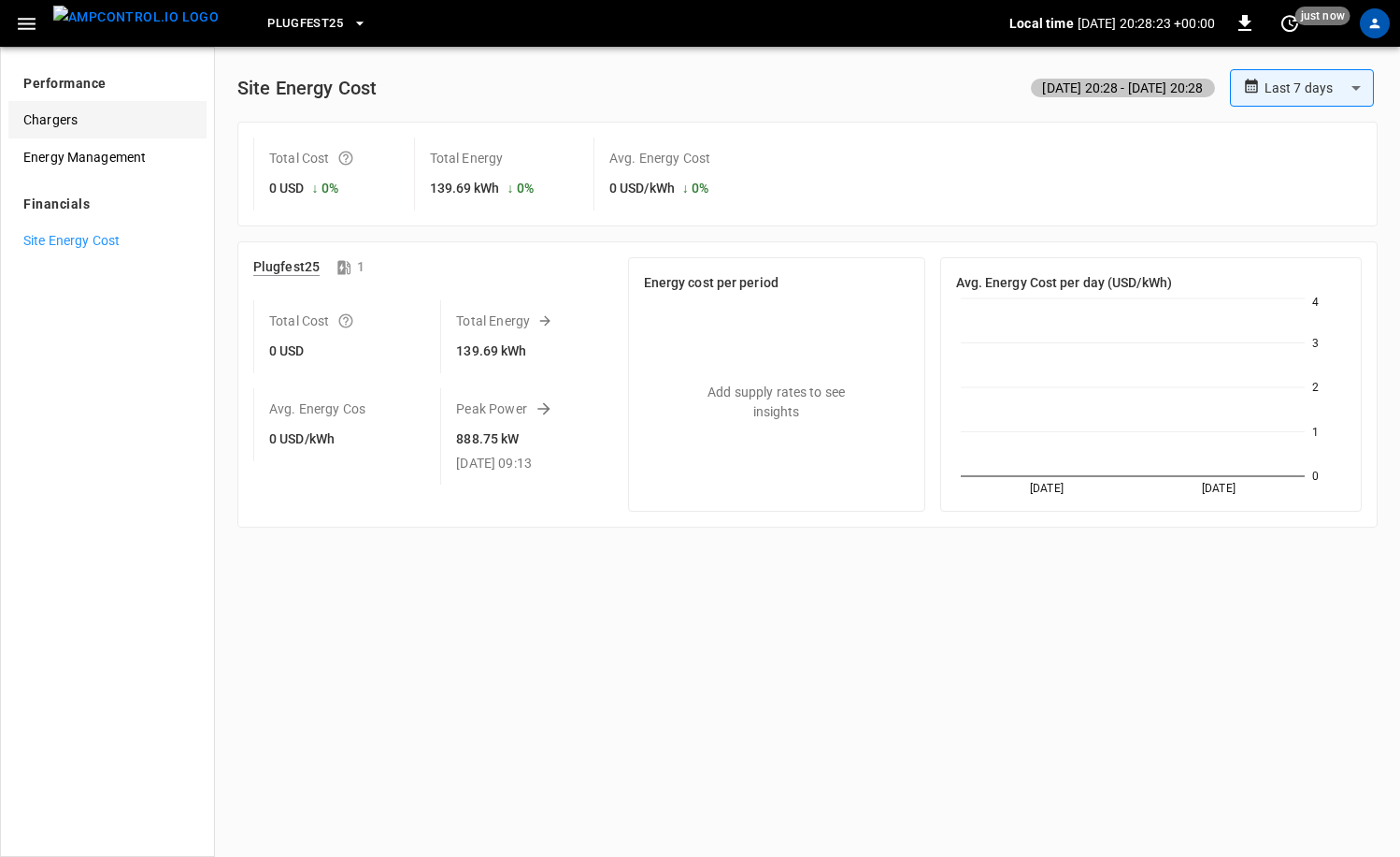
click at [63, 130] on div "Chargers" at bounding box center [107, 119] width 198 height 37
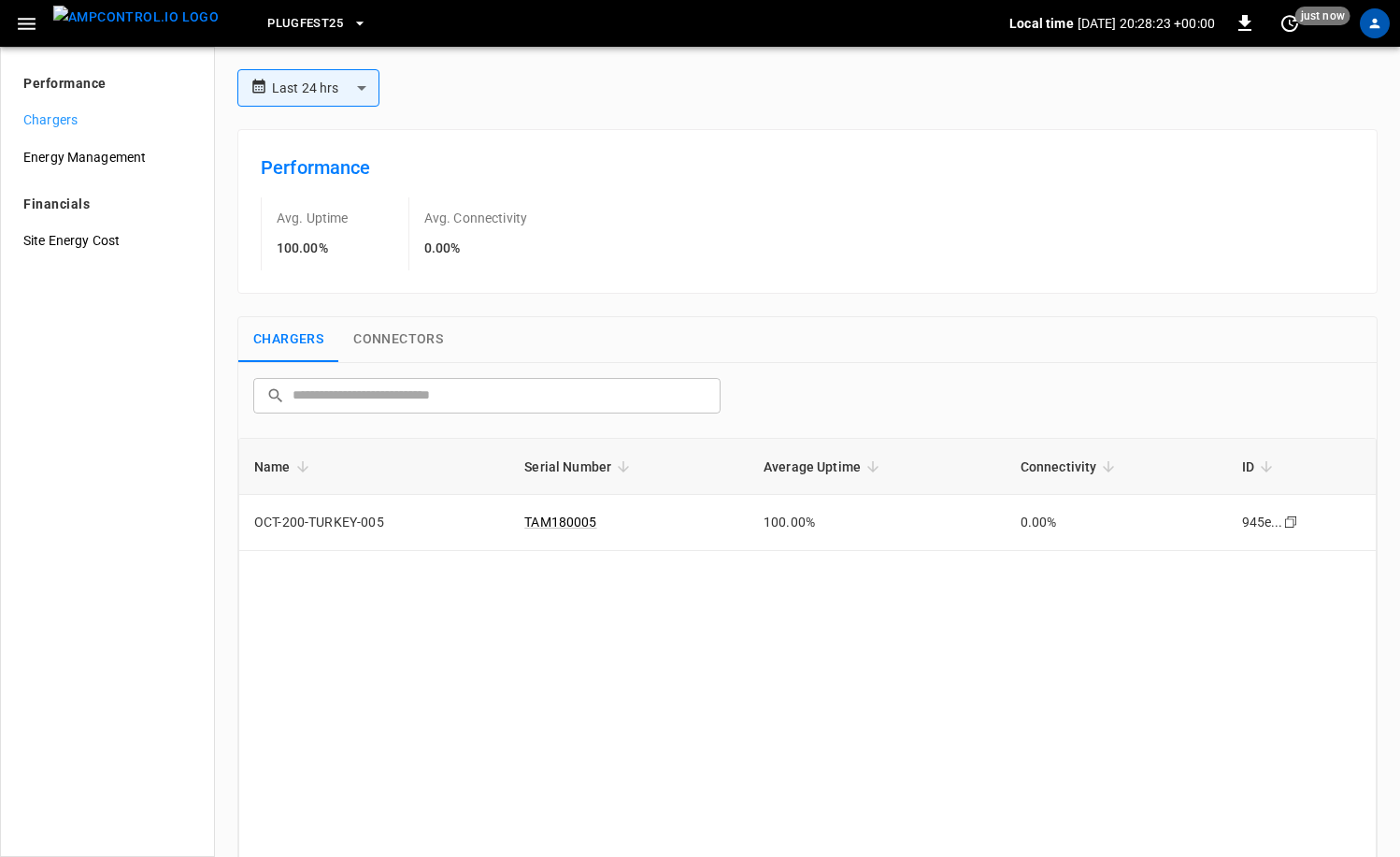
drag, startPoint x: 88, startPoint y: 68, endPoint x: 83, endPoint y: 81, distance: 13.9
click at [88, 68] on li "Performance" at bounding box center [107, 78] width 198 height 46
click at [81, 85] on p "Performance" at bounding box center [65, 84] width 83 height 20
click at [1374, 17] on icon "profile-icon" at bounding box center [1375, 24] width 16 height 16
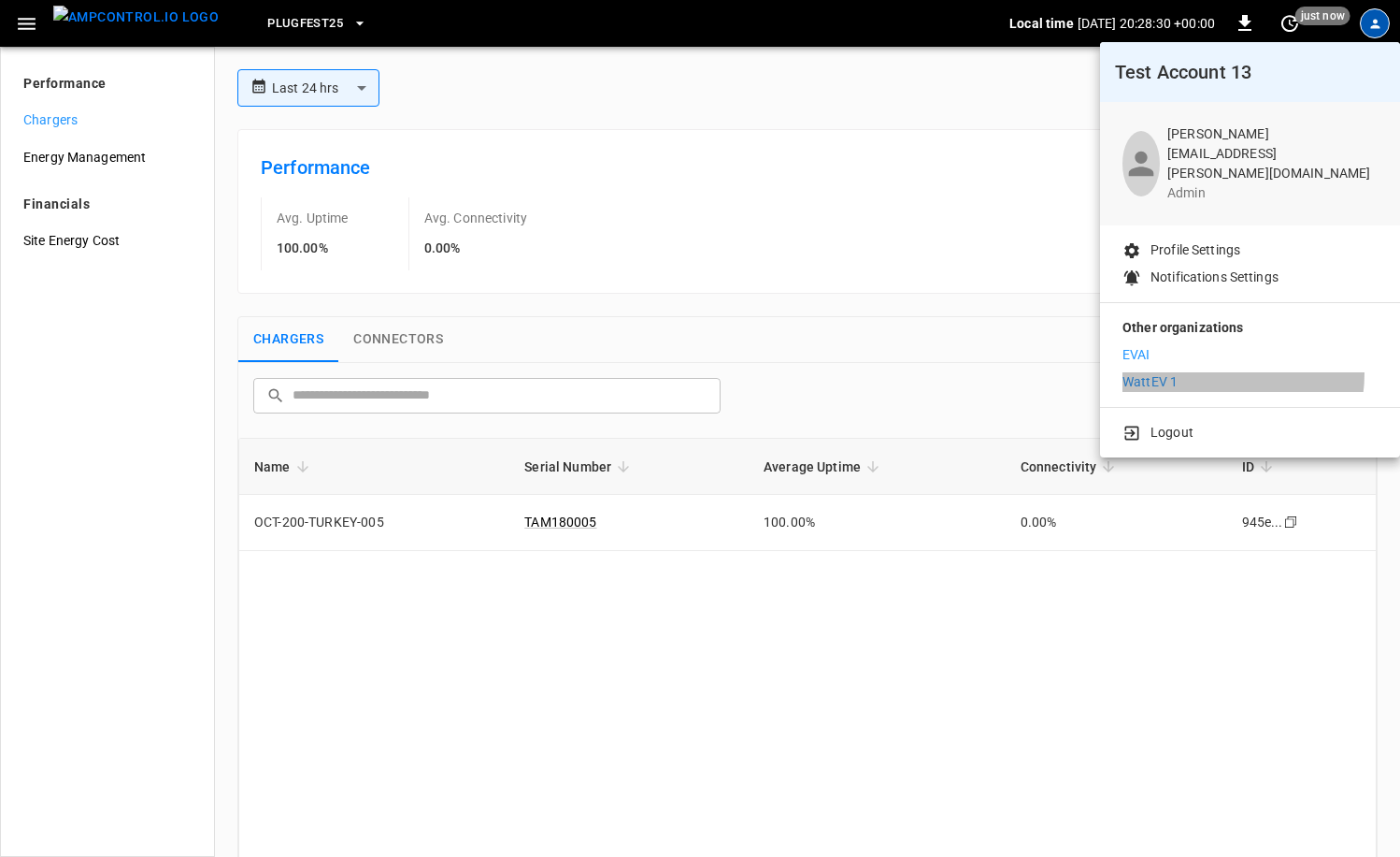
click at [1223, 372] on li "WattEV 1" at bounding box center [1250, 382] width 255 height 20
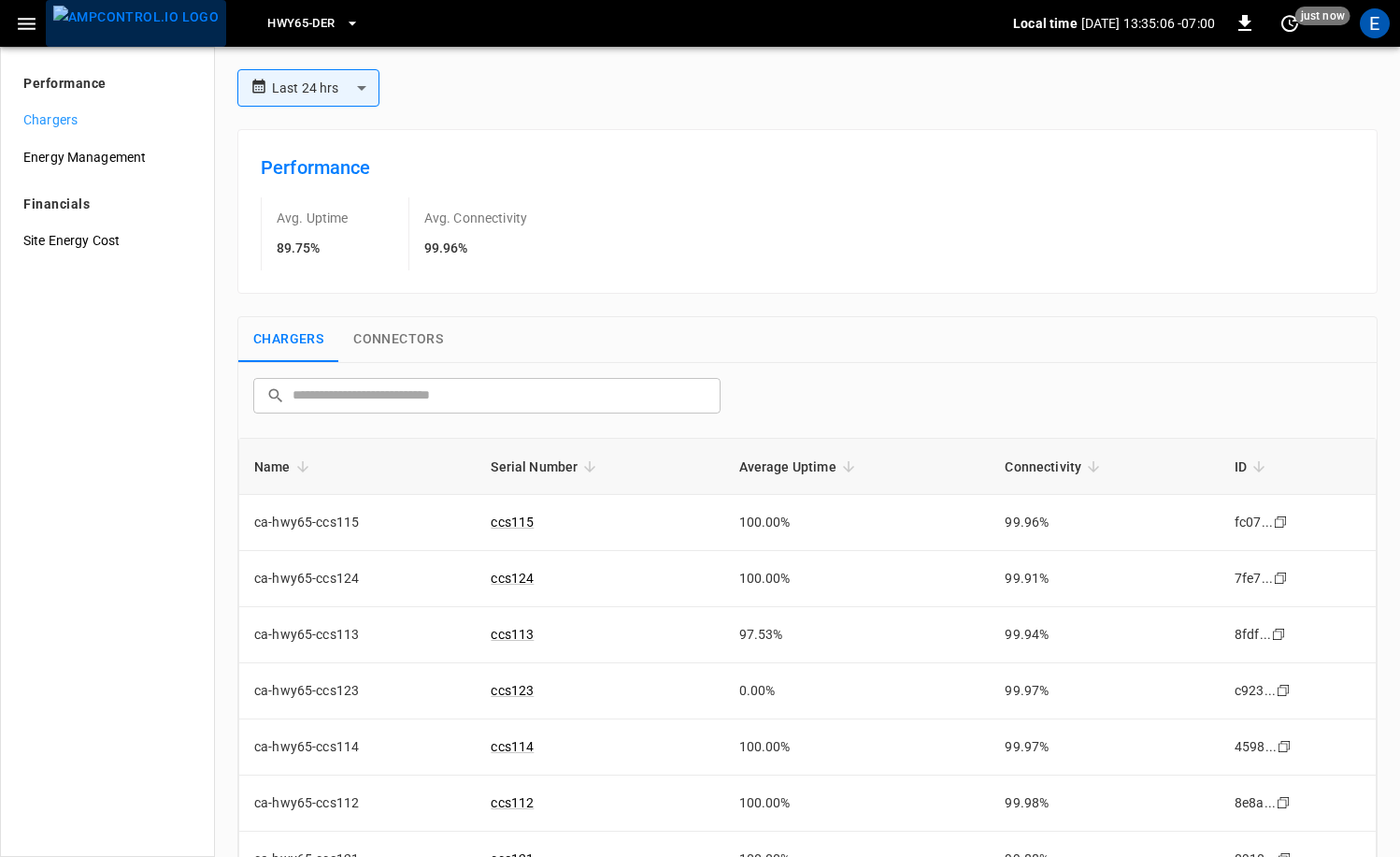
click at [141, 29] on img "menu" at bounding box center [136, 17] width 165 height 24
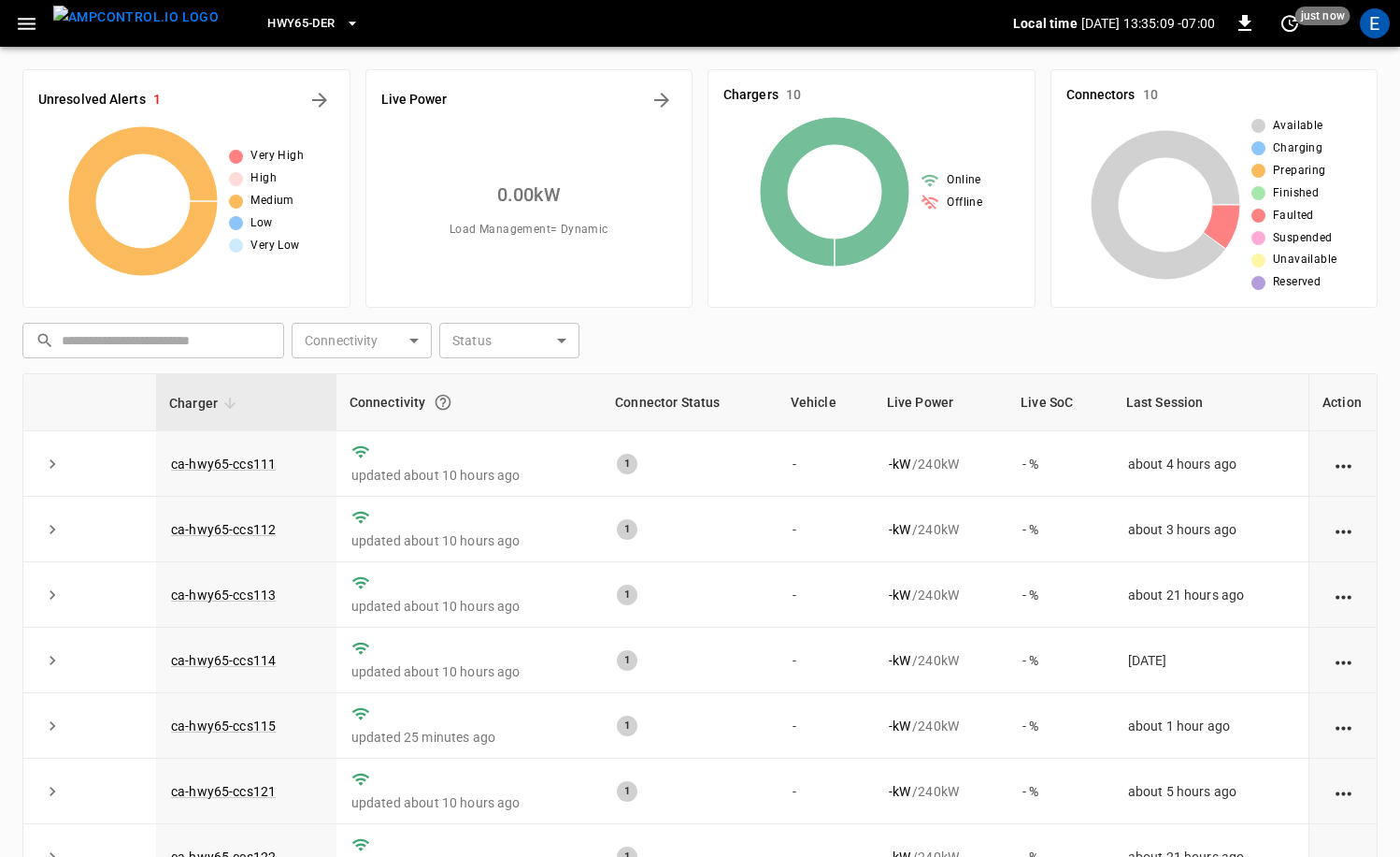
click at [295, 21] on span "HWY65-DER" at bounding box center [301, 24] width 67 height 22
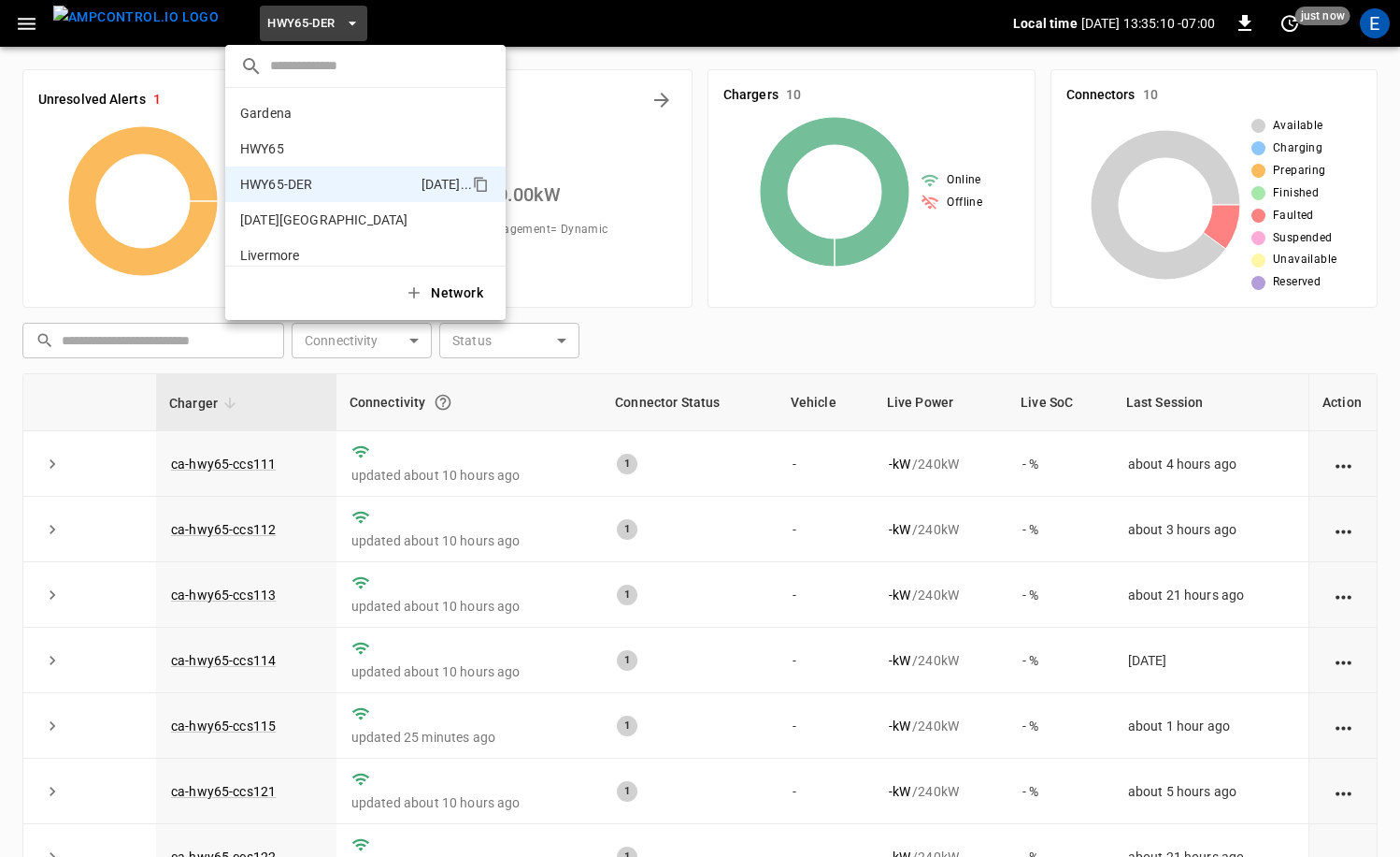
scroll to position [65, 0]
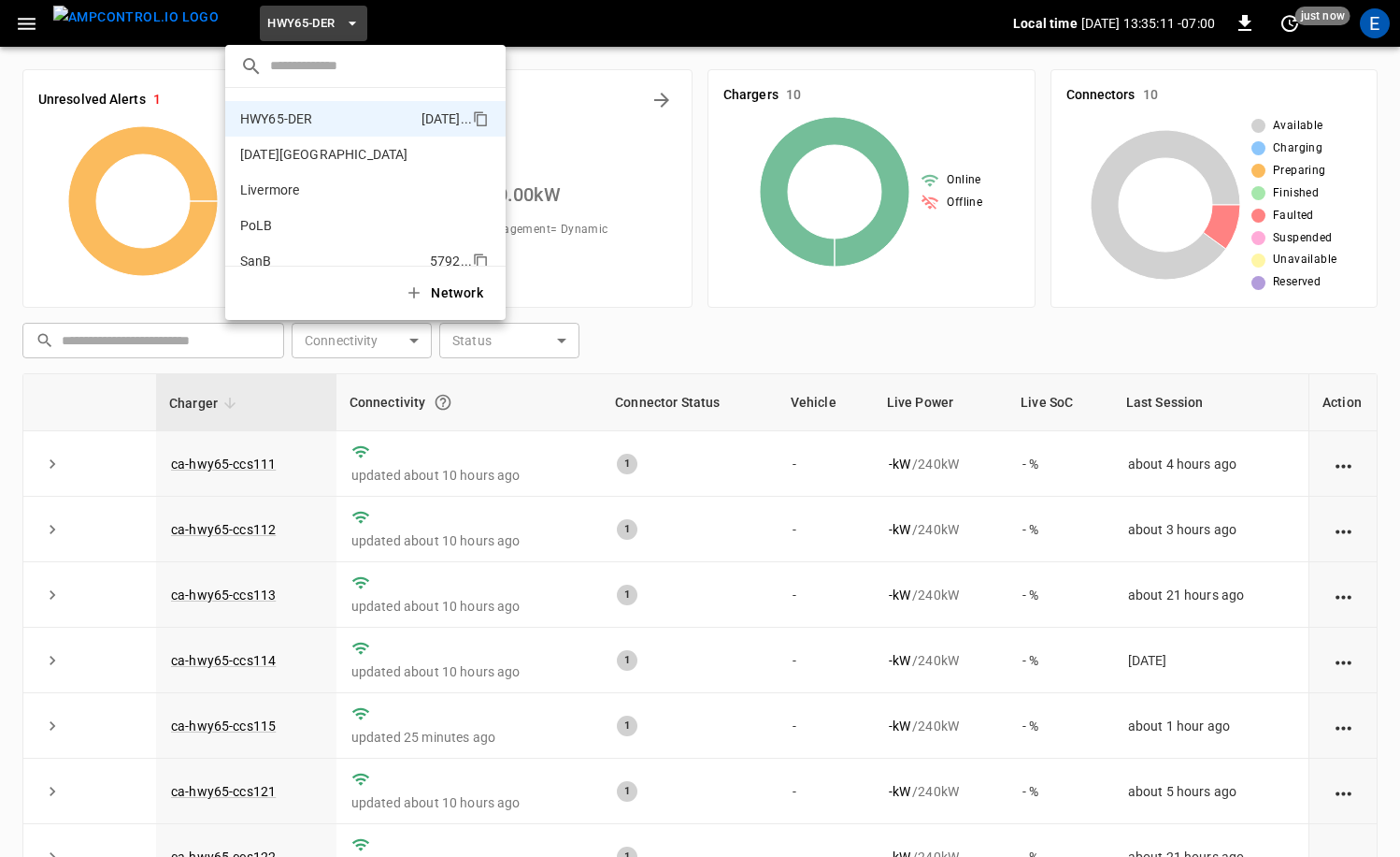
click at [330, 253] on p "SanB" at bounding box center [331, 261] width 182 height 19
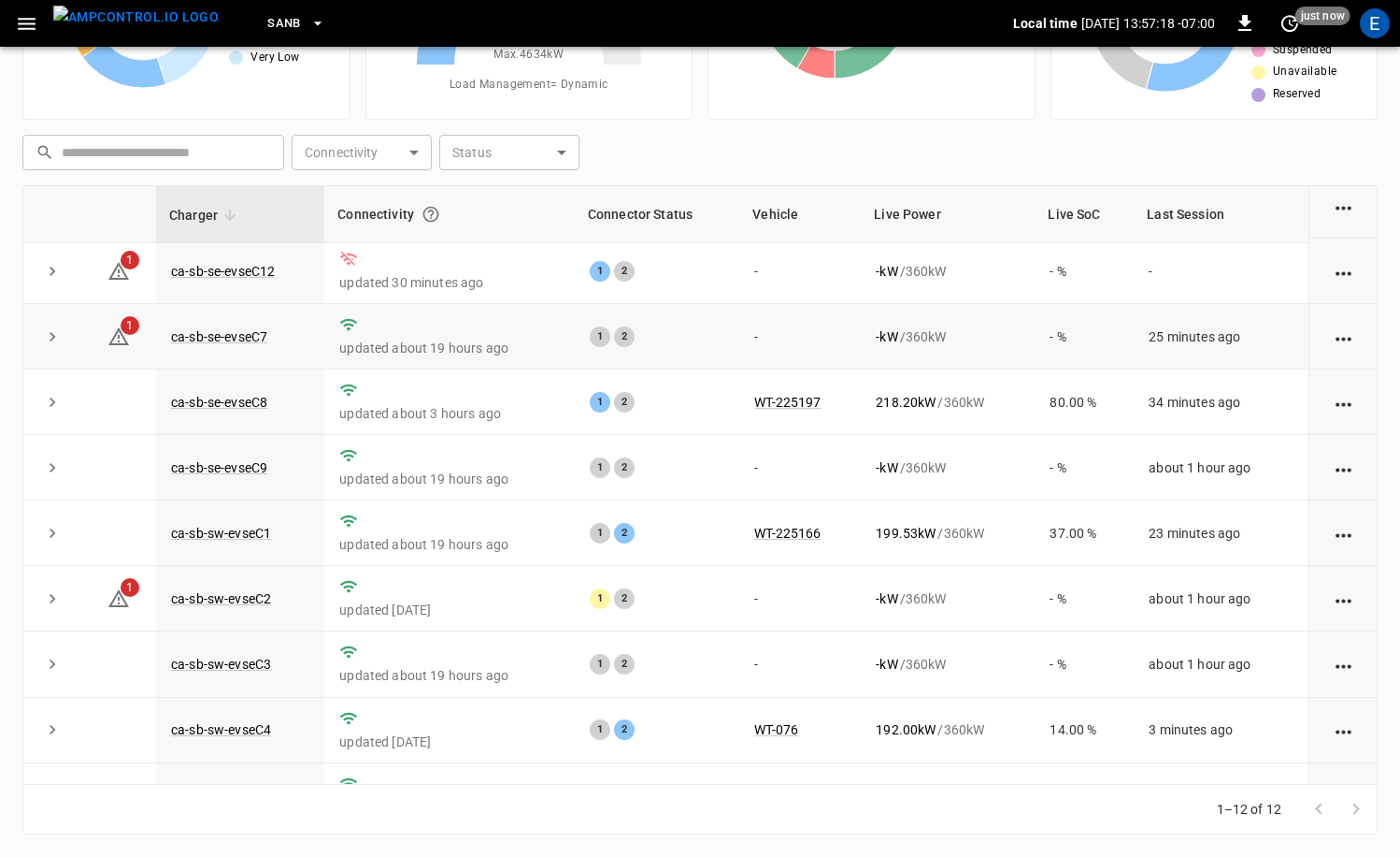
scroll to position [245, 0]
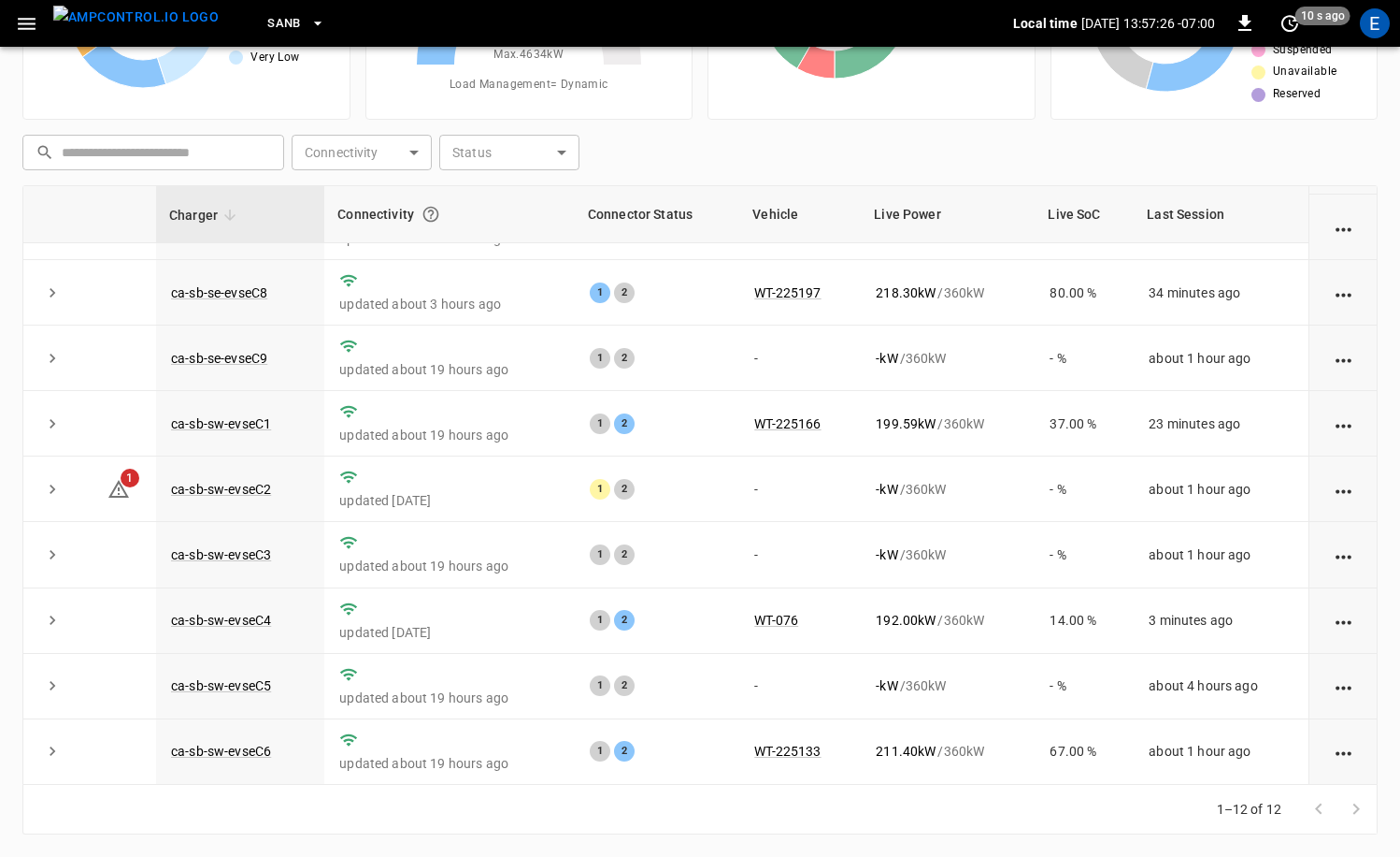
click at [269, 23] on button "SanB" at bounding box center [296, 24] width 73 height 36
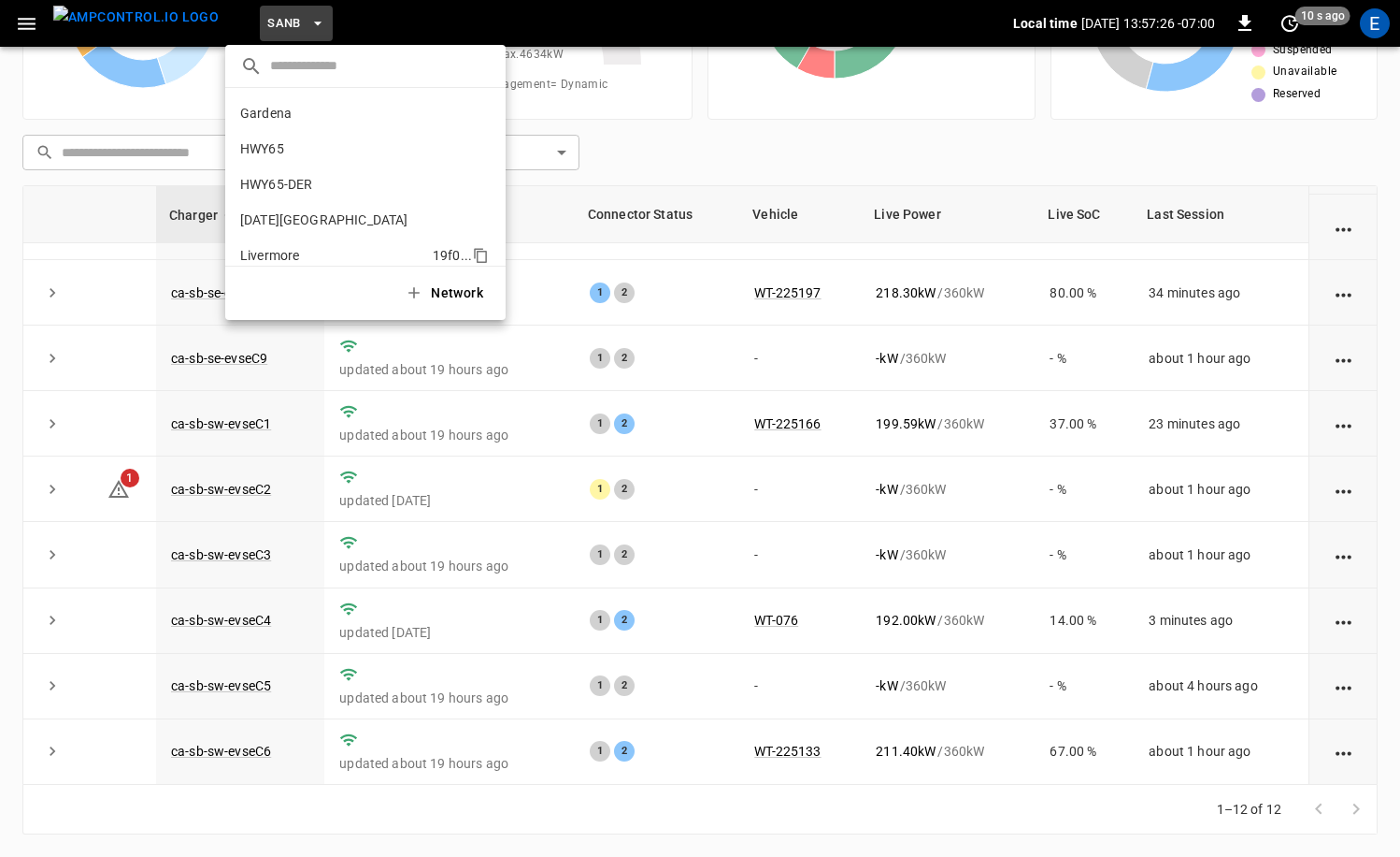
scroll to position [158, 0]
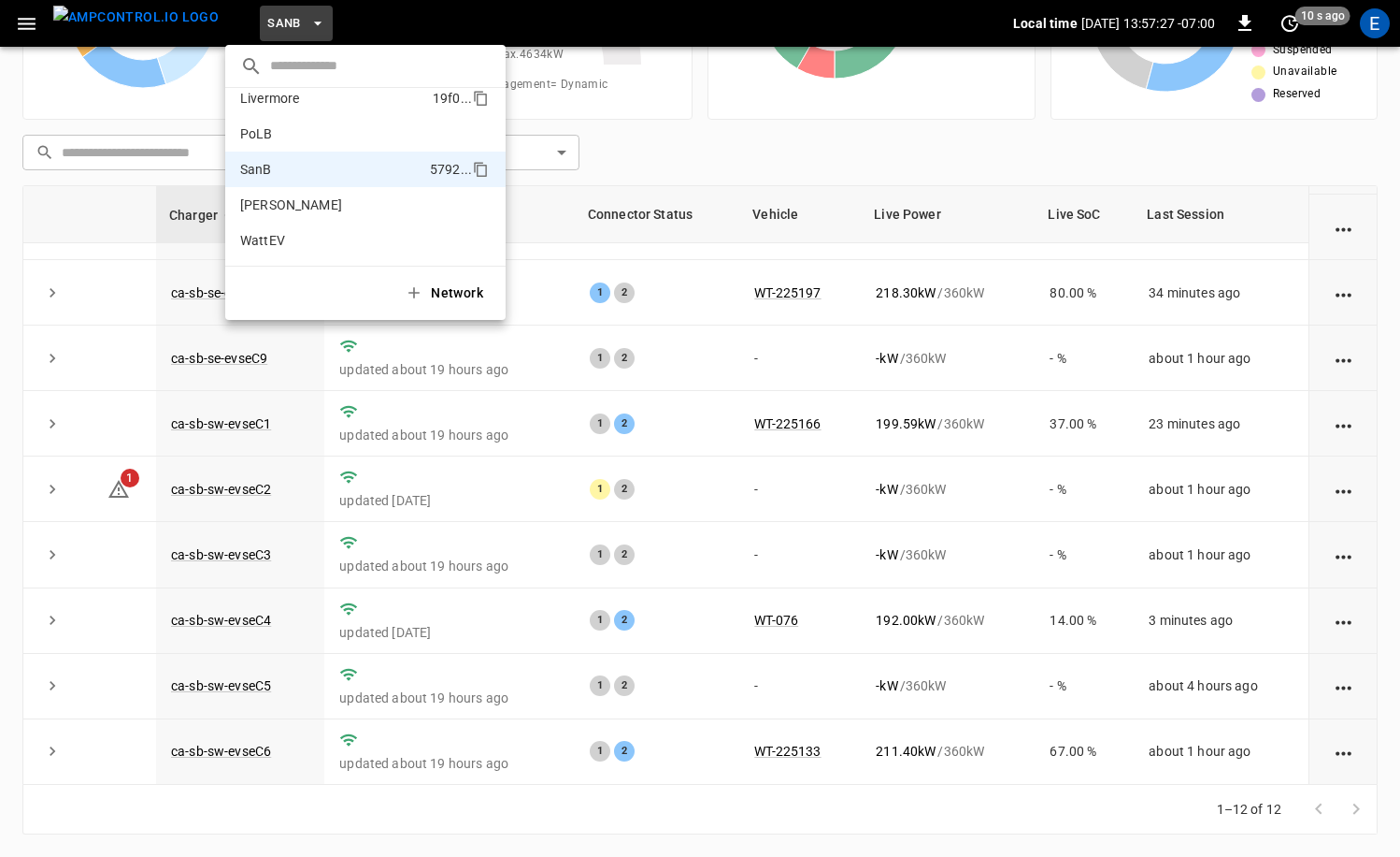
click at [280, 113] on li "Livermore 19f0 ..." at bounding box center [366, 98] width 281 height 35
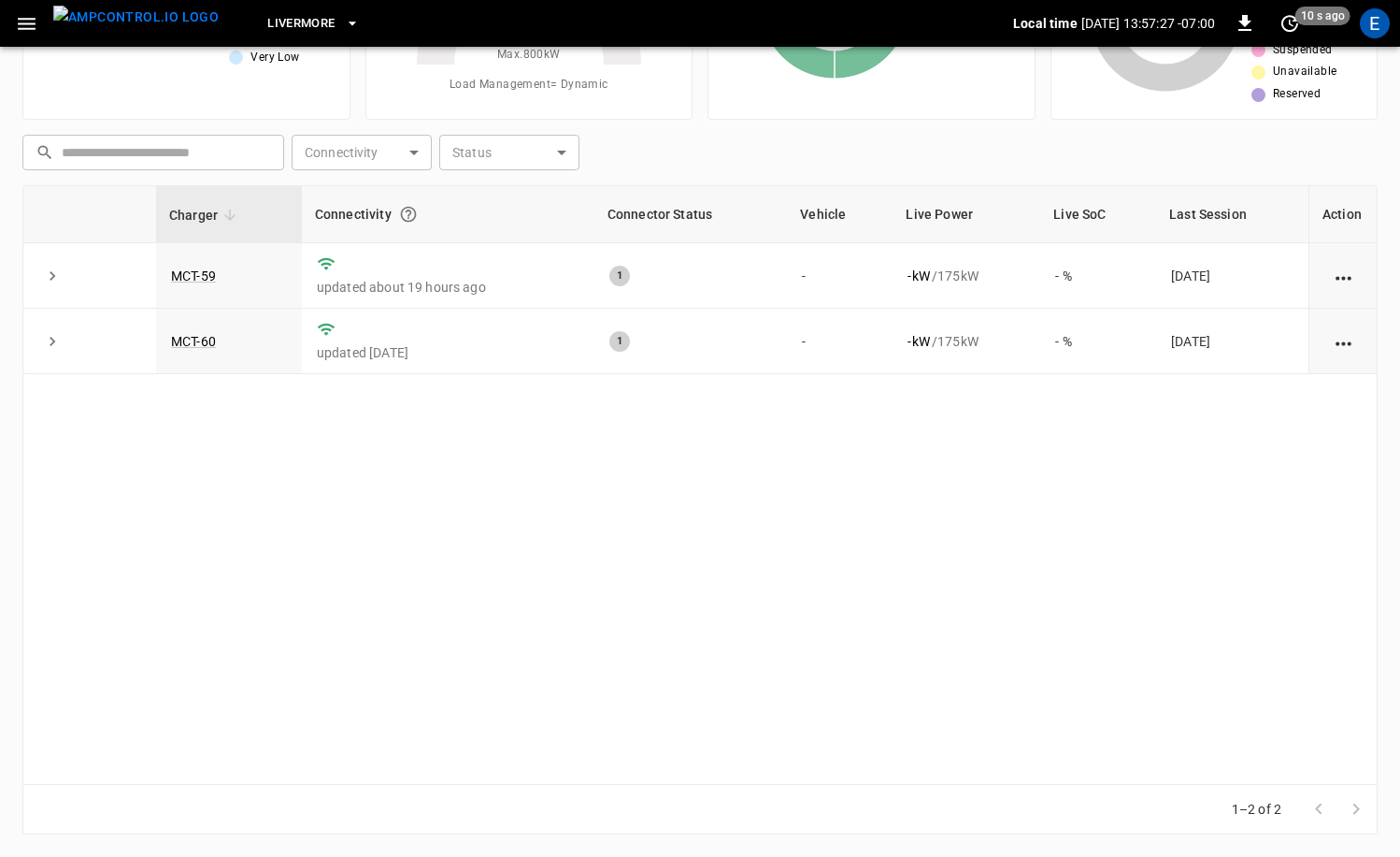
click at [269, 37] on button "Livermore" at bounding box center [313, 24] width 106 height 36
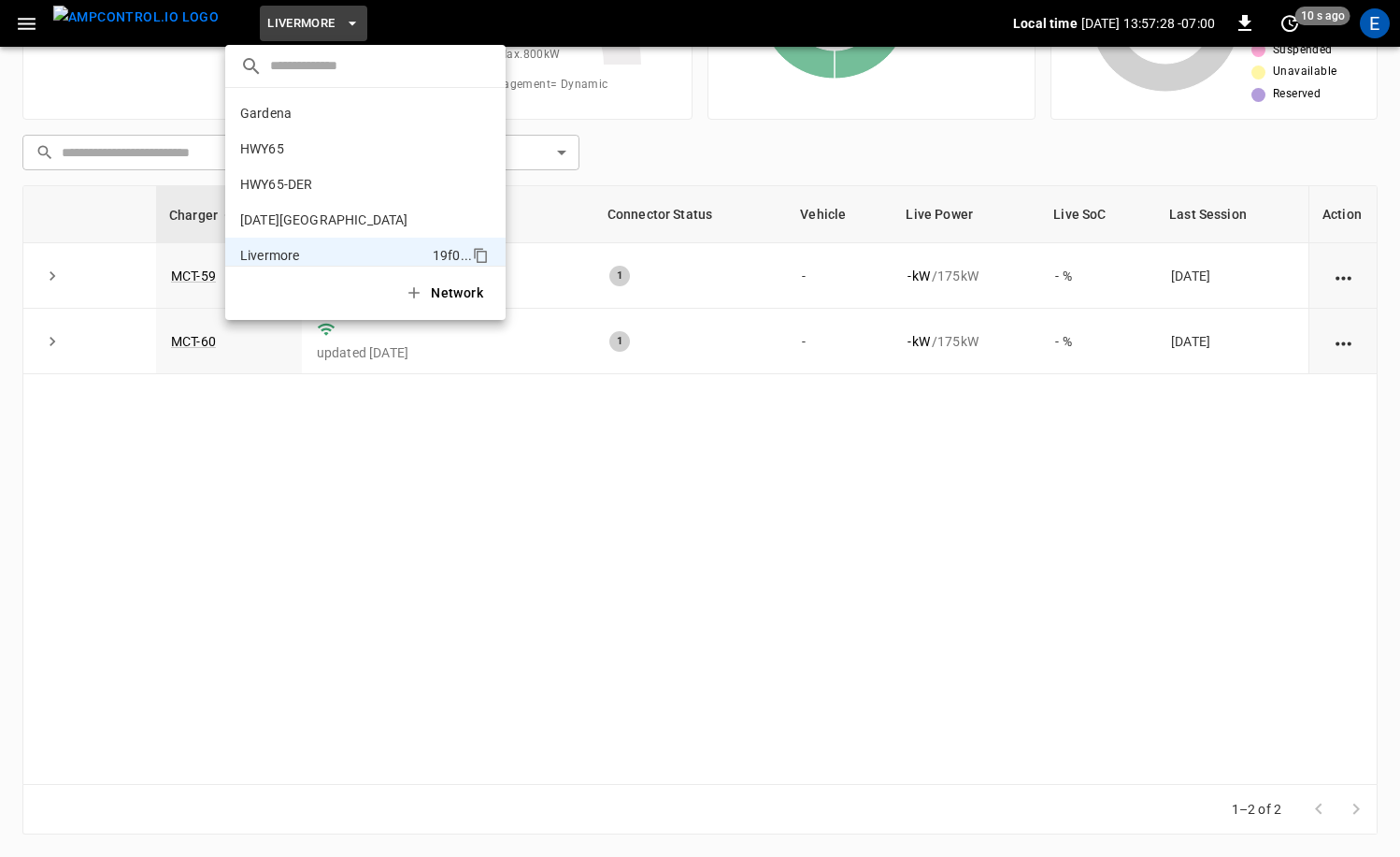
scroll to position [137, 0]
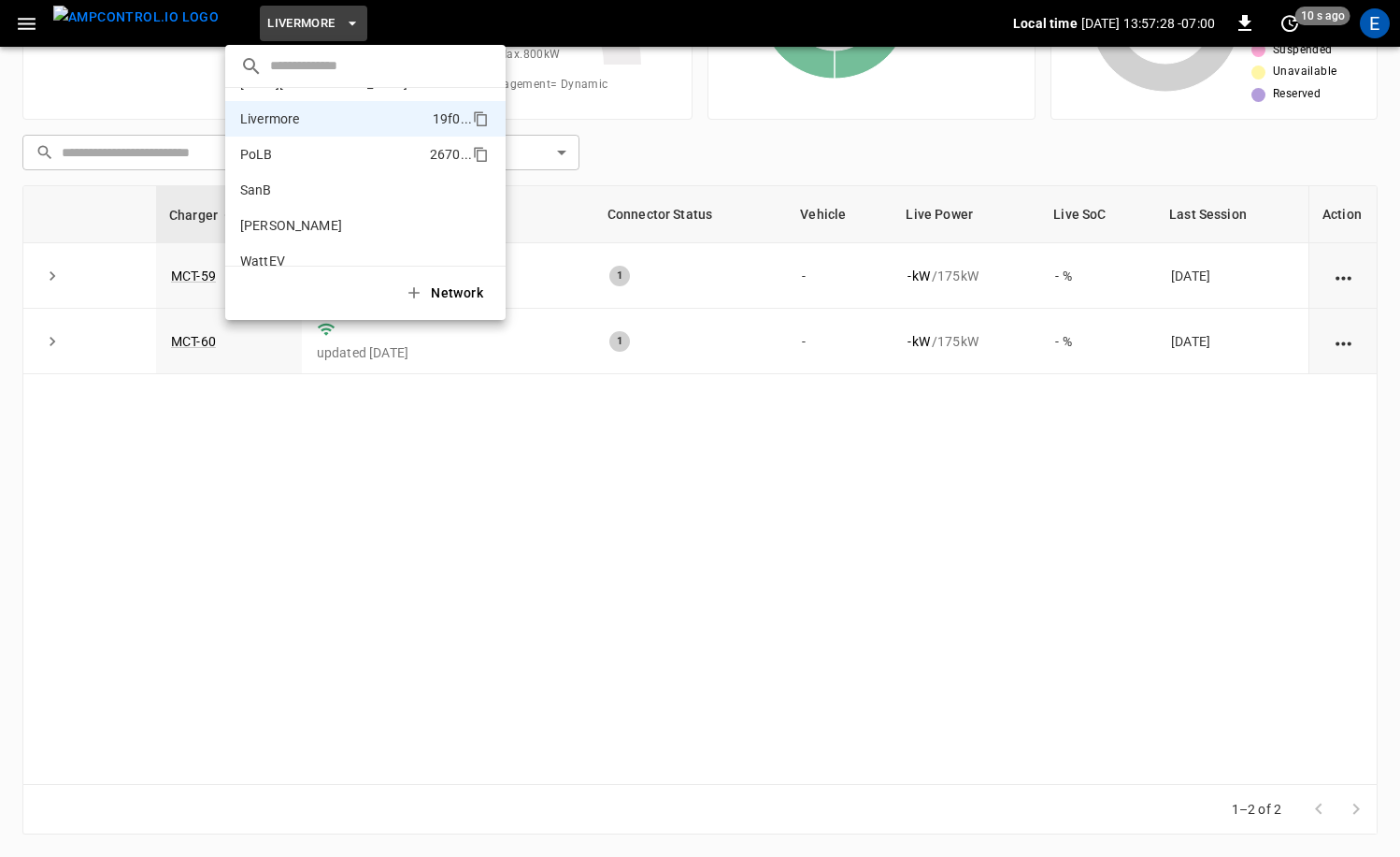
click at [267, 156] on p "PoLB" at bounding box center [331, 155] width 182 height 19
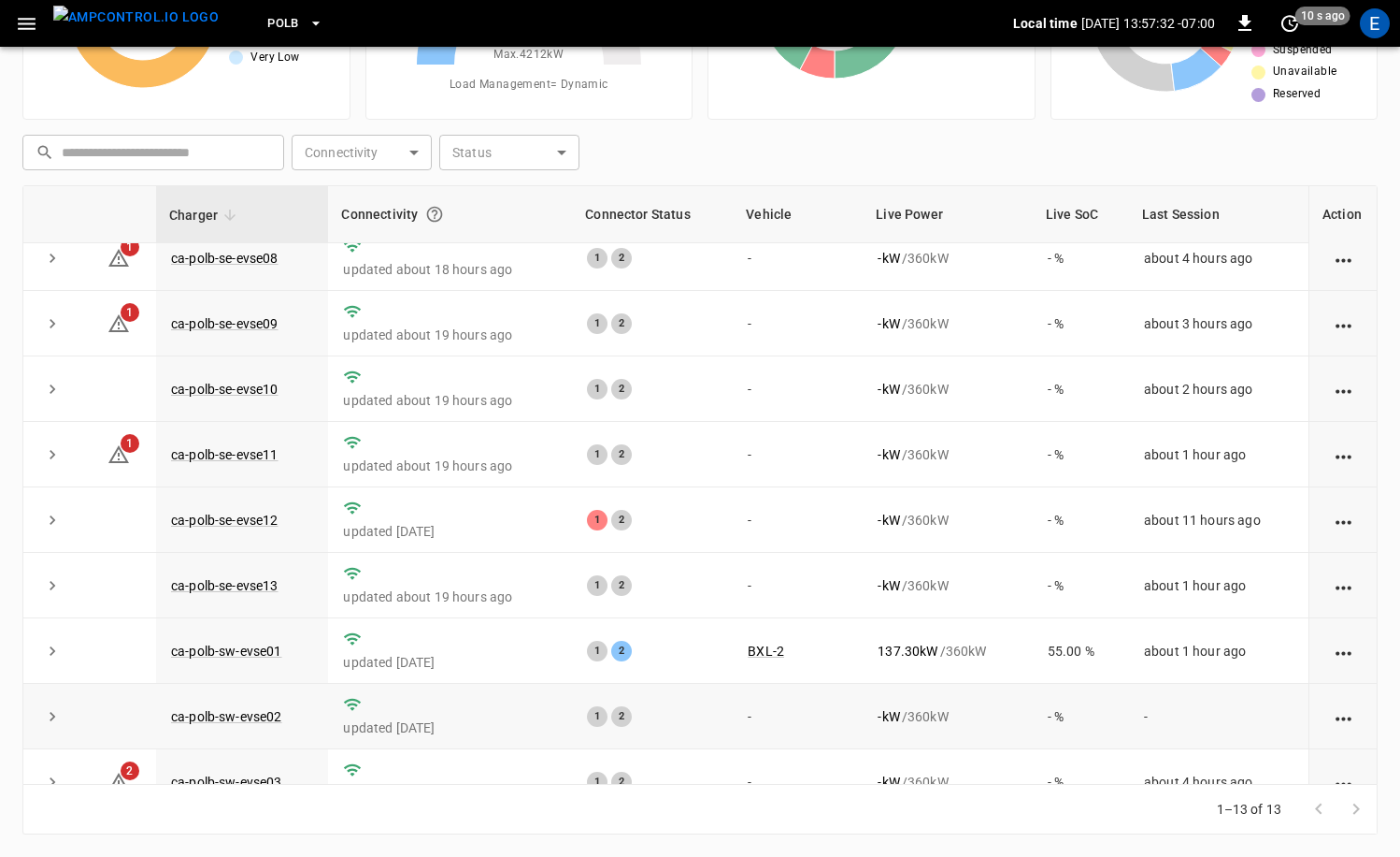
scroll to position [0, 0]
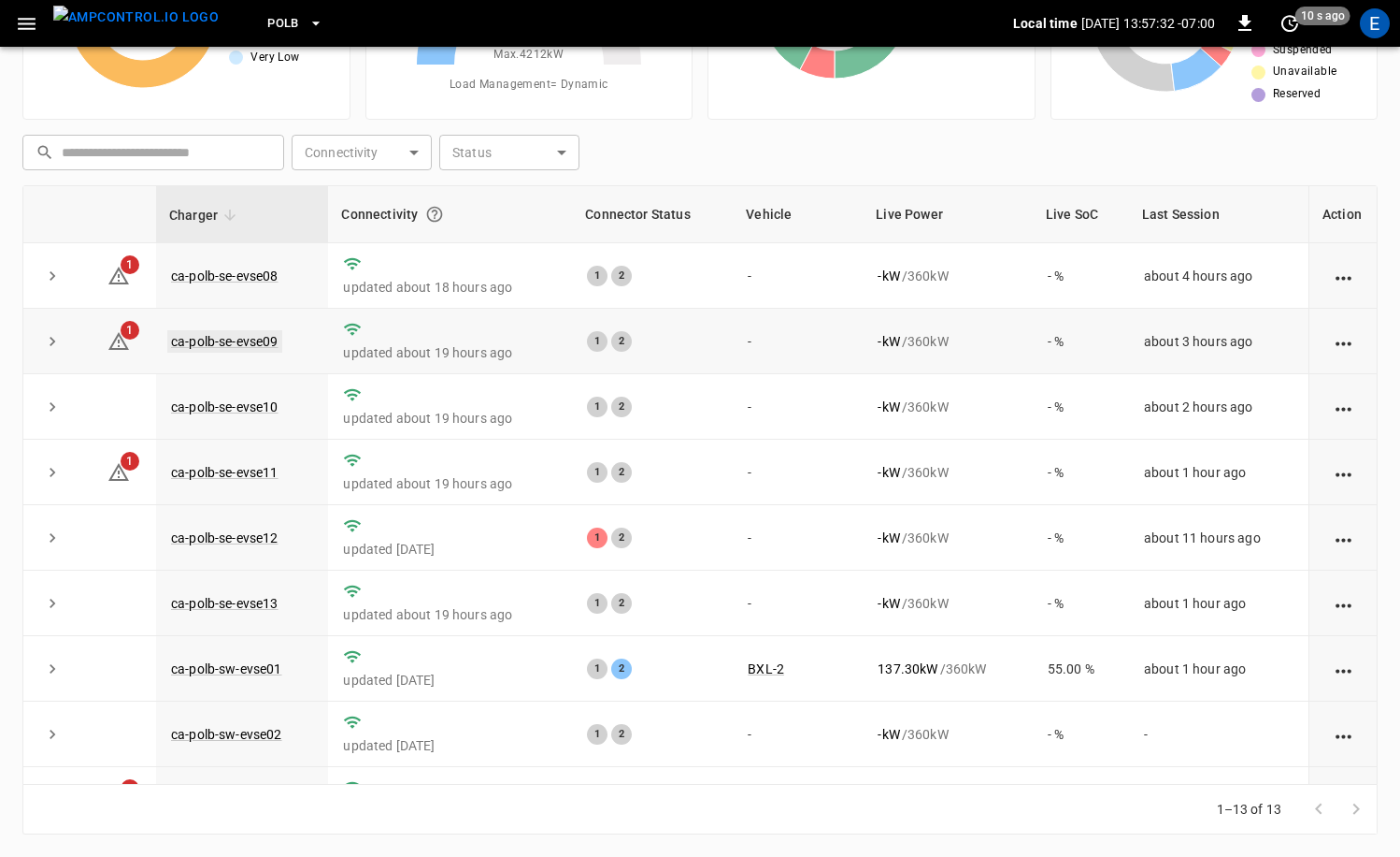
click at [264, 343] on link "ca-polb-se-evse09" at bounding box center [224, 342] width 115 height 23
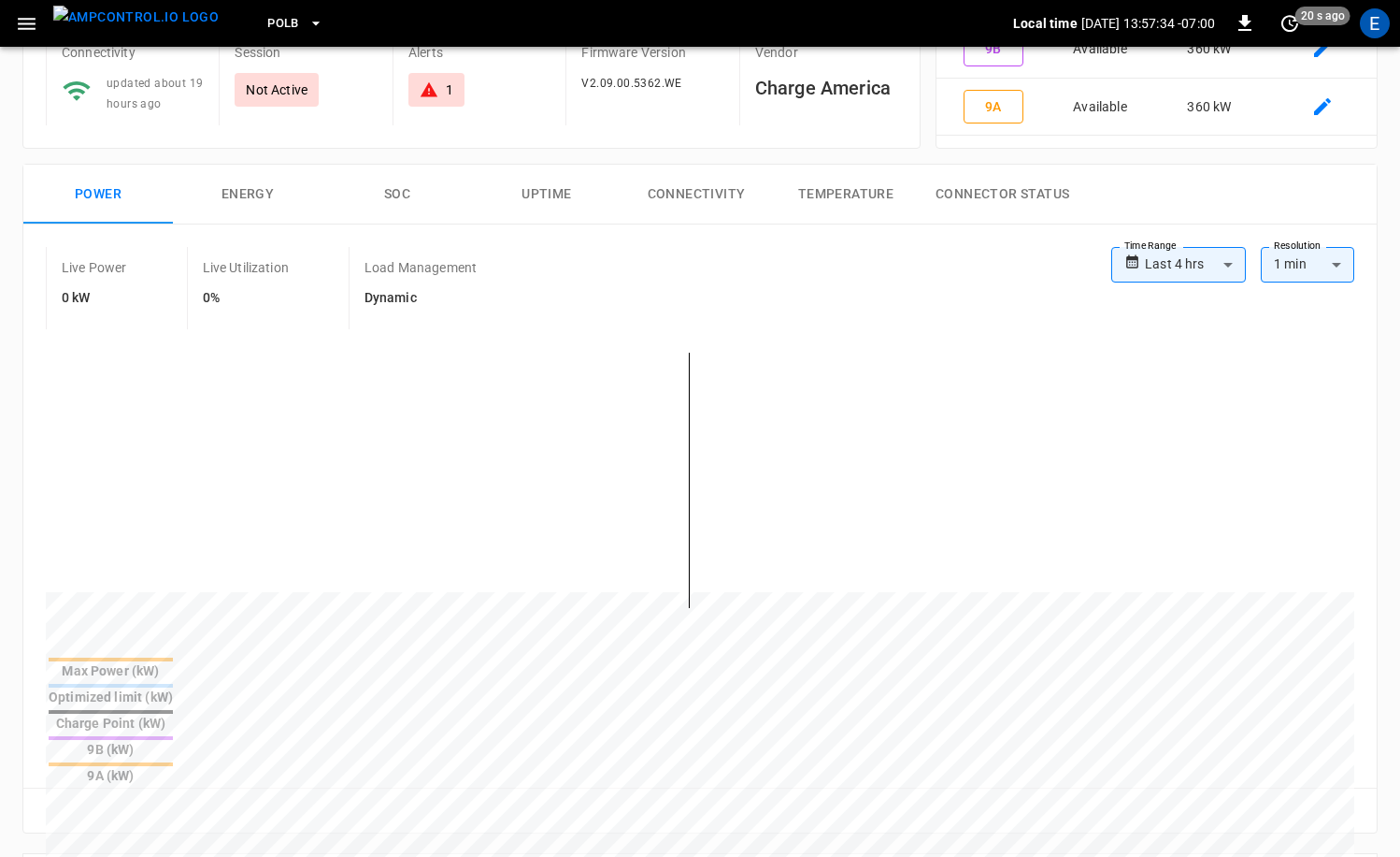
scroll to position [719, 0]
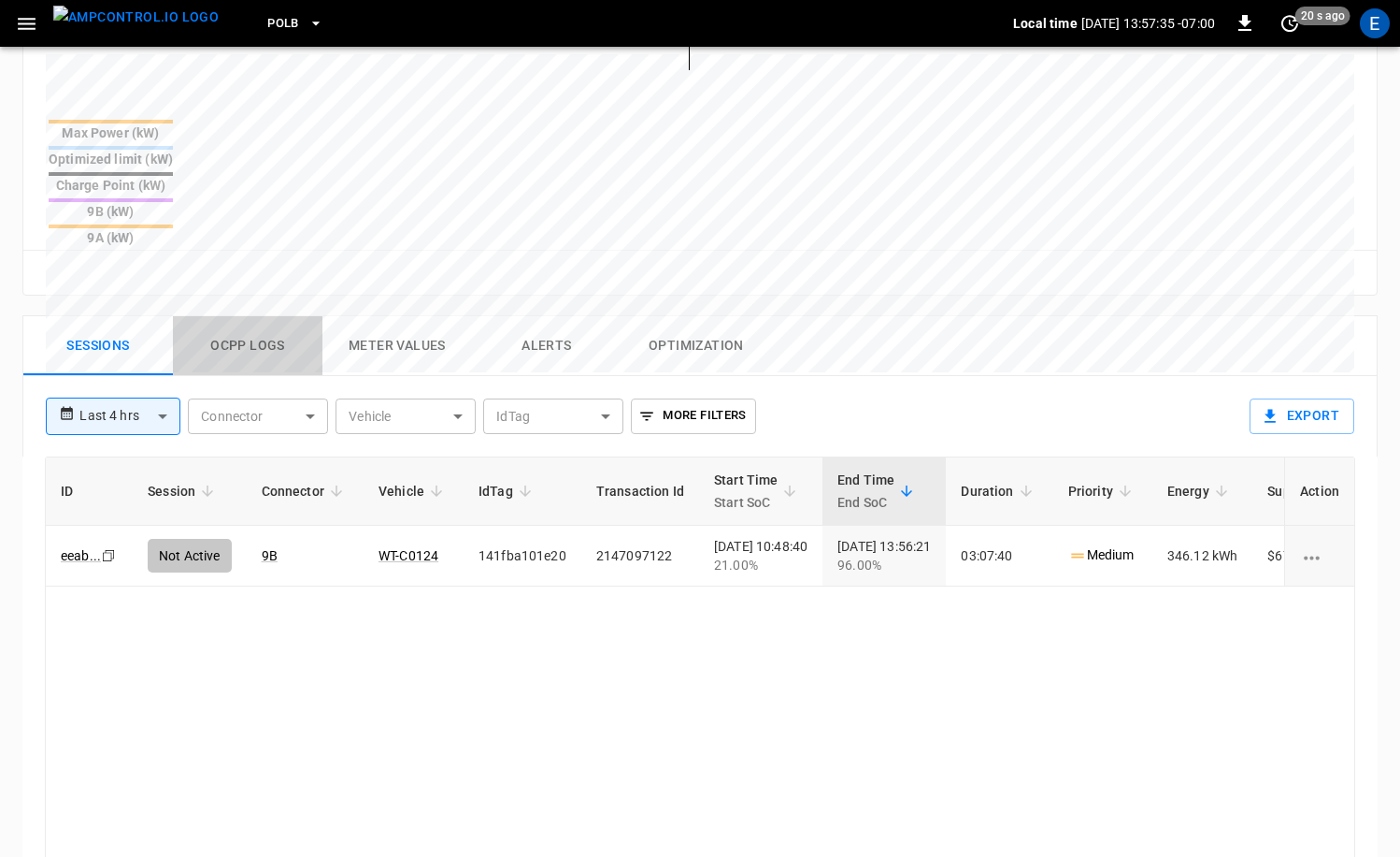
click at [268, 316] on button "Ocpp logs" at bounding box center [248, 345] width 150 height 60
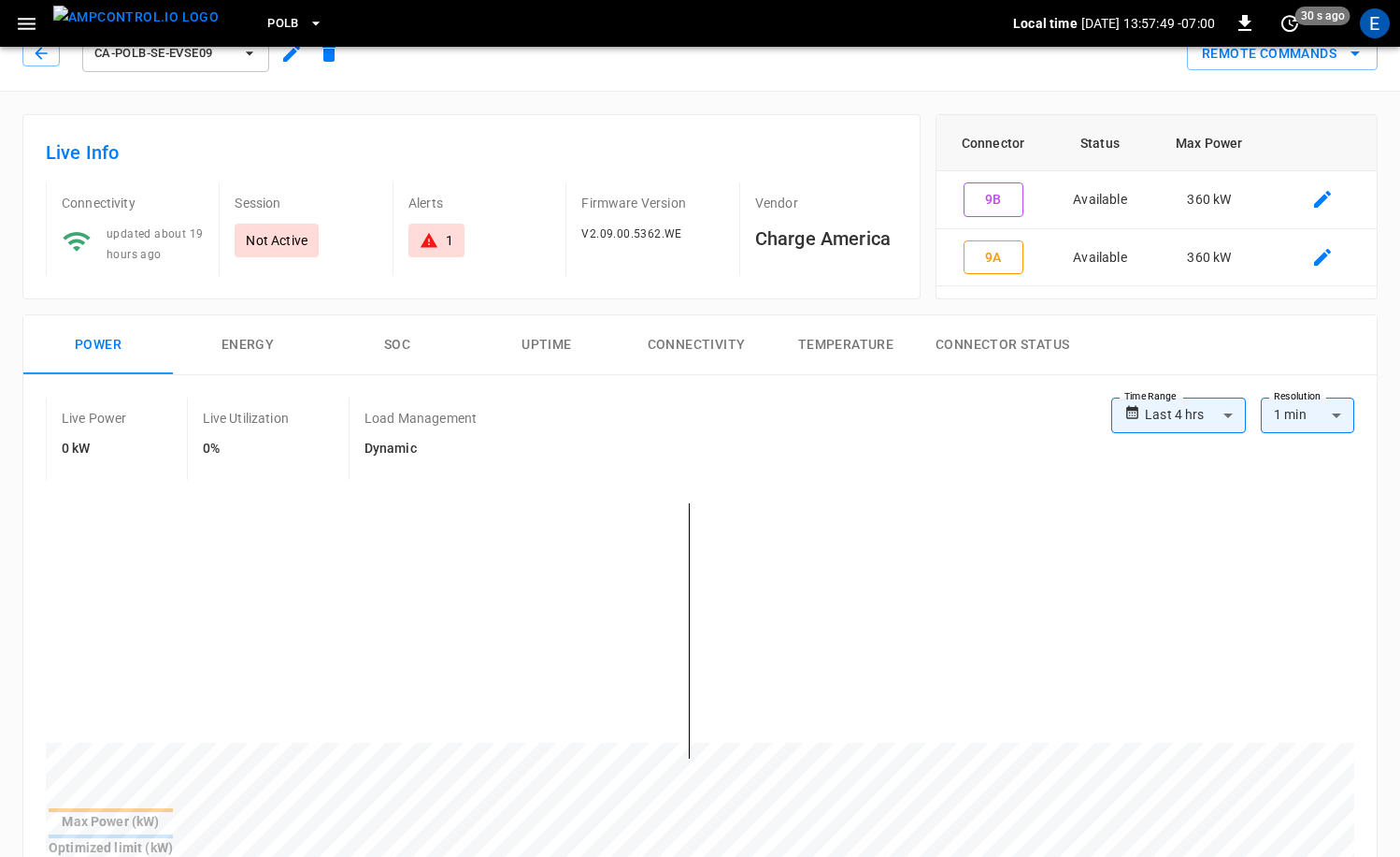
scroll to position [0, 0]
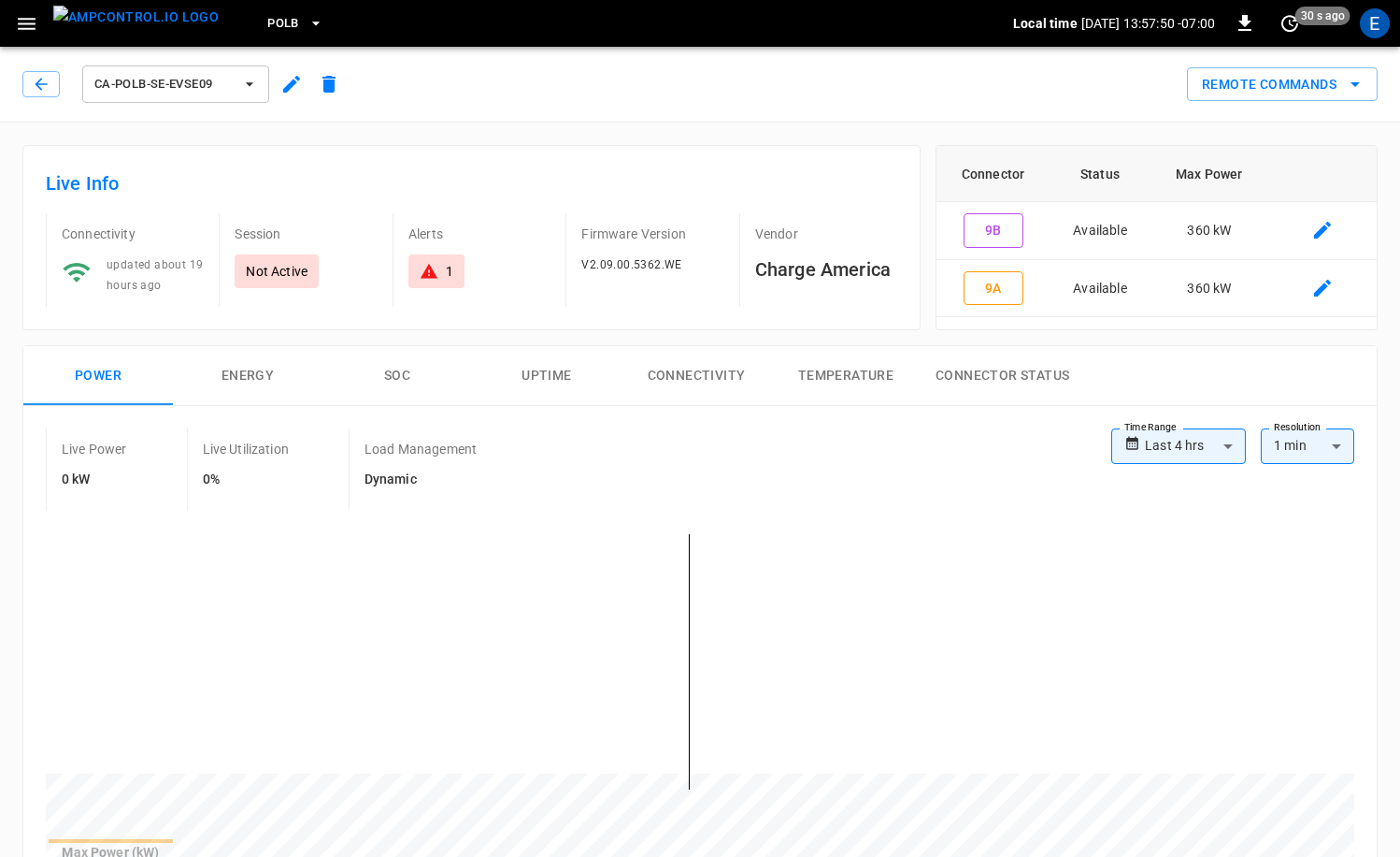
click at [161, 9] on img "menu" at bounding box center [136, 17] width 165 height 24
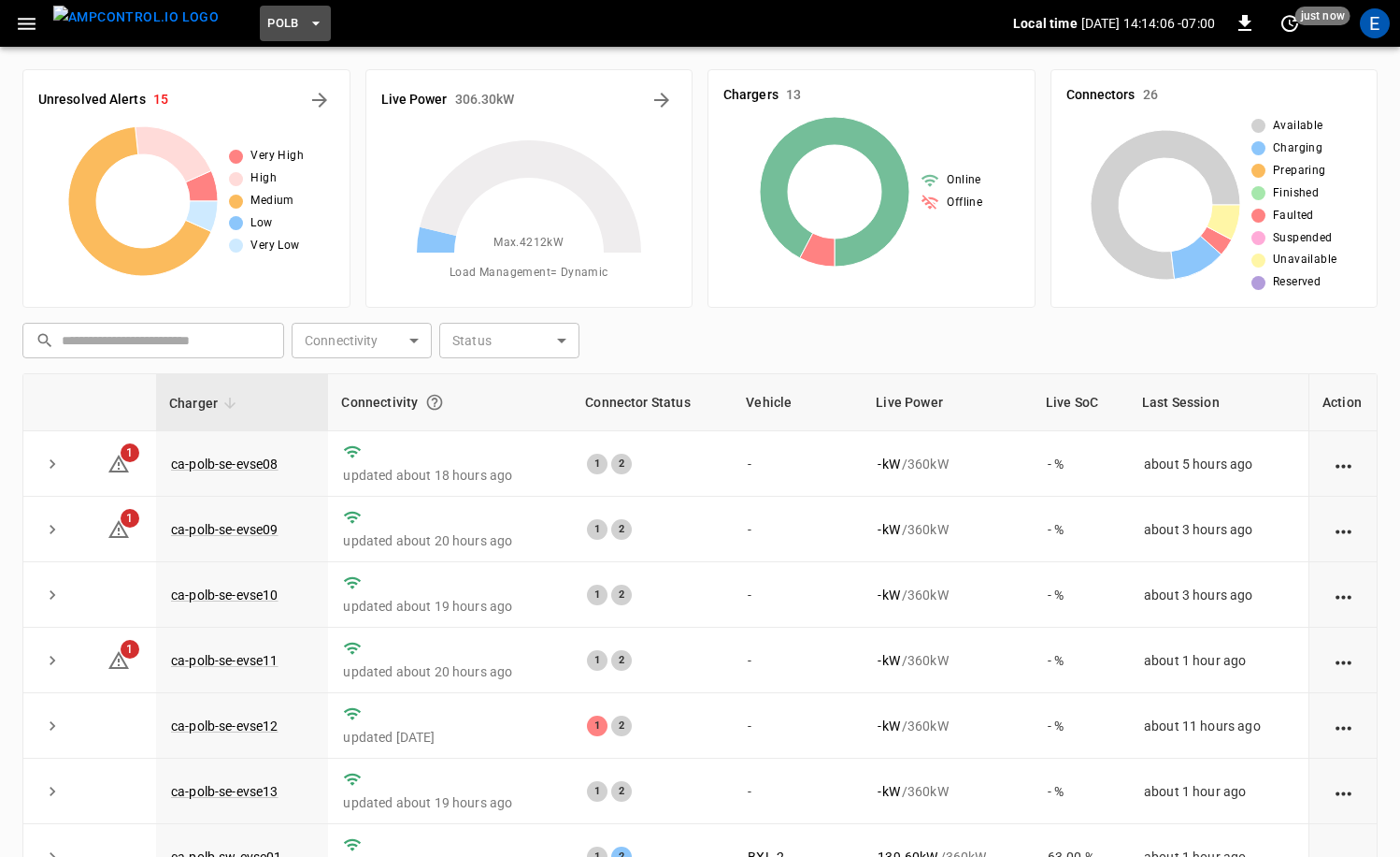
click at [306, 31] on icon "button" at bounding box center [316, 24] width 19 height 19
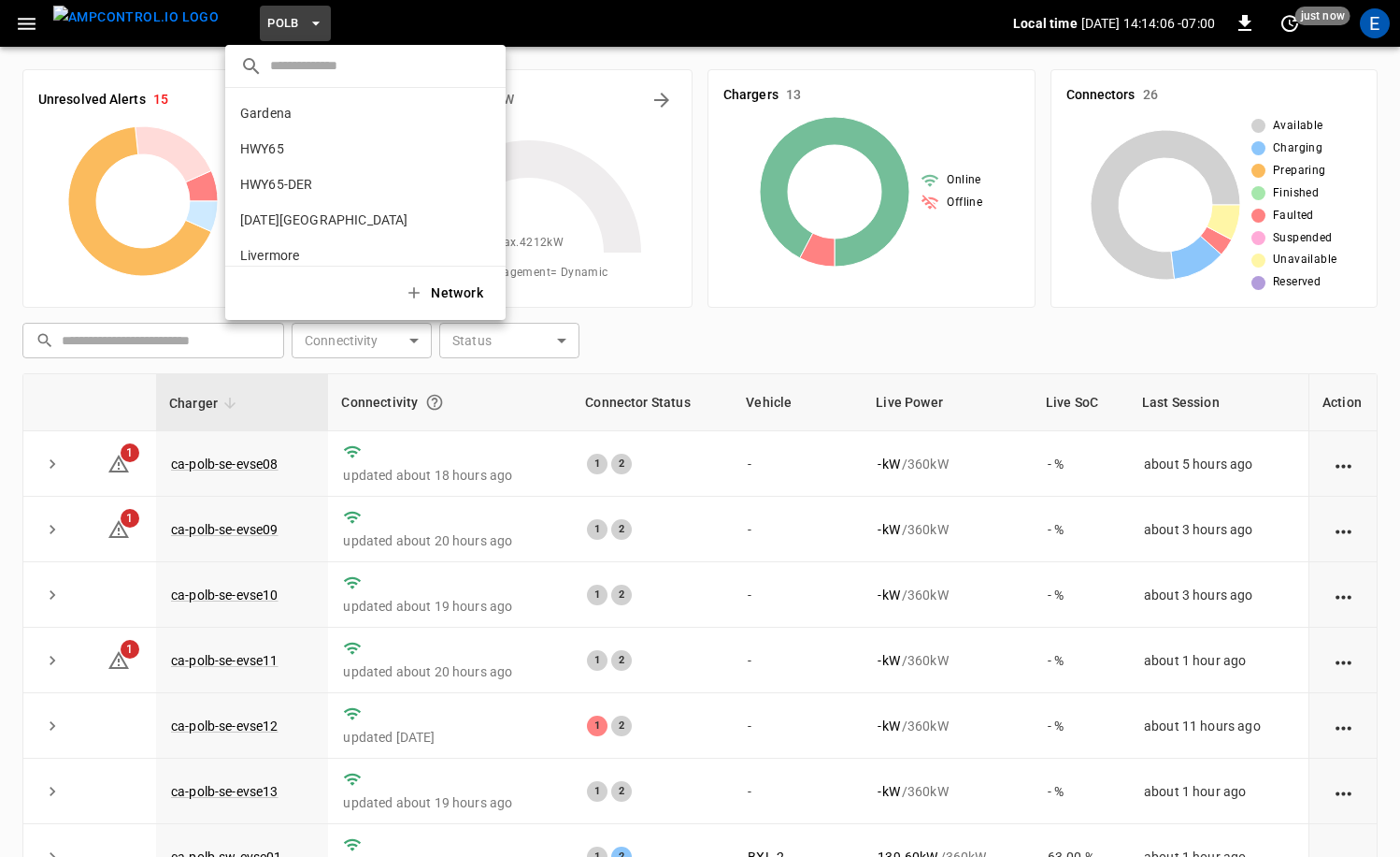
scroll to position [158, 0]
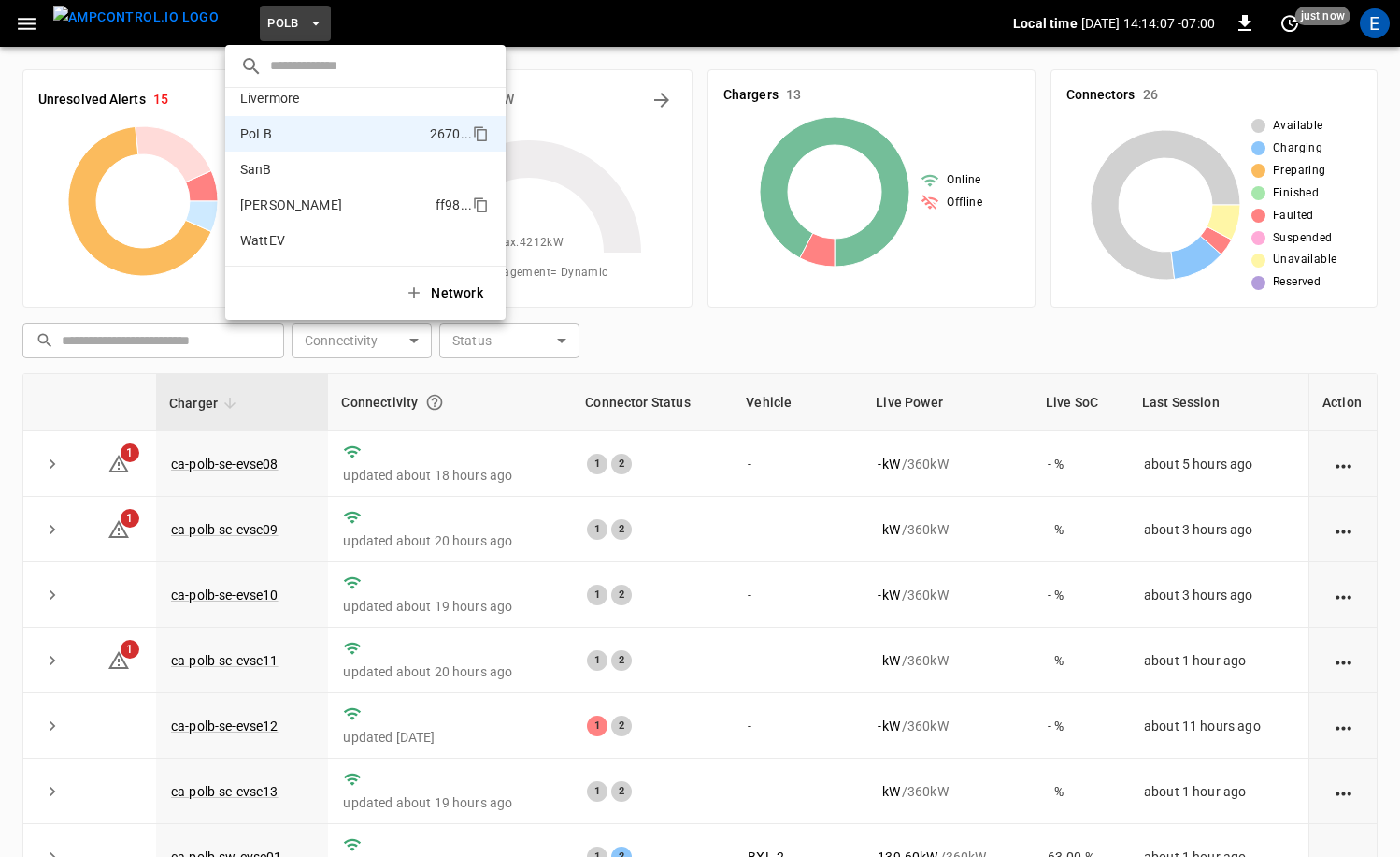
click at [325, 193] on li "[PERSON_NAME] ff98 ..." at bounding box center [366, 204] width 281 height 35
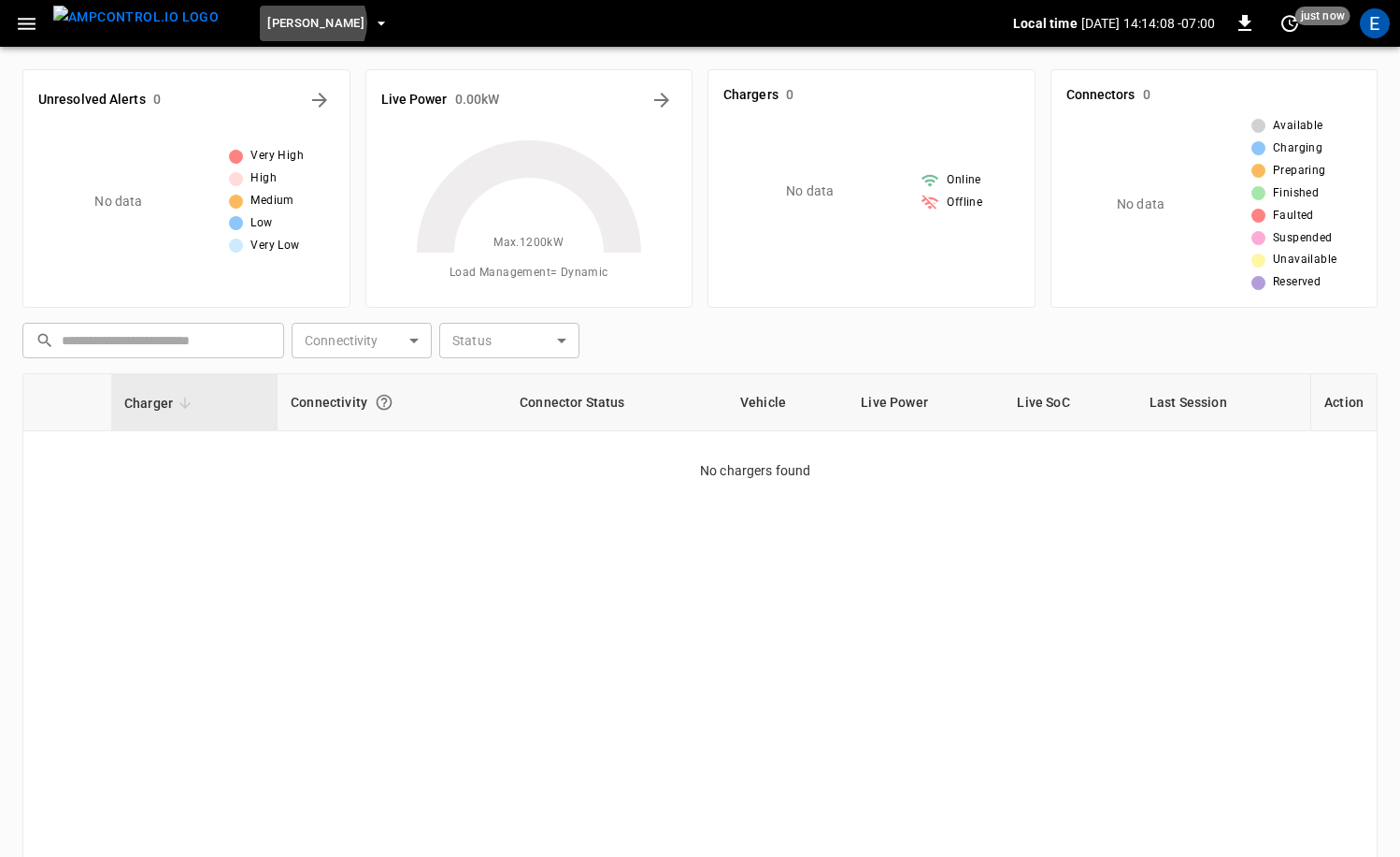
click at [277, 24] on span "[PERSON_NAME]" at bounding box center [316, 24] width 97 height 22
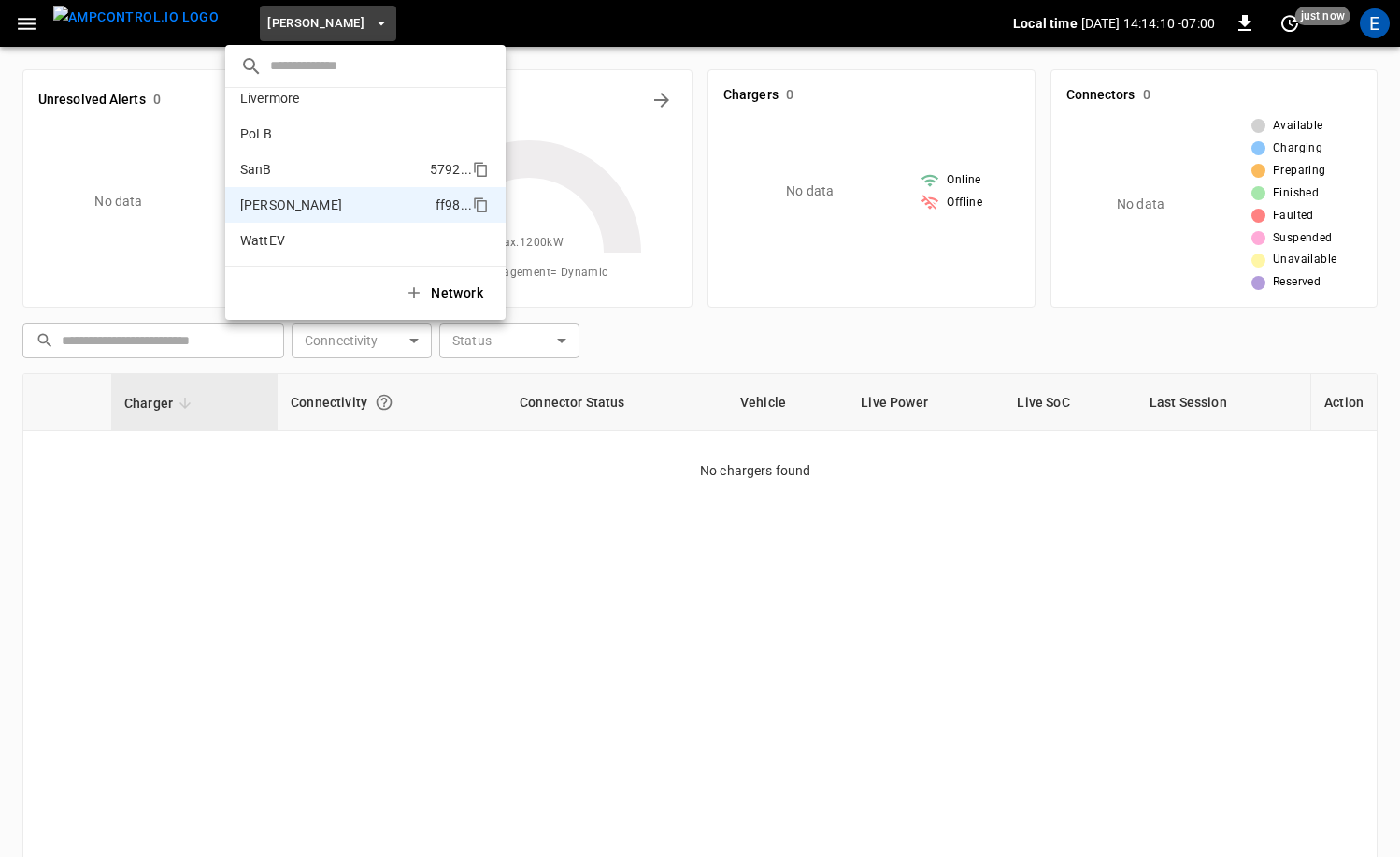
click at [303, 175] on p "SanB" at bounding box center [331, 170] width 182 height 19
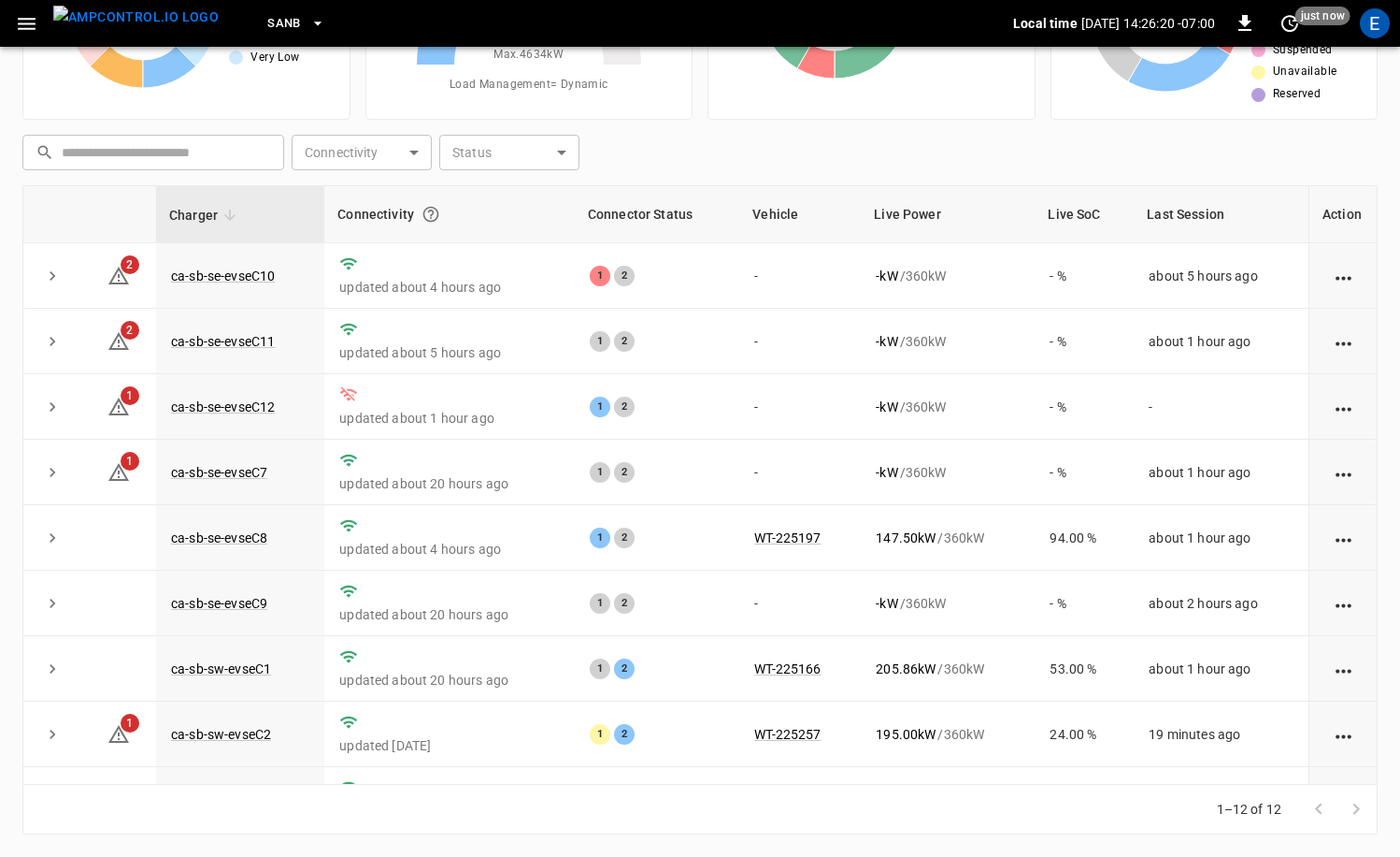
scroll to position [245, 0]
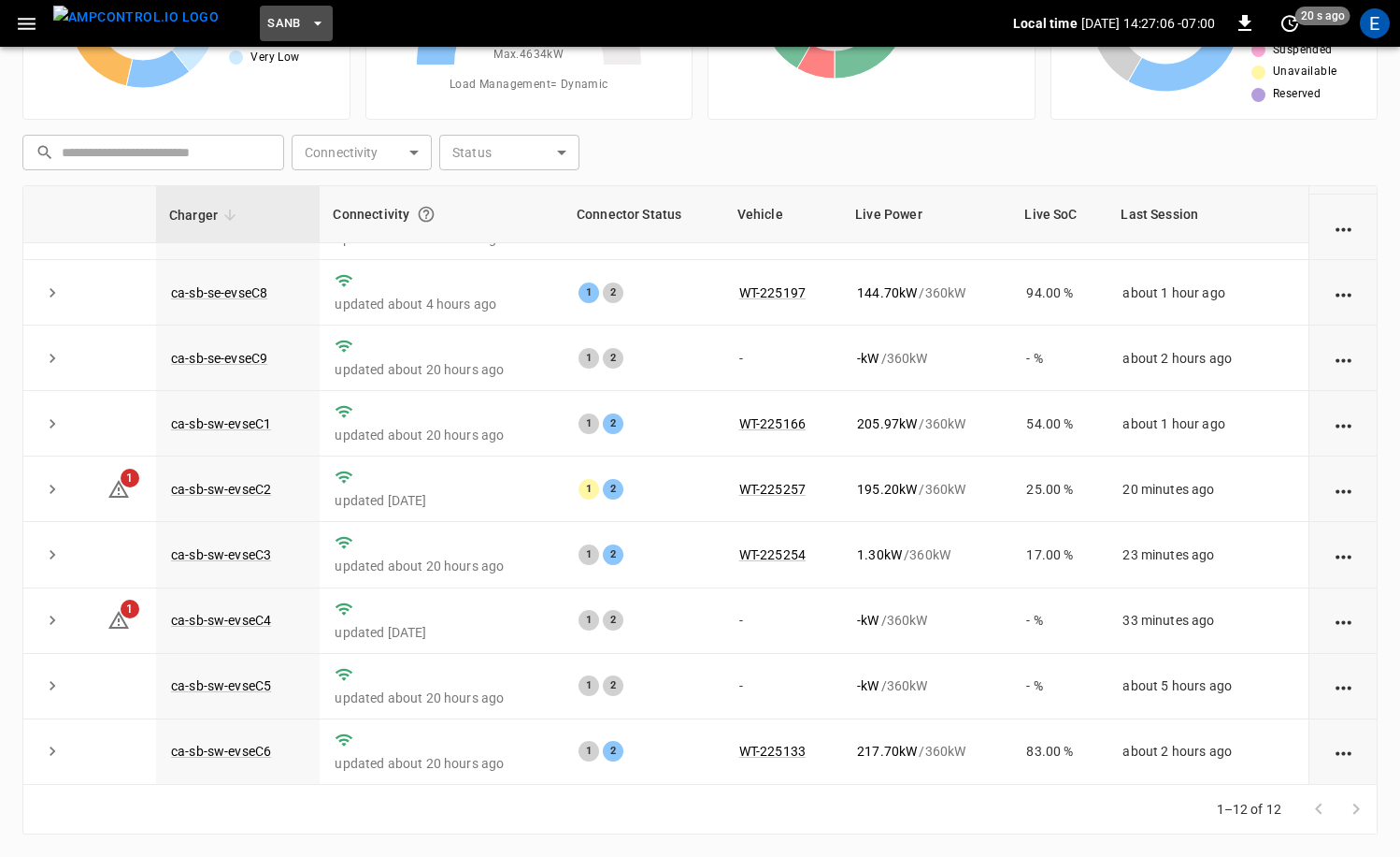
click at [267, 20] on span "SanB" at bounding box center [284, 24] width 33 height 22
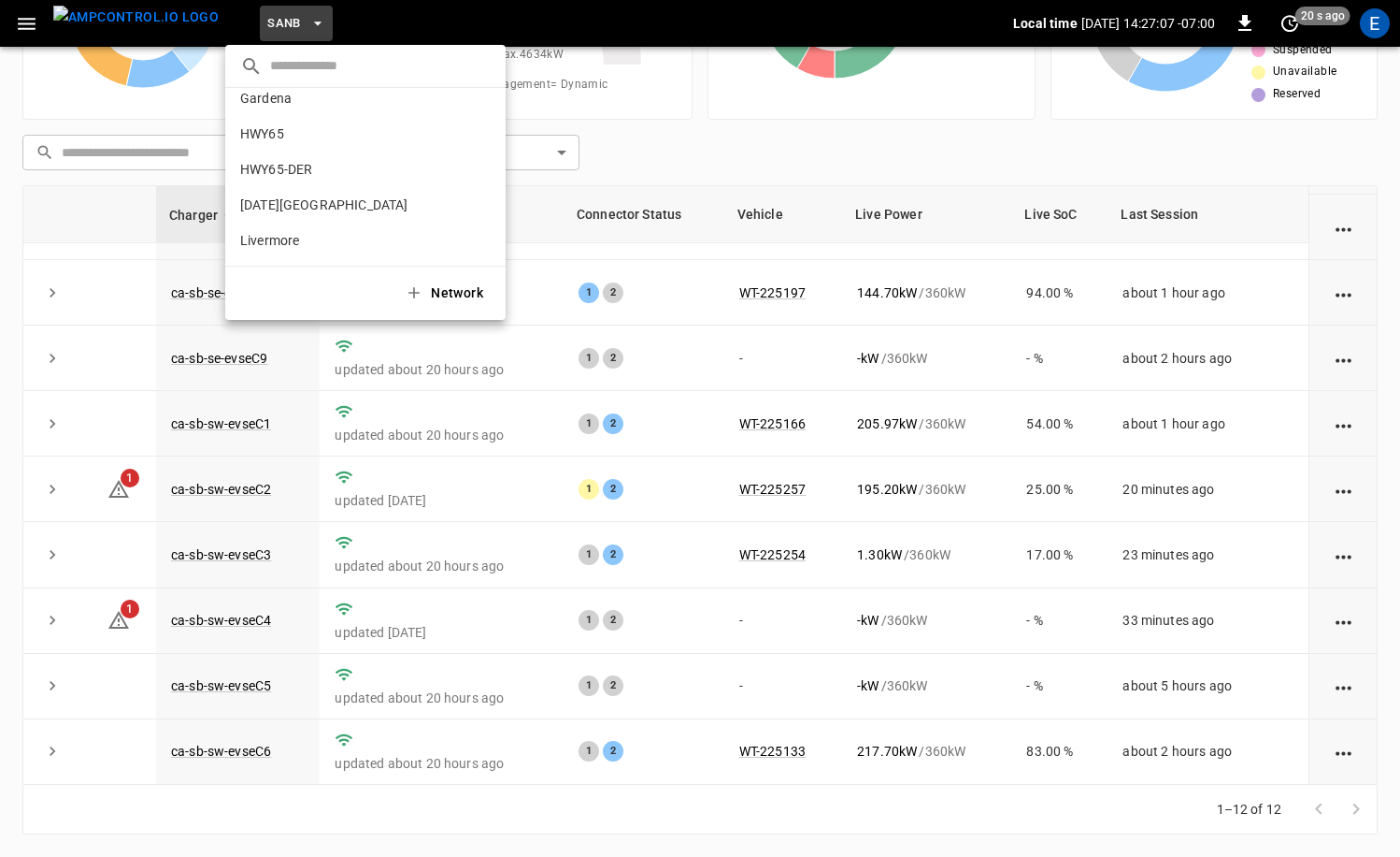
scroll to position [0, 0]
click at [327, 188] on p "HWY65-DER" at bounding box center [326, 184] width 174 height 19
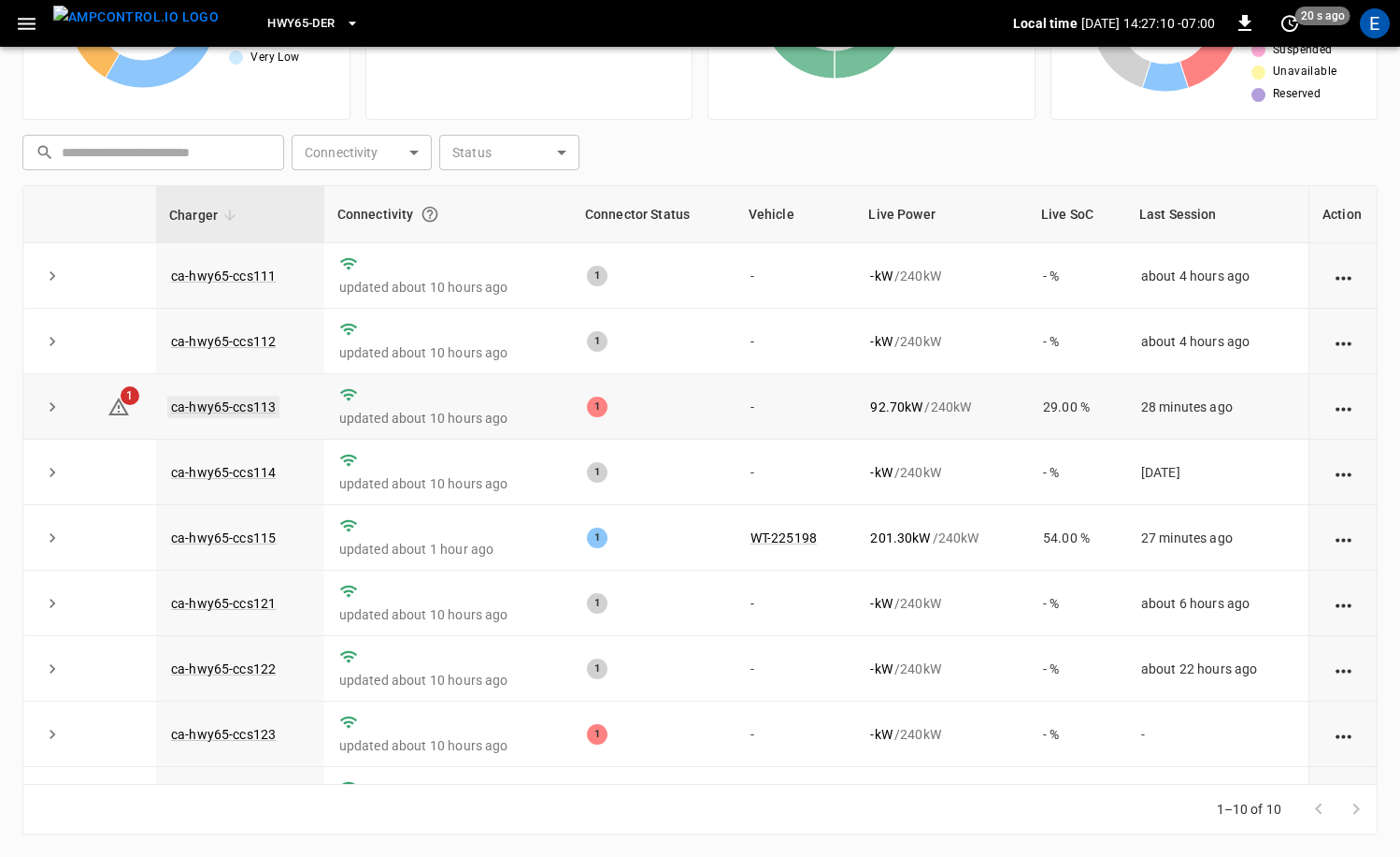
click at [245, 403] on link "ca-hwy65-ccs113" at bounding box center [223, 407] width 112 height 23
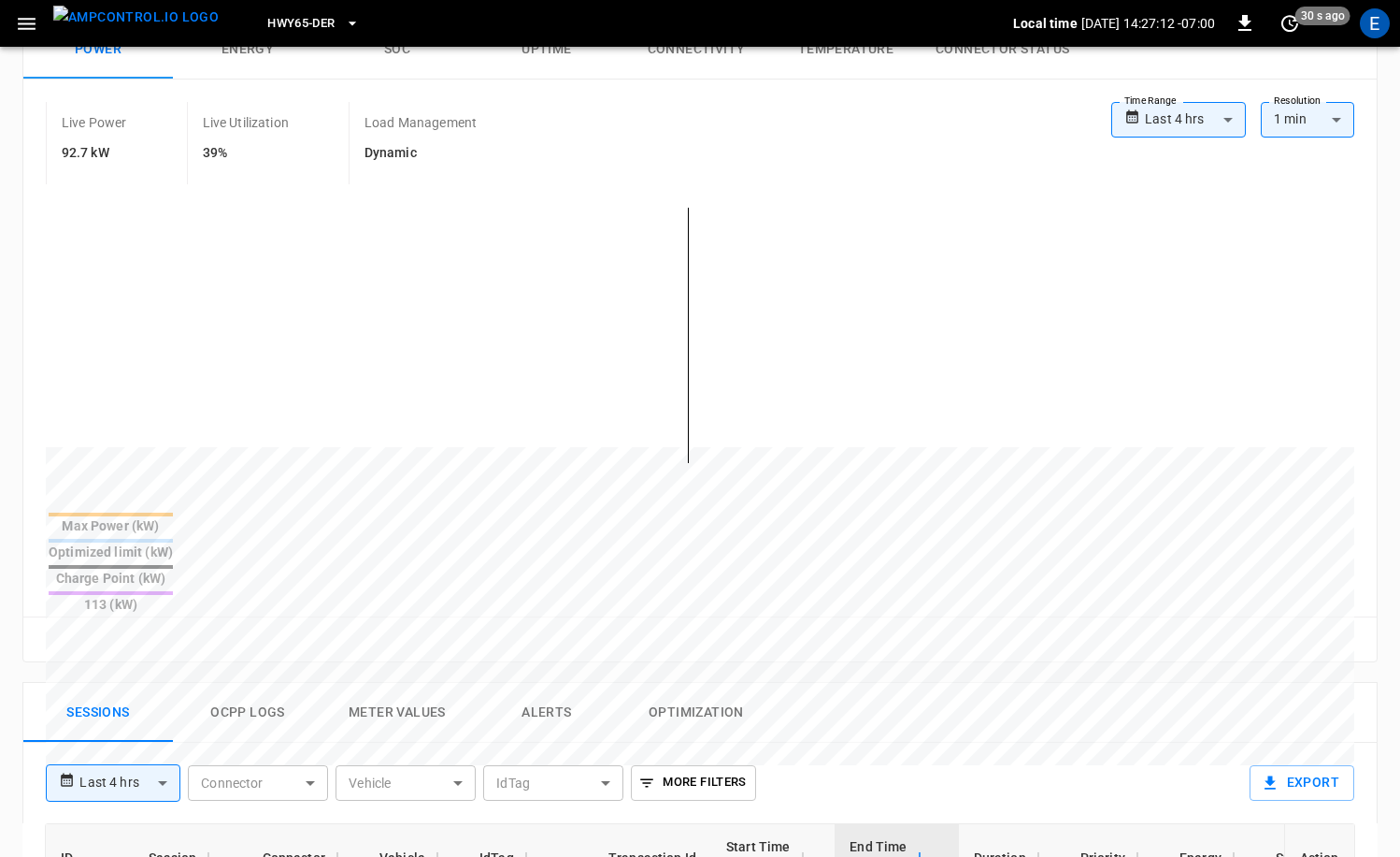
scroll to position [479, 0]
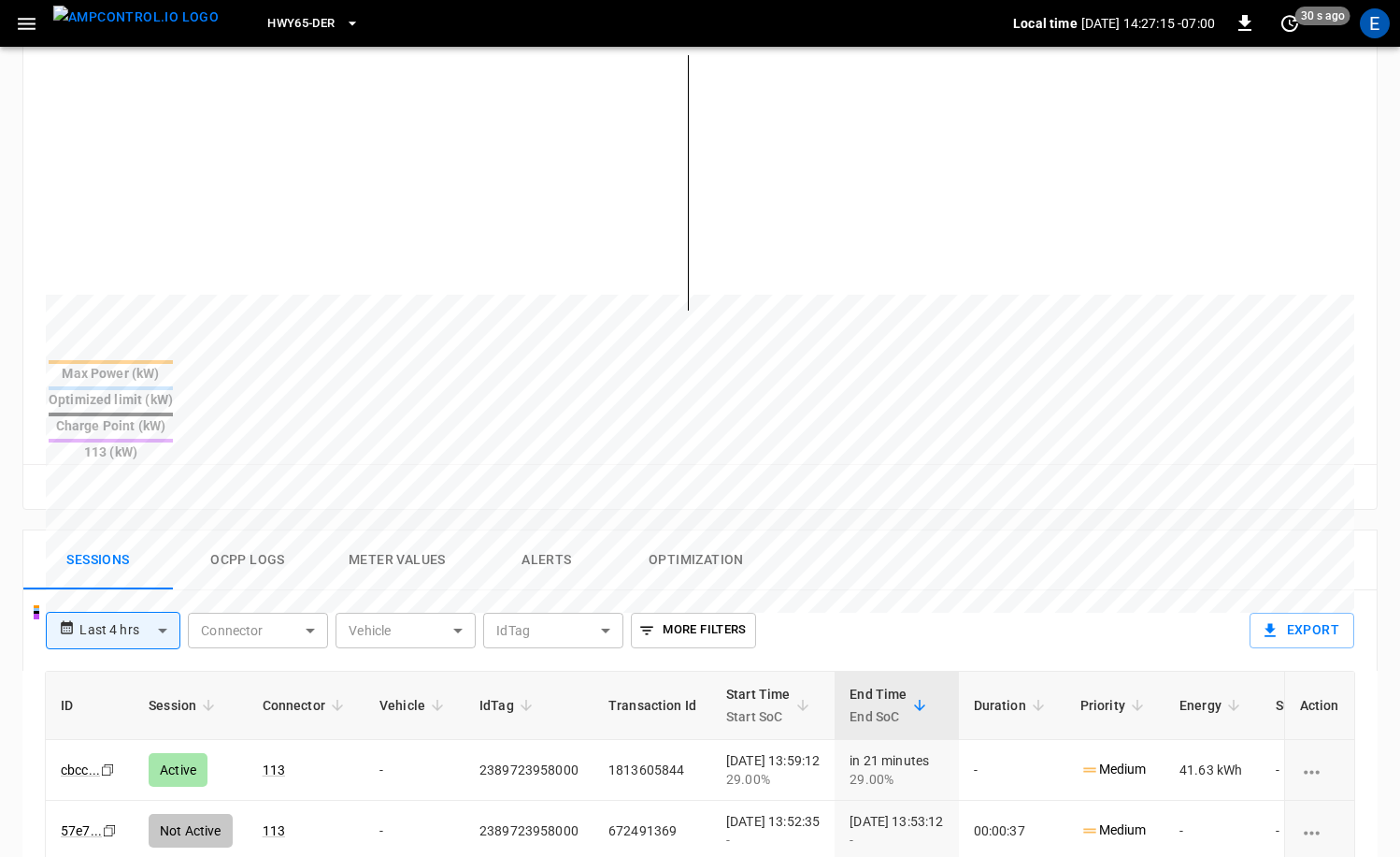
click at [132, 29] on img "menu" at bounding box center [136, 17] width 165 height 24
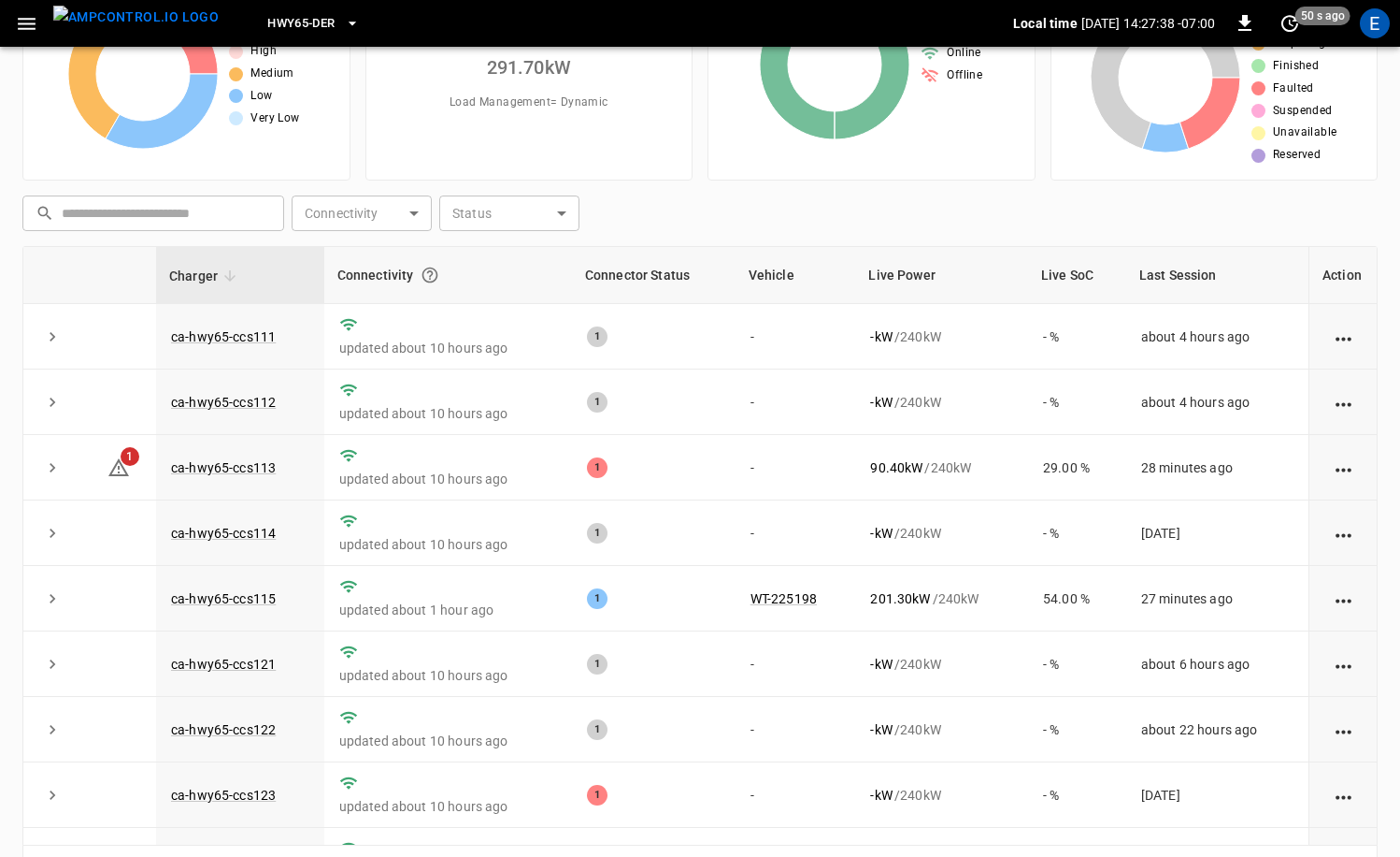
scroll to position [126, 0]
click at [267, 16] on span "HWY65-DER" at bounding box center [301, 24] width 67 height 22
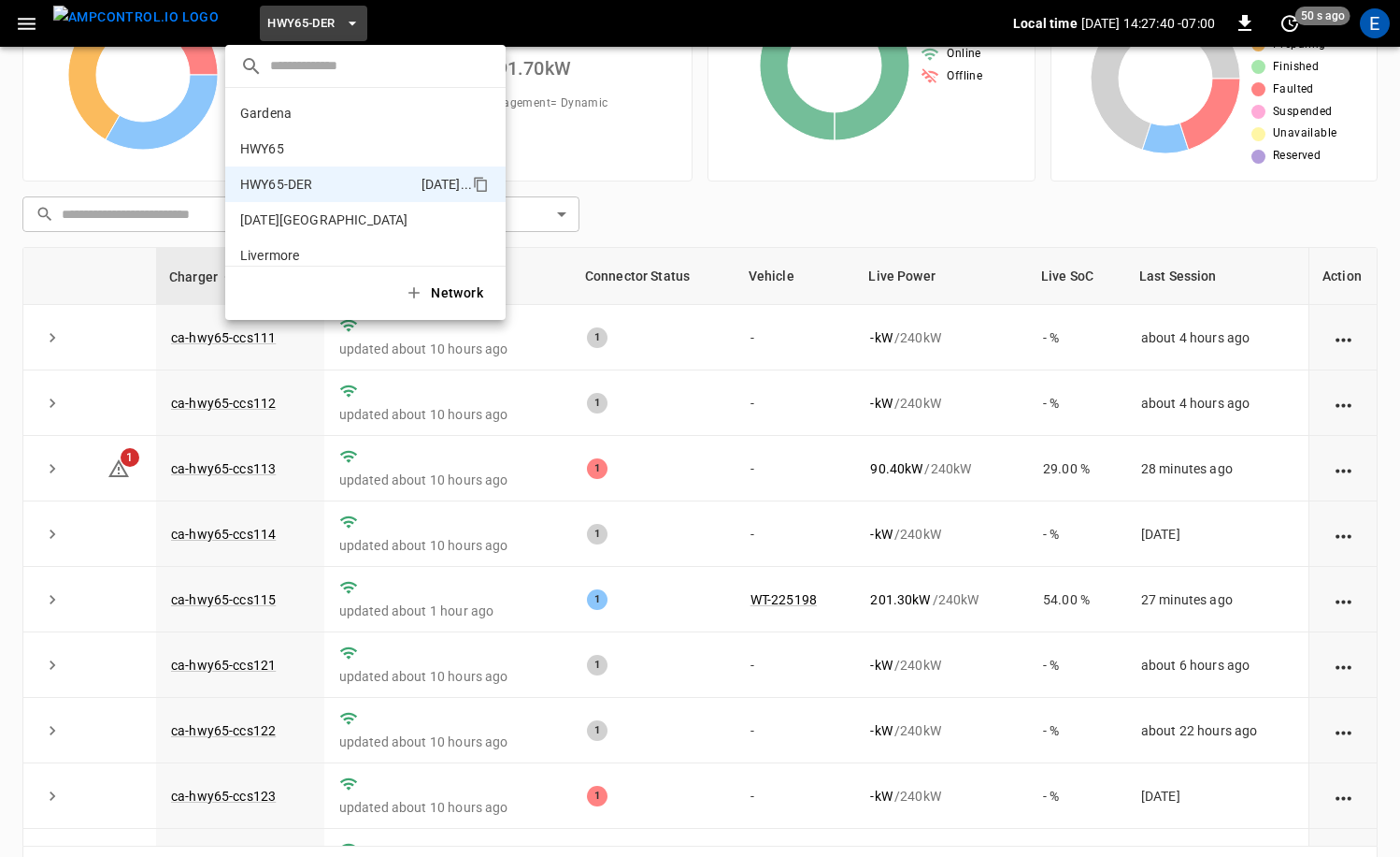
scroll to position [65, 0]
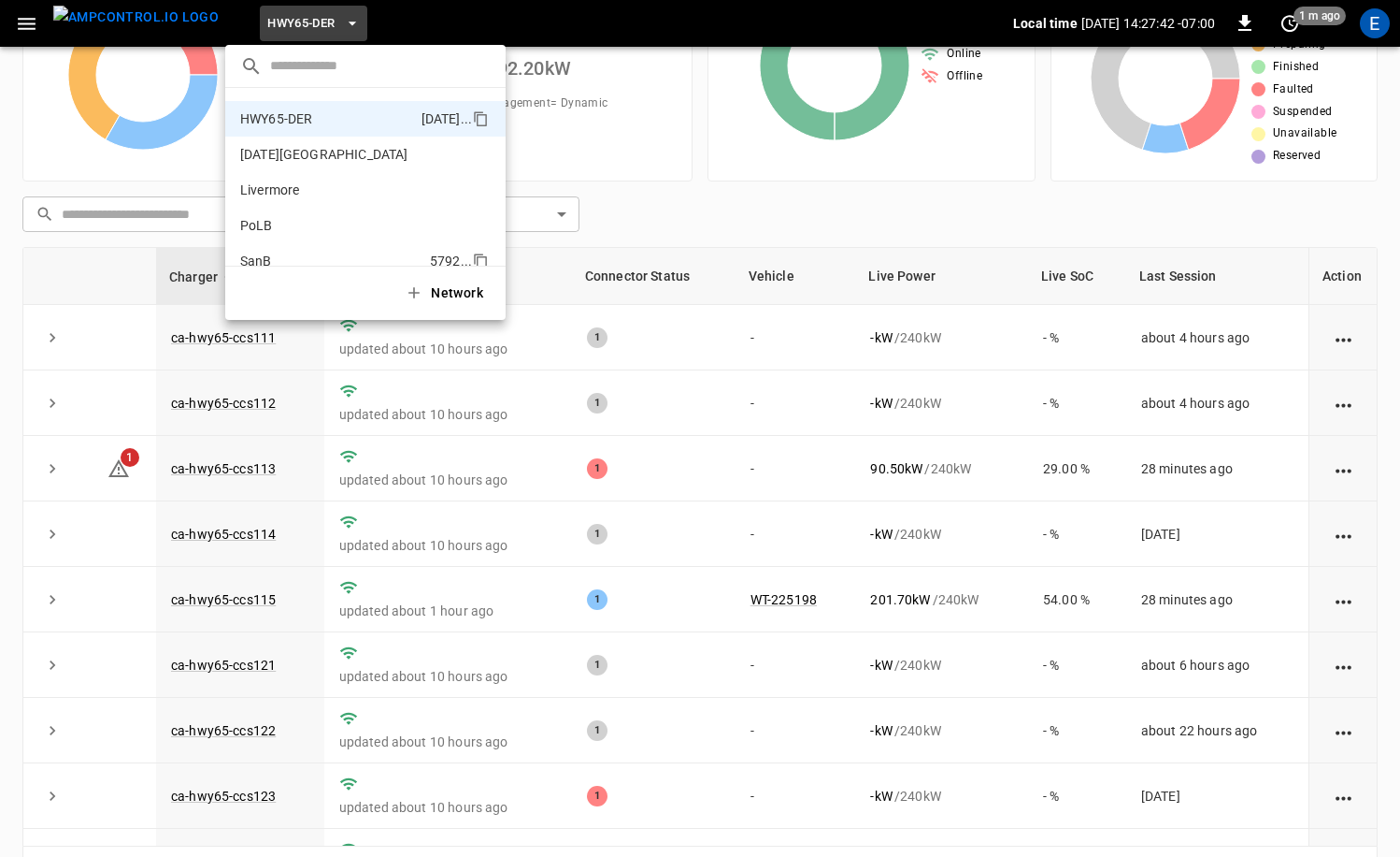
click at [307, 249] on li "SanB 5792 ..." at bounding box center [366, 260] width 281 height 35
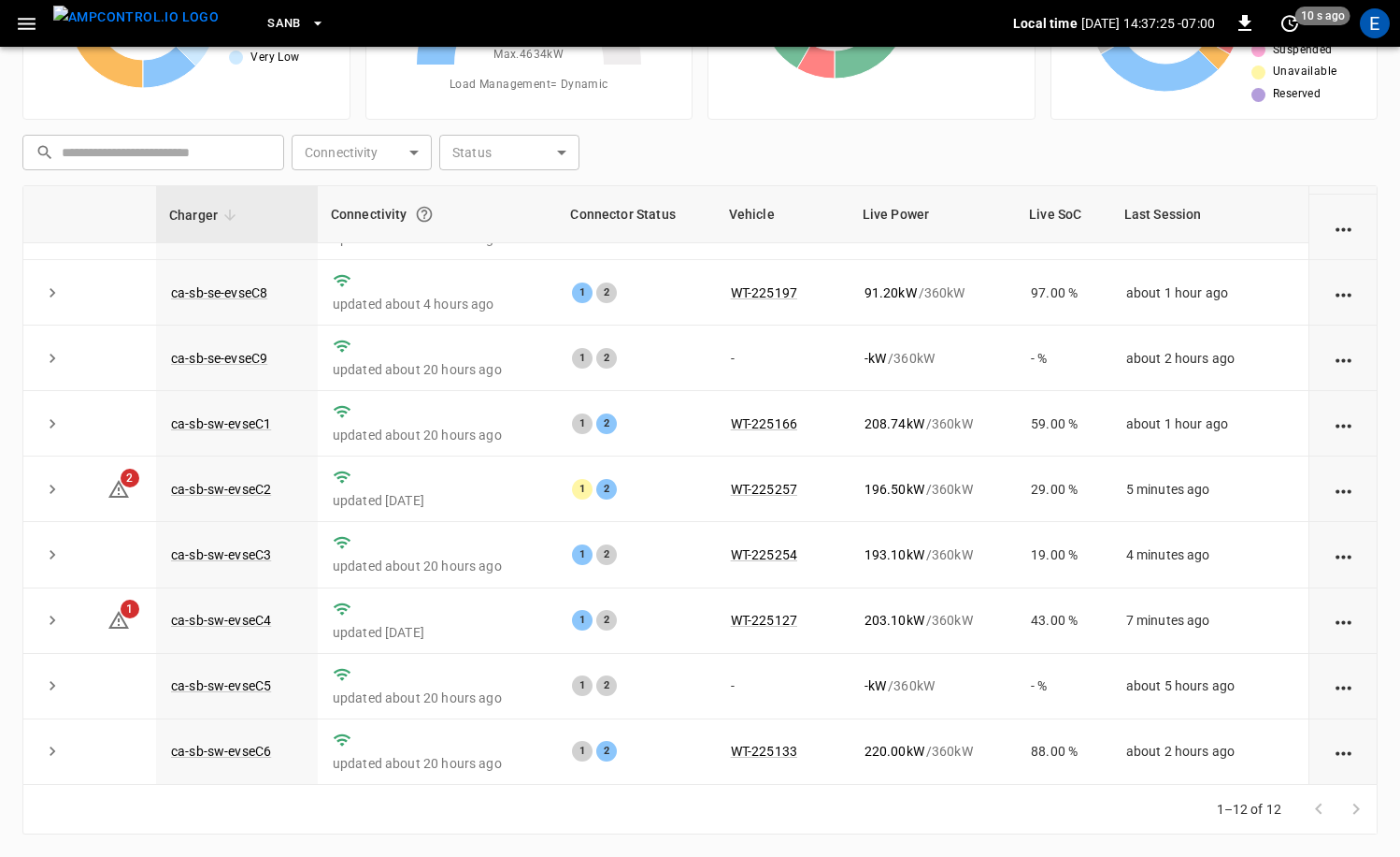
scroll to position [187, 0]
